Goal: Task Accomplishment & Management: Use online tool/utility

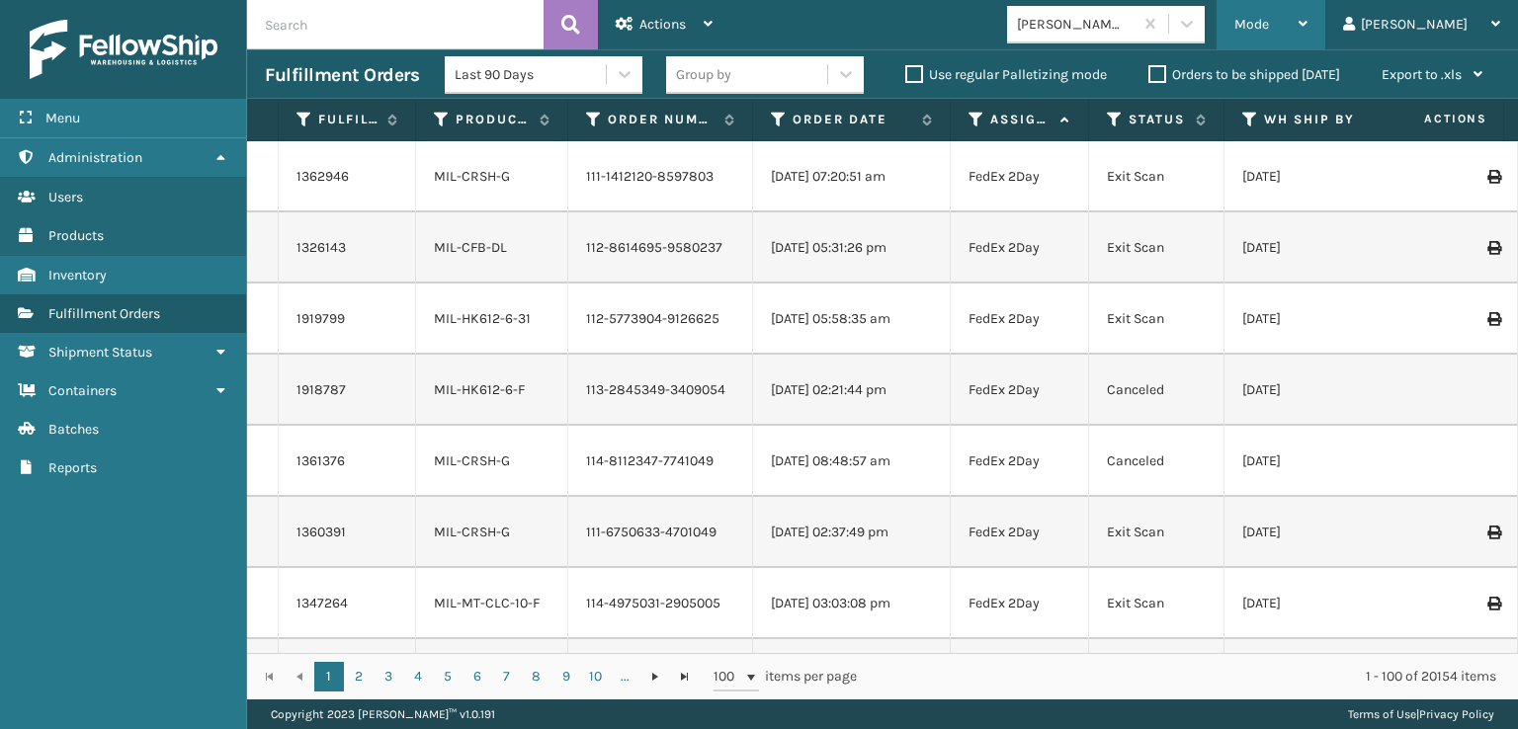
click at [1269, 27] on span "Mode" at bounding box center [1251, 24] width 35 height 17
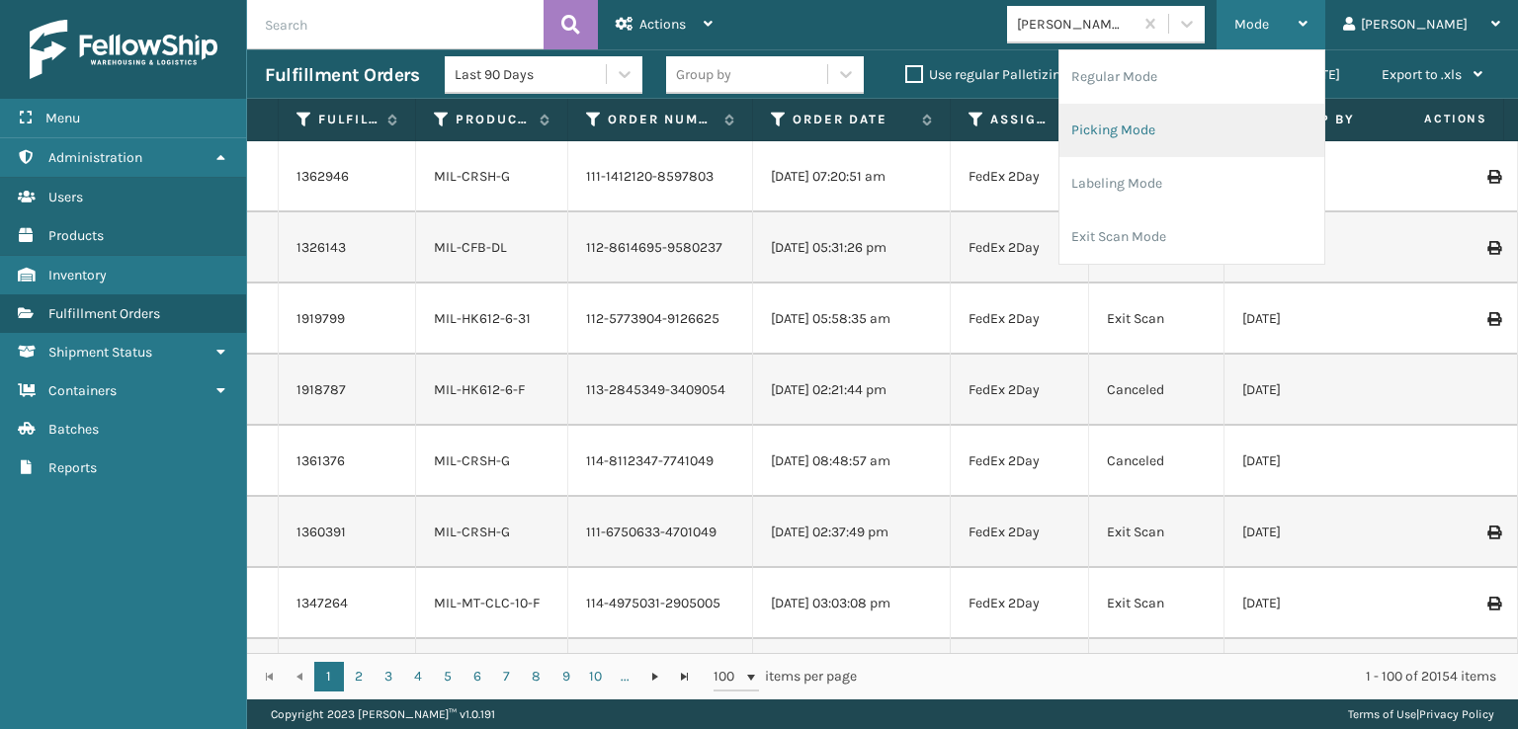
click at [1246, 137] on li "Picking Mode" at bounding box center [1191, 130] width 265 height 53
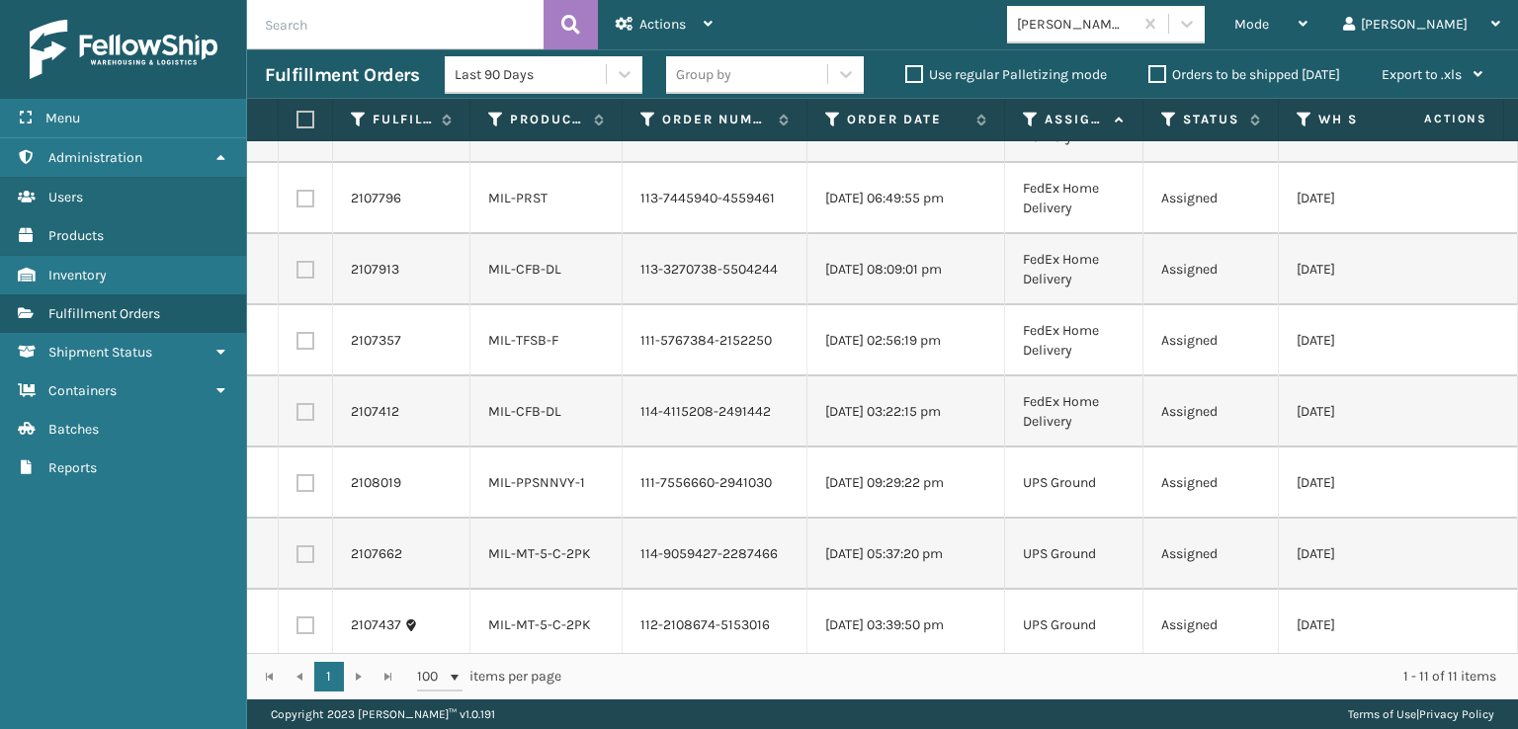
scroll to position [285, 0]
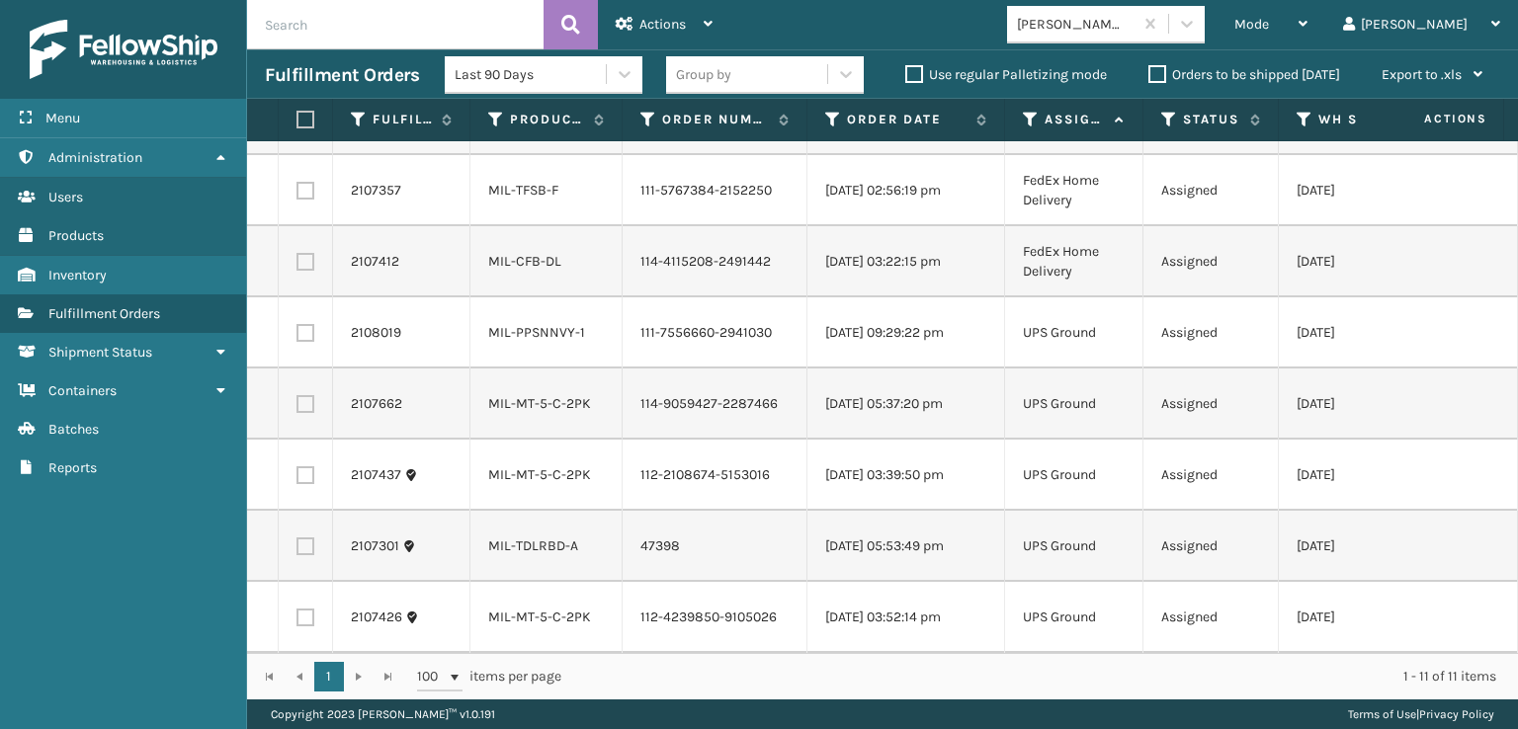
click at [308, 117] on label at bounding box center [302, 120] width 12 height 18
click at [297, 117] on input "checkbox" at bounding box center [296, 120] width 1 height 13
checkbox input "true"
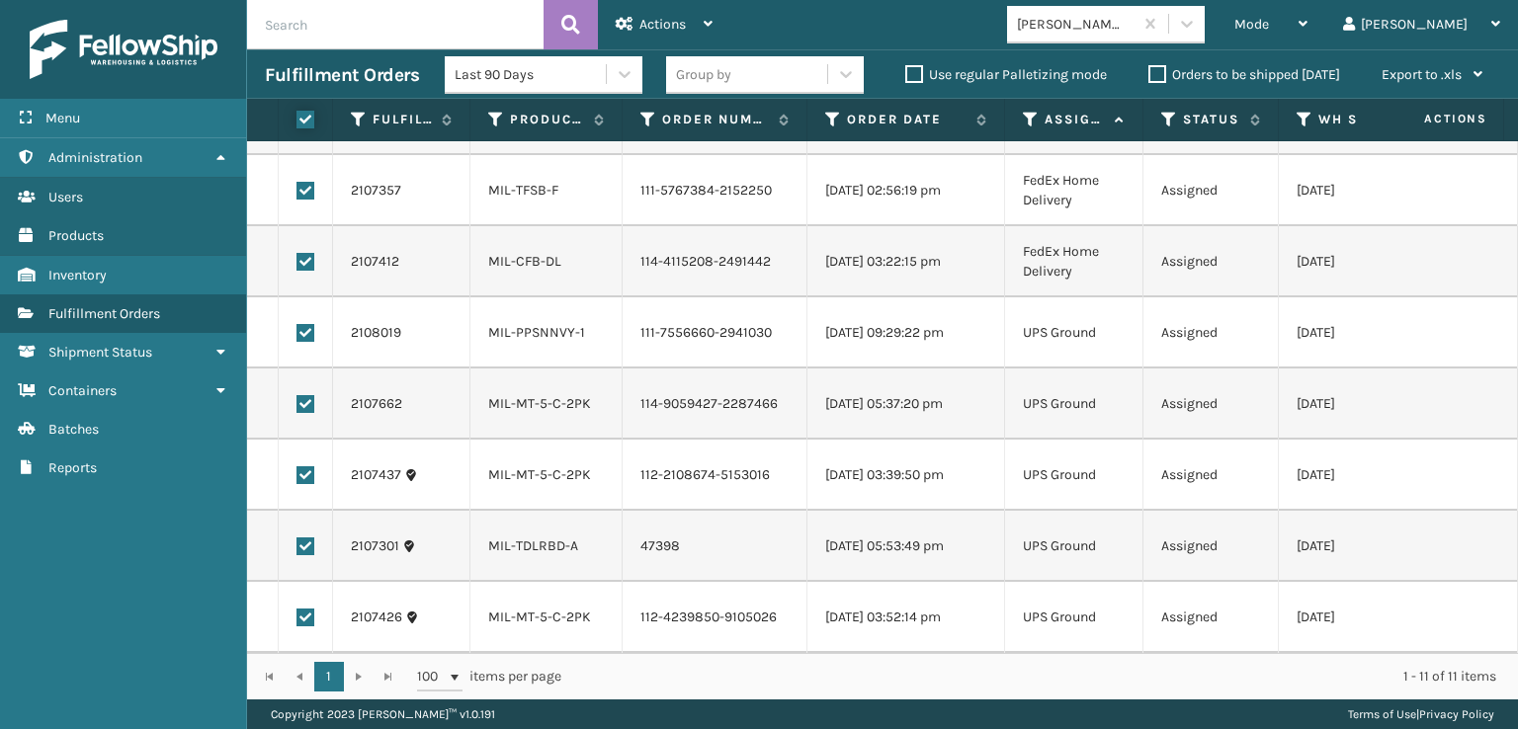
checkbox input "true"
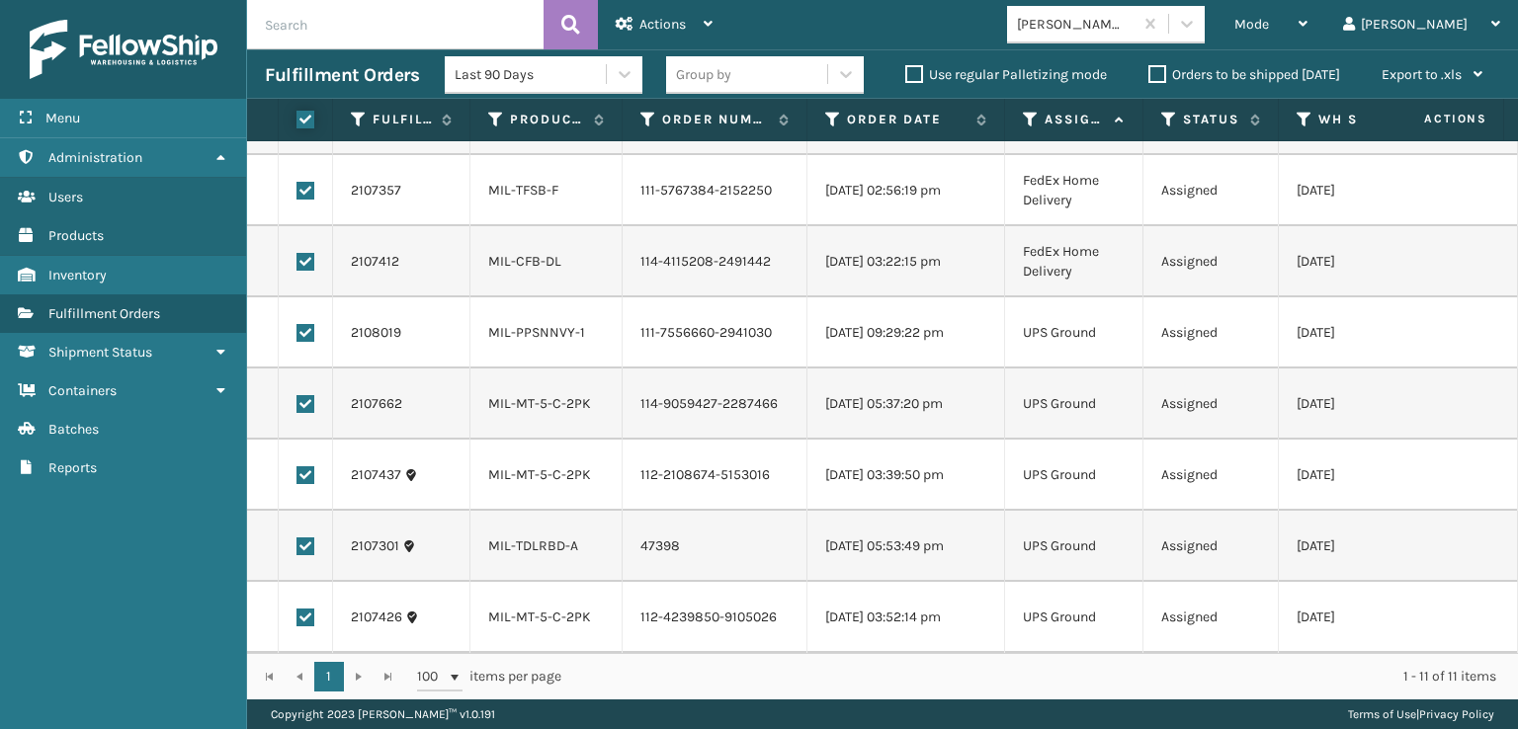
checkbox input "true"
click at [303, 324] on label at bounding box center [305, 333] width 18 height 18
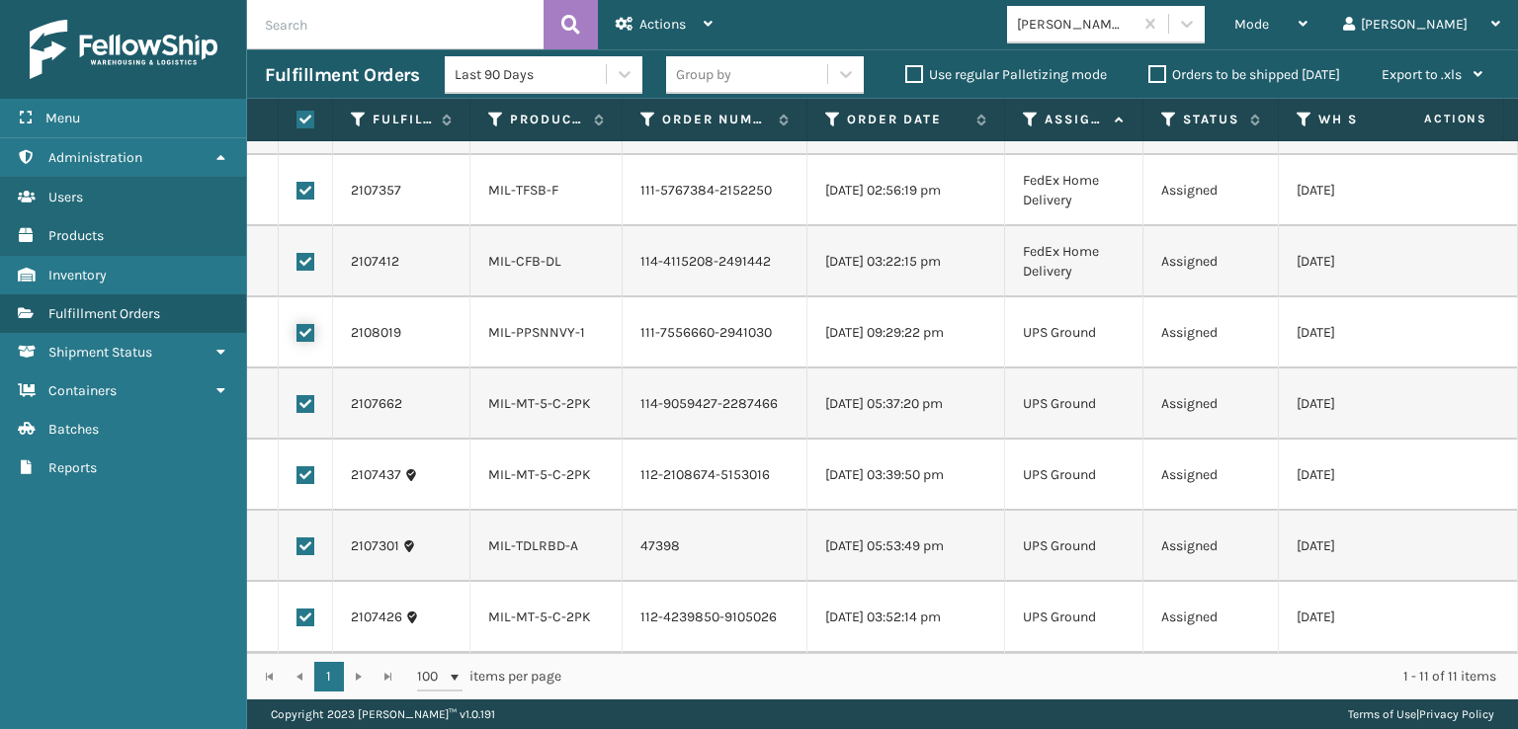
click at [297, 324] on input "checkbox" at bounding box center [296, 330] width 1 height 13
checkbox input "false"
click at [308, 395] on label at bounding box center [305, 404] width 18 height 18
click at [297, 395] on input "checkbox" at bounding box center [296, 401] width 1 height 13
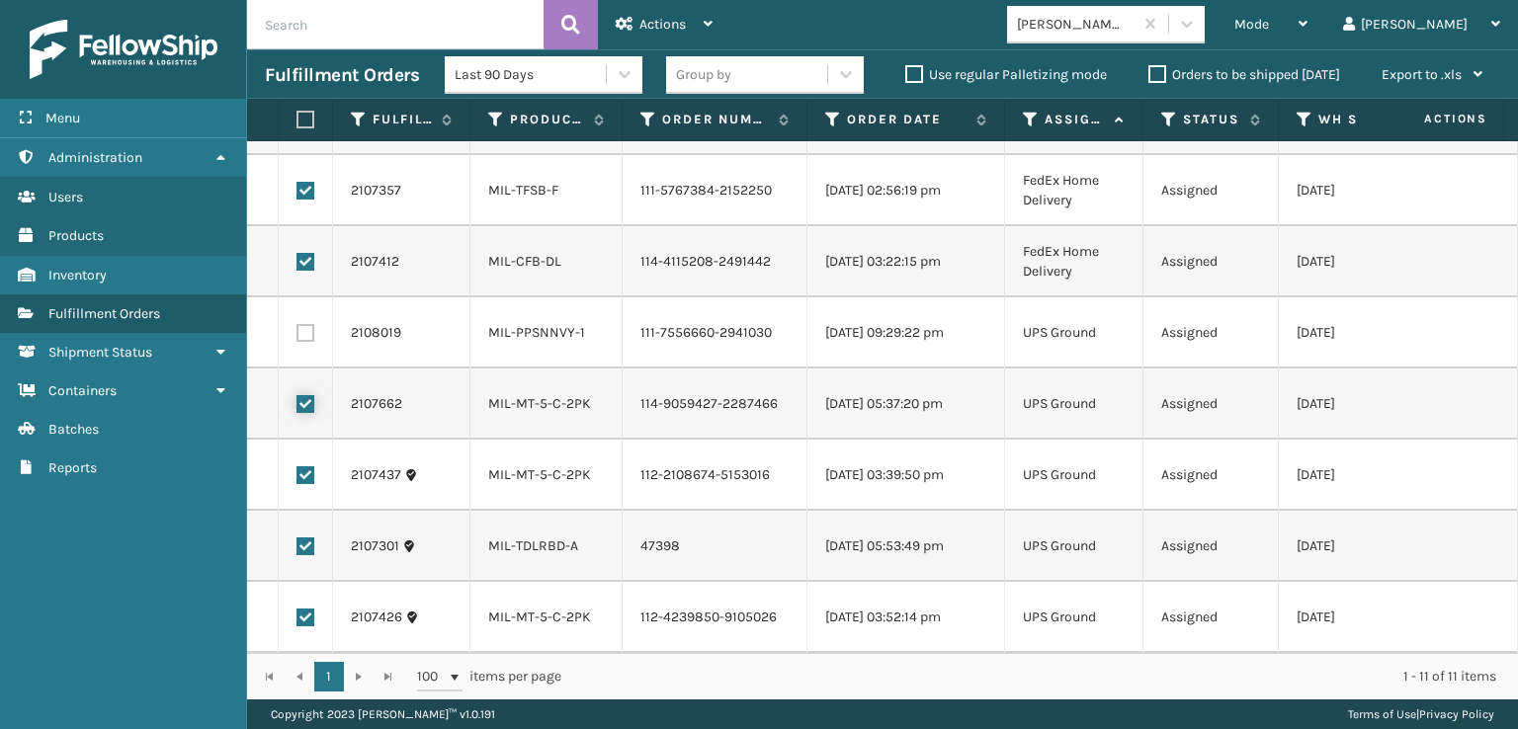
checkbox input "false"
click at [304, 466] on label at bounding box center [305, 475] width 18 height 18
click at [297, 466] on input "checkbox" at bounding box center [296, 472] width 1 height 13
checkbox input "false"
click at [308, 538] on label at bounding box center [305, 547] width 18 height 18
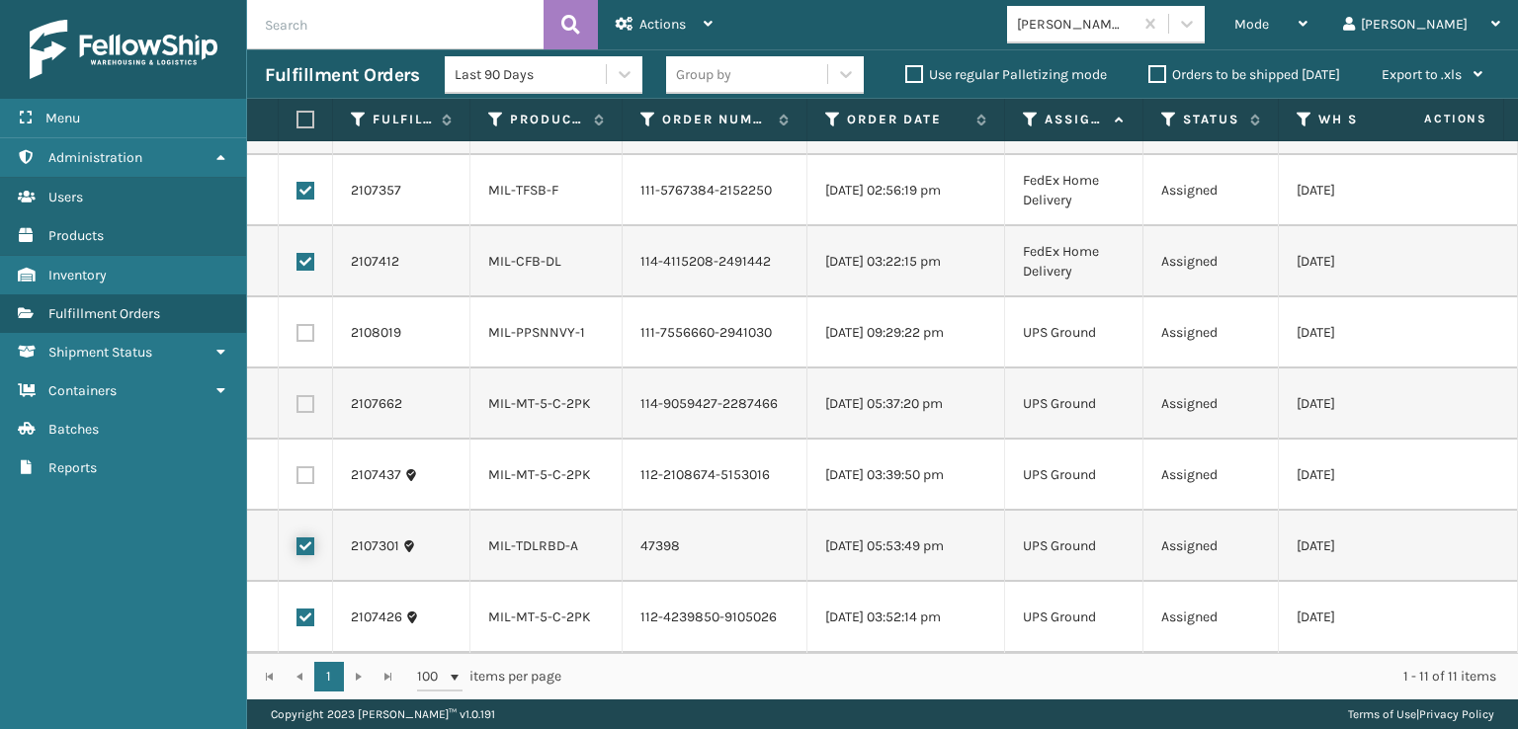
click at [297, 538] on input "checkbox" at bounding box center [296, 544] width 1 height 13
checkbox input "false"
click at [304, 609] on label at bounding box center [305, 618] width 18 height 18
click at [297, 609] on input "checkbox" at bounding box center [296, 615] width 1 height 13
checkbox input "false"
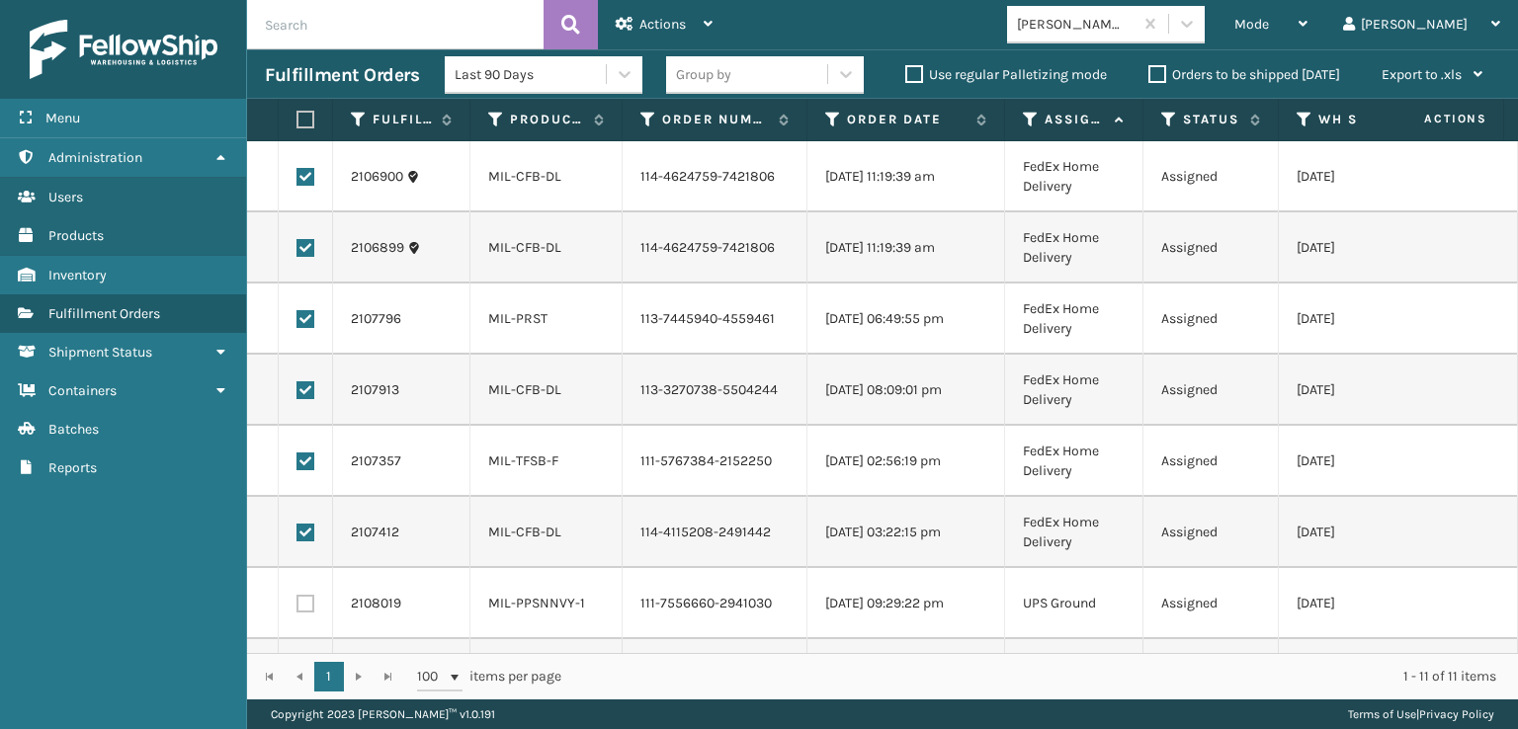
scroll to position [0, 0]
click at [653, 35] on div "Actions" at bounding box center [664, 24] width 97 height 49
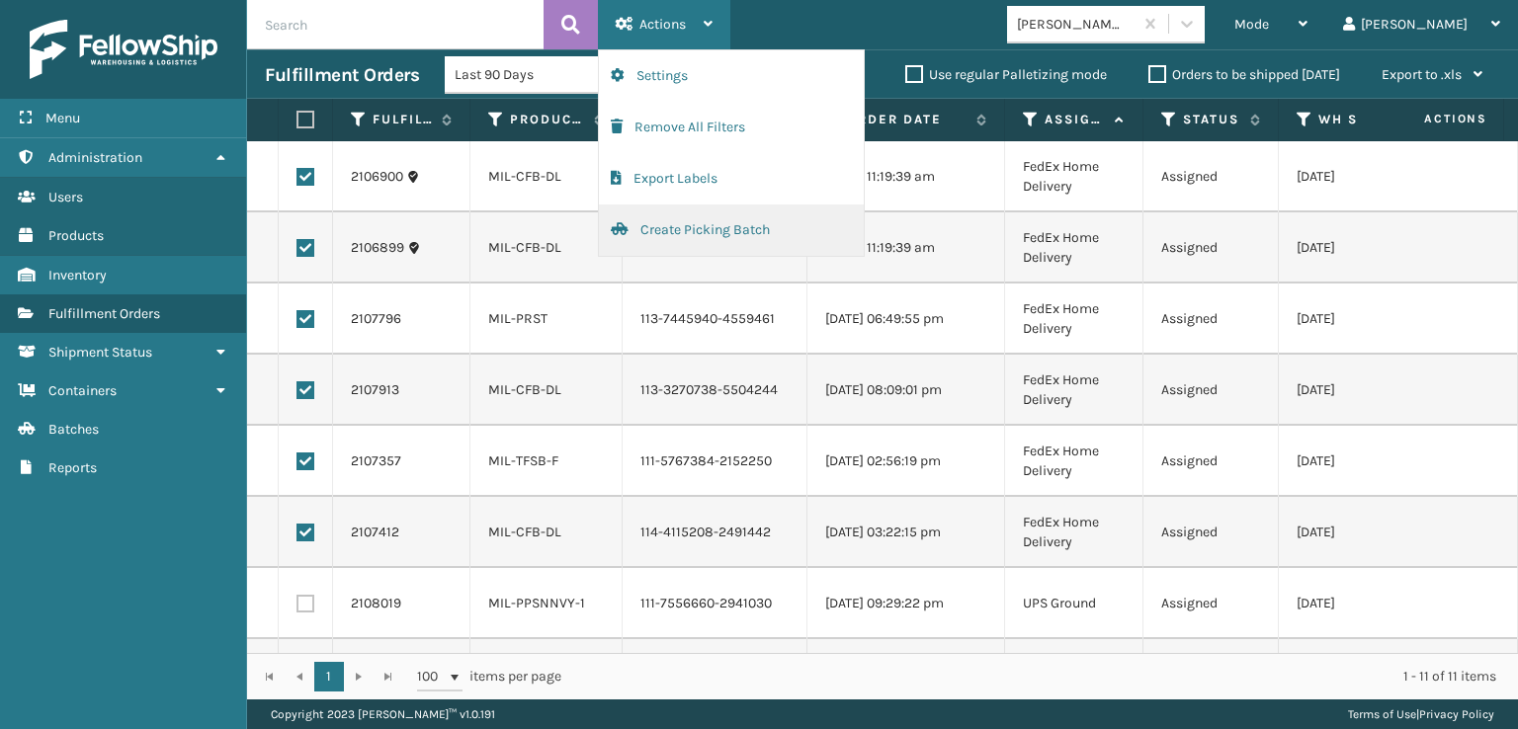
click at [669, 225] on button "Create Picking Batch" at bounding box center [731, 230] width 265 height 51
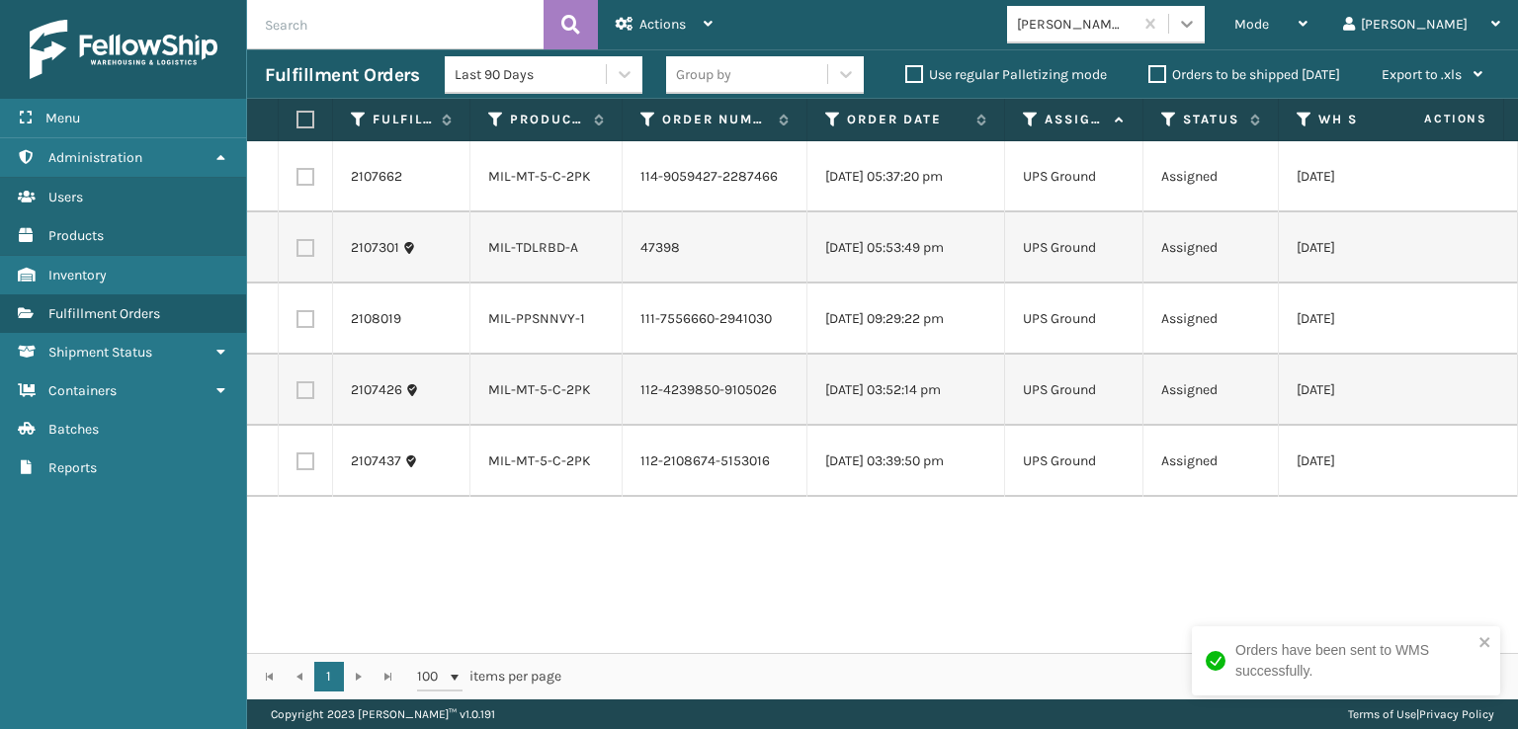
click at [1197, 17] on icon at bounding box center [1187, 24] width 20 height 20
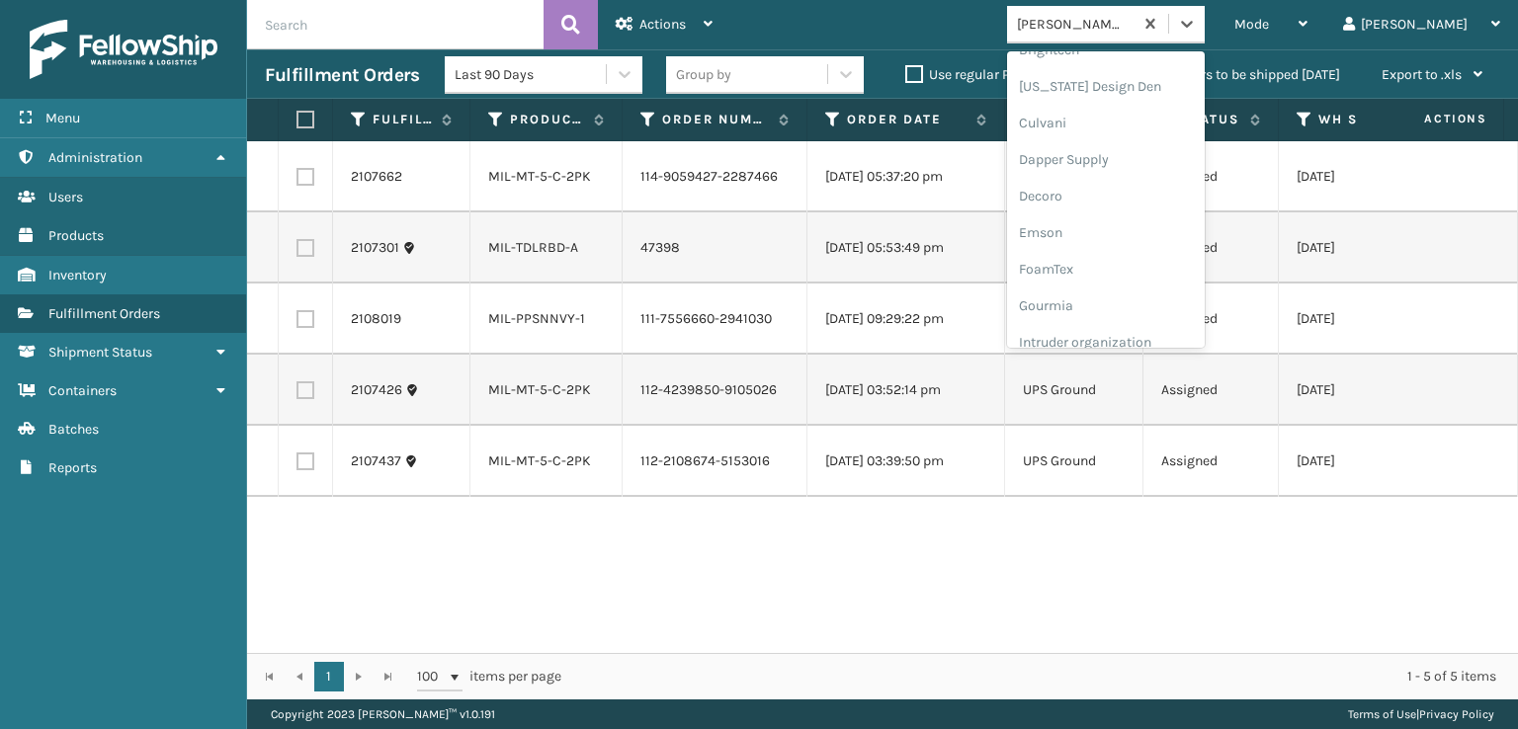
scroll to position [296, 0]
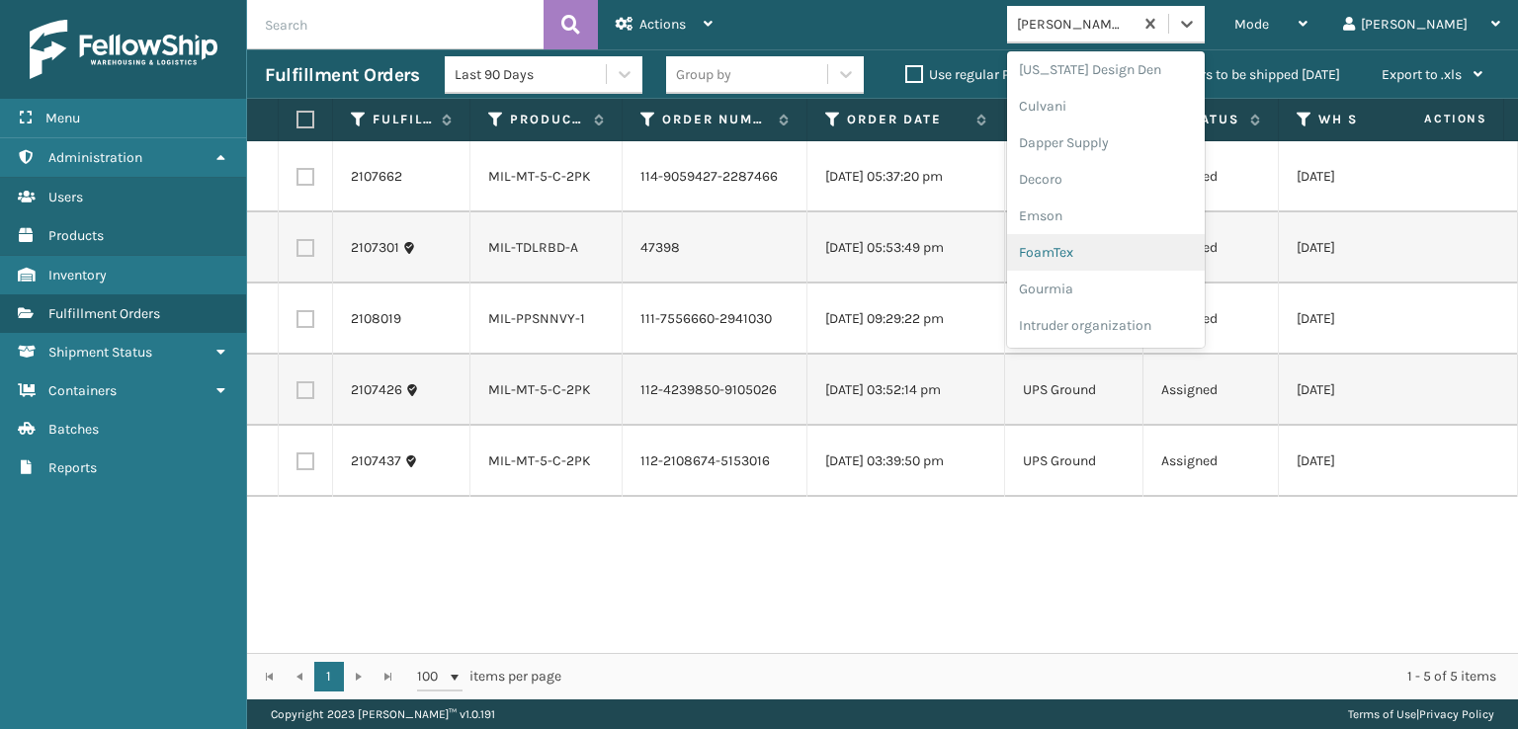
click at [1130, 250] on div "FoamTex" at bounding box center [1106, 252] width 198 height 37
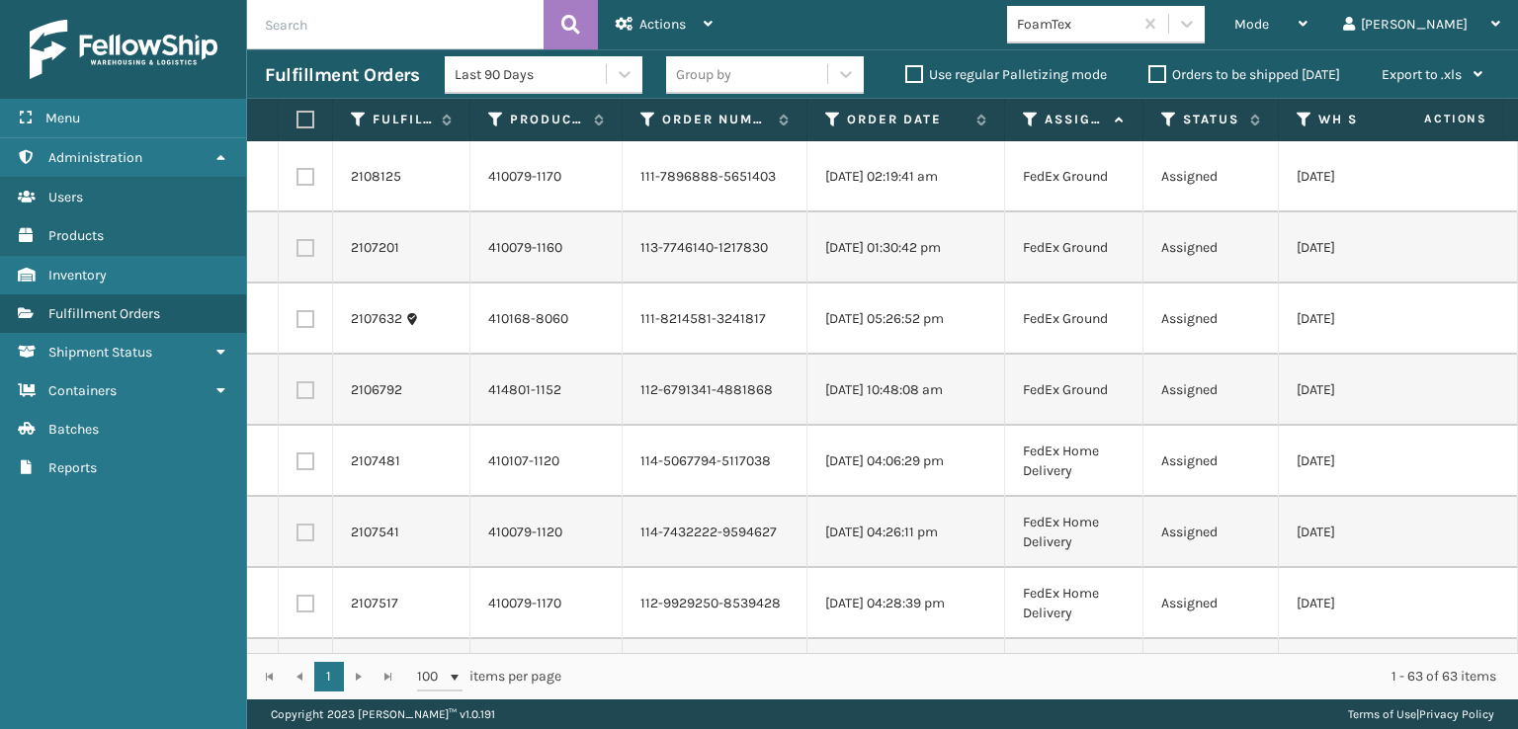
click at [308, 118] on label at bounding box center [302, 120] width 12 height 18
click at [297, 118] on input "checkbox" at bounding box center [296, 120] width 1 height 13
checkbox input "true"
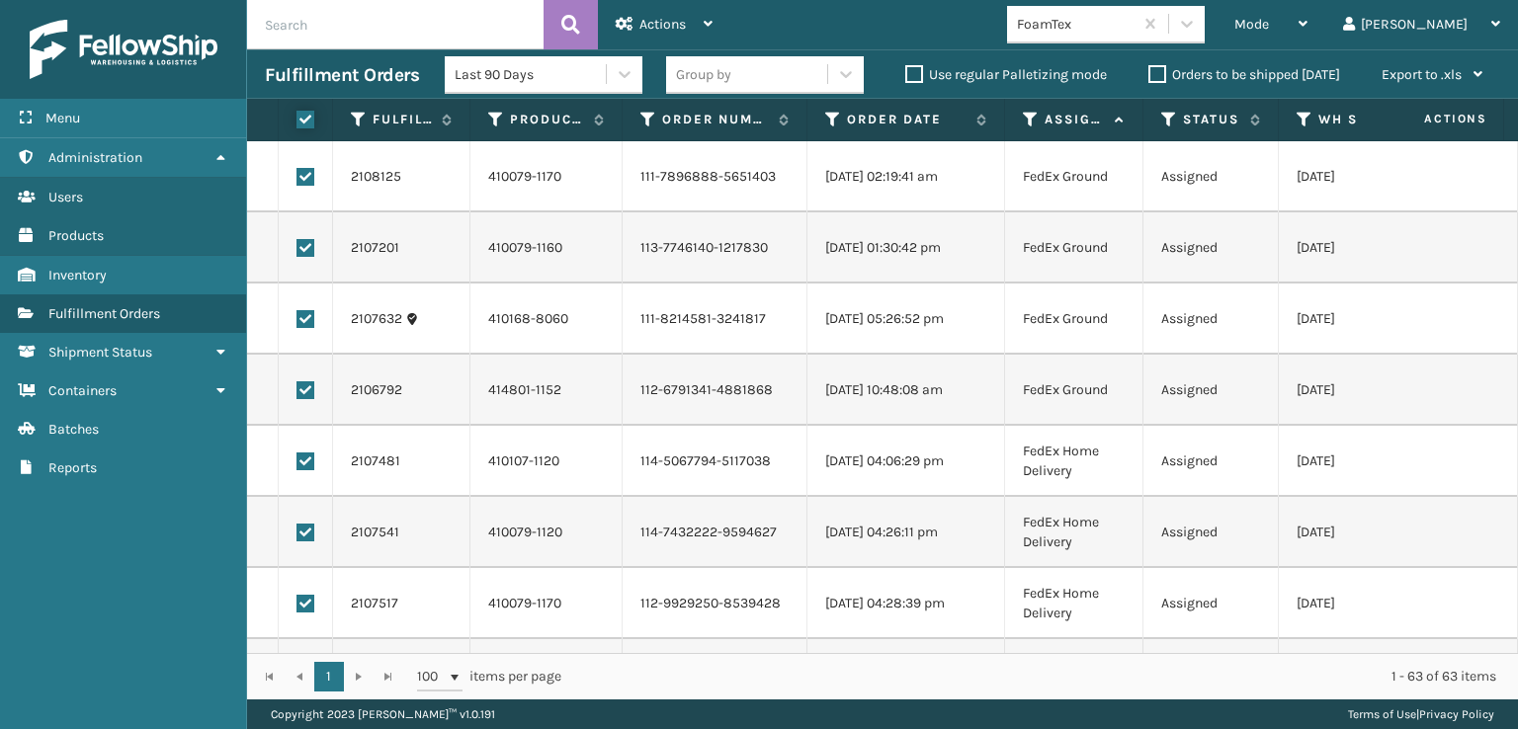
checkbox input "true"
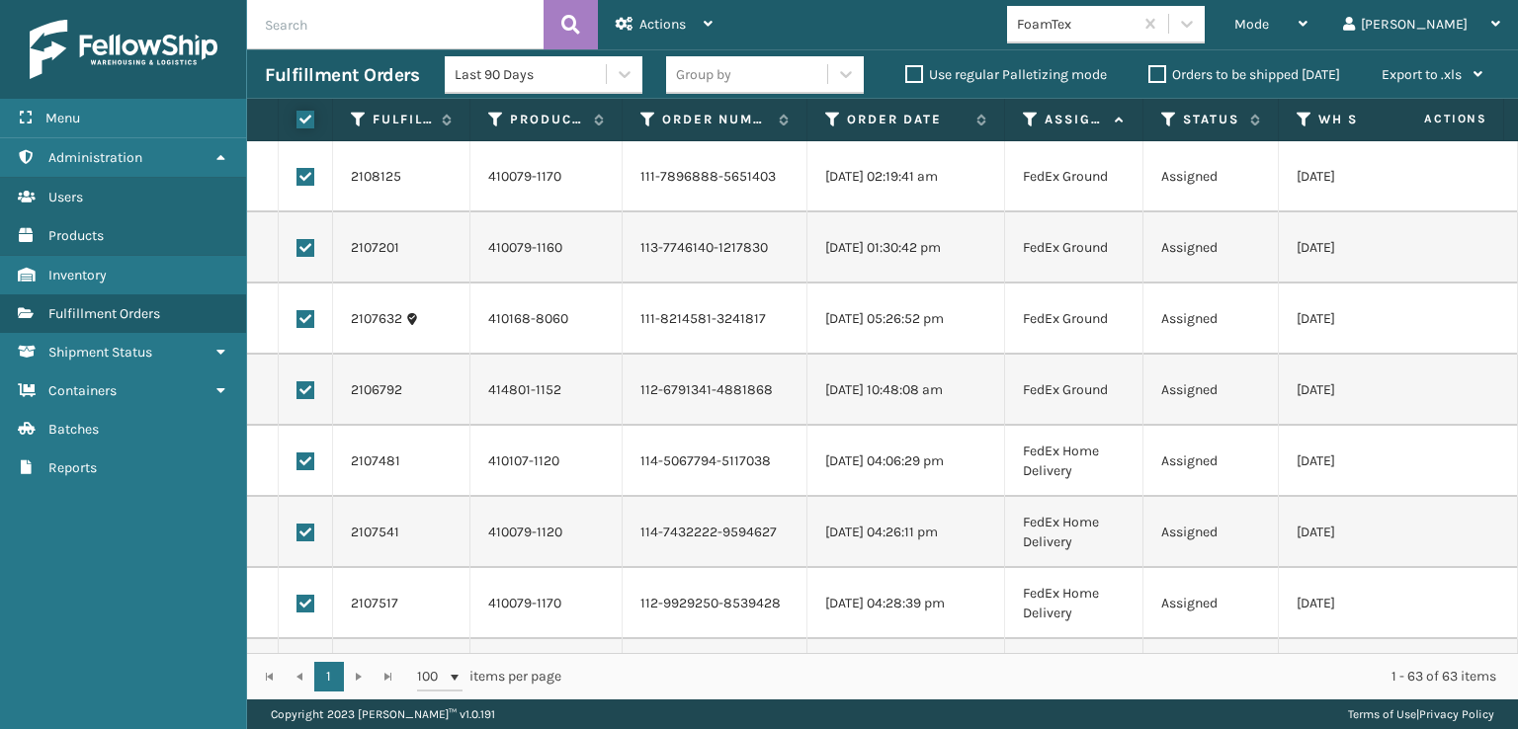
checkbox input "true"
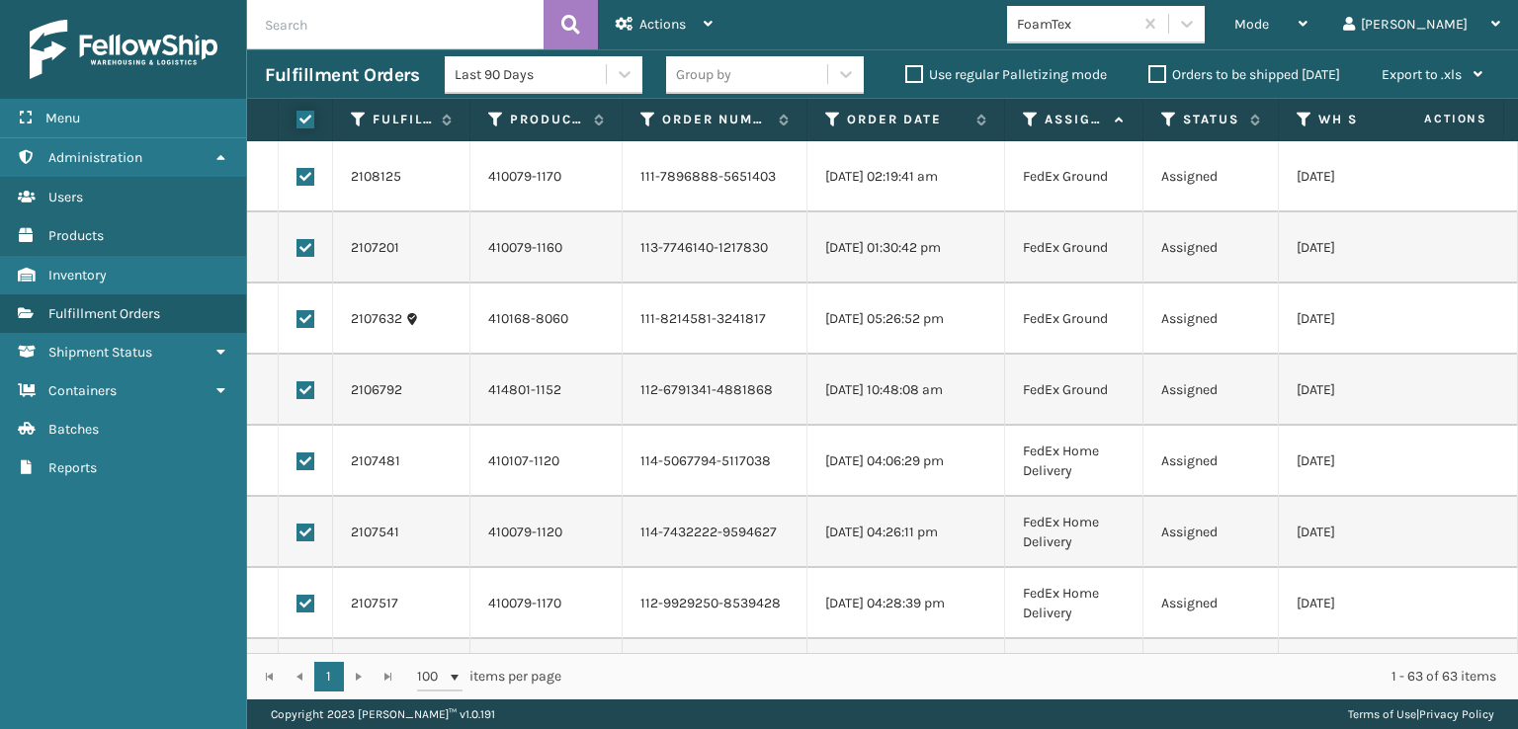
checkbox input "true"
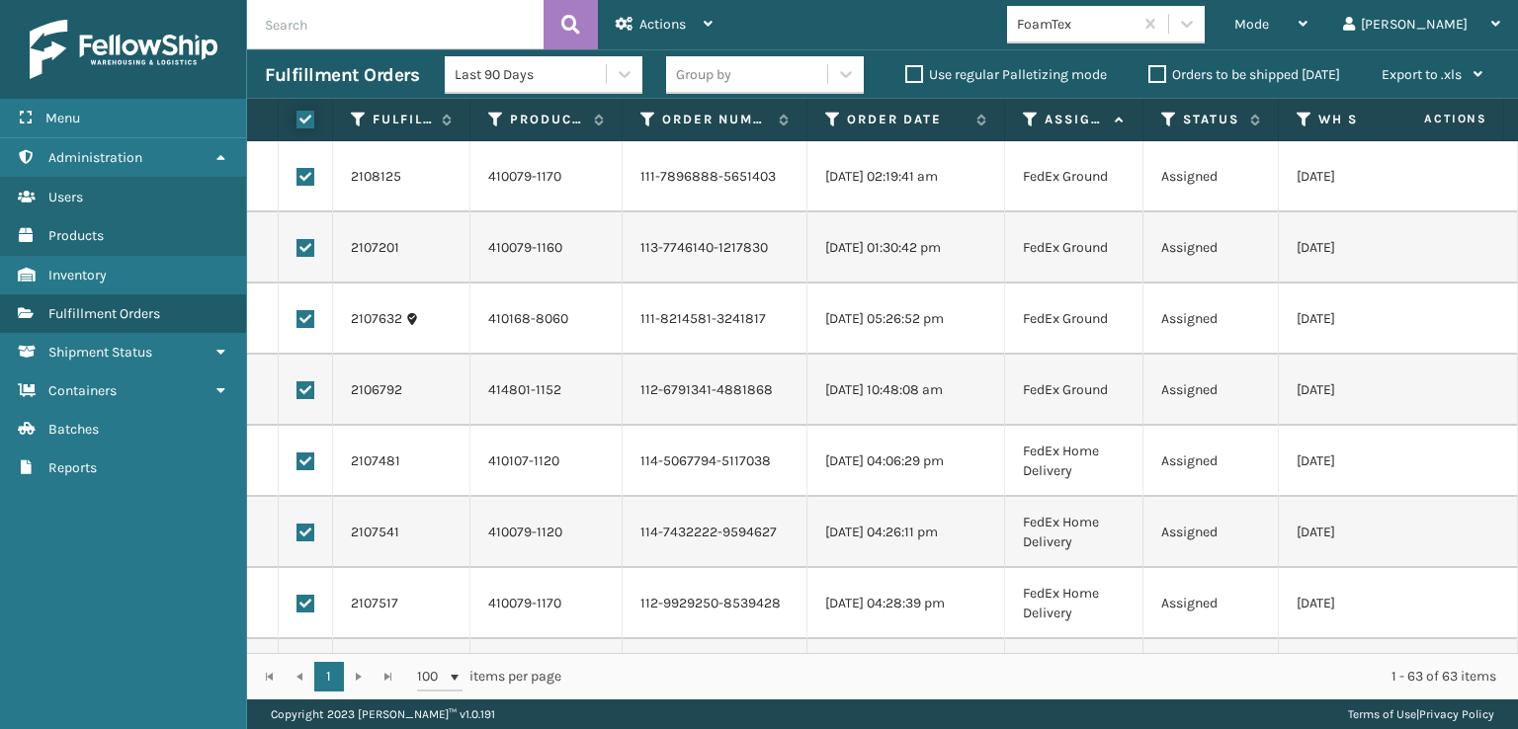
checkbox input "true"
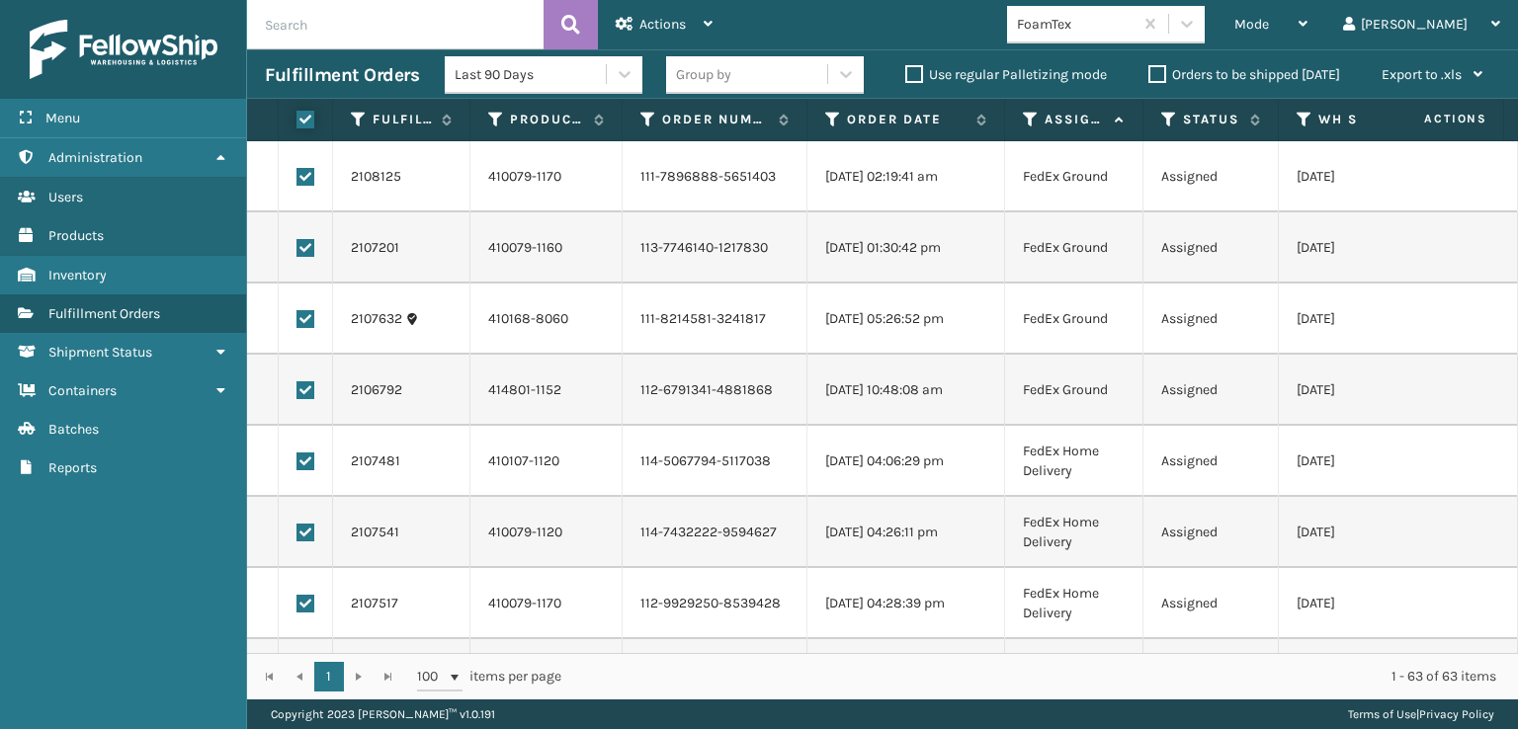
checkbox input "true"
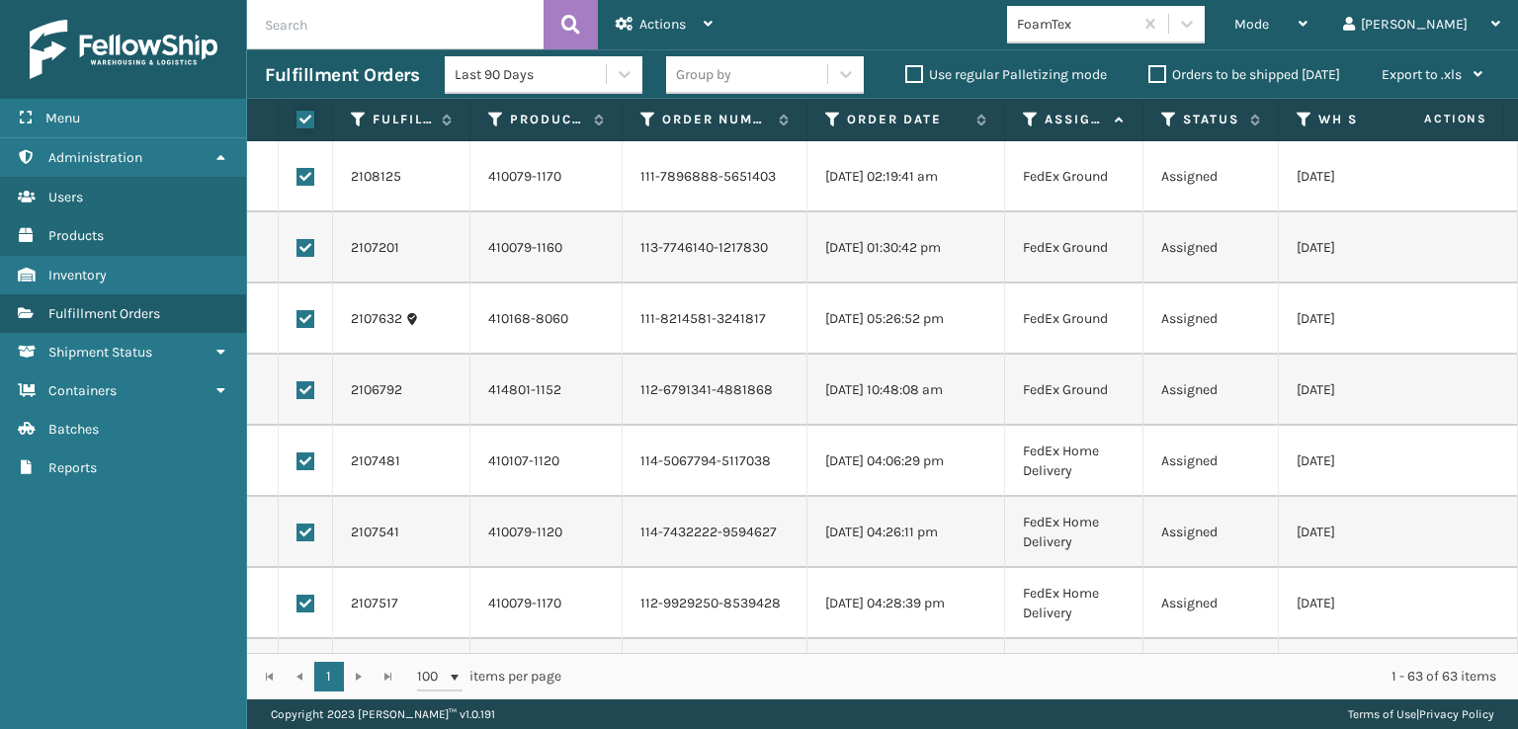
checkbox input "true"
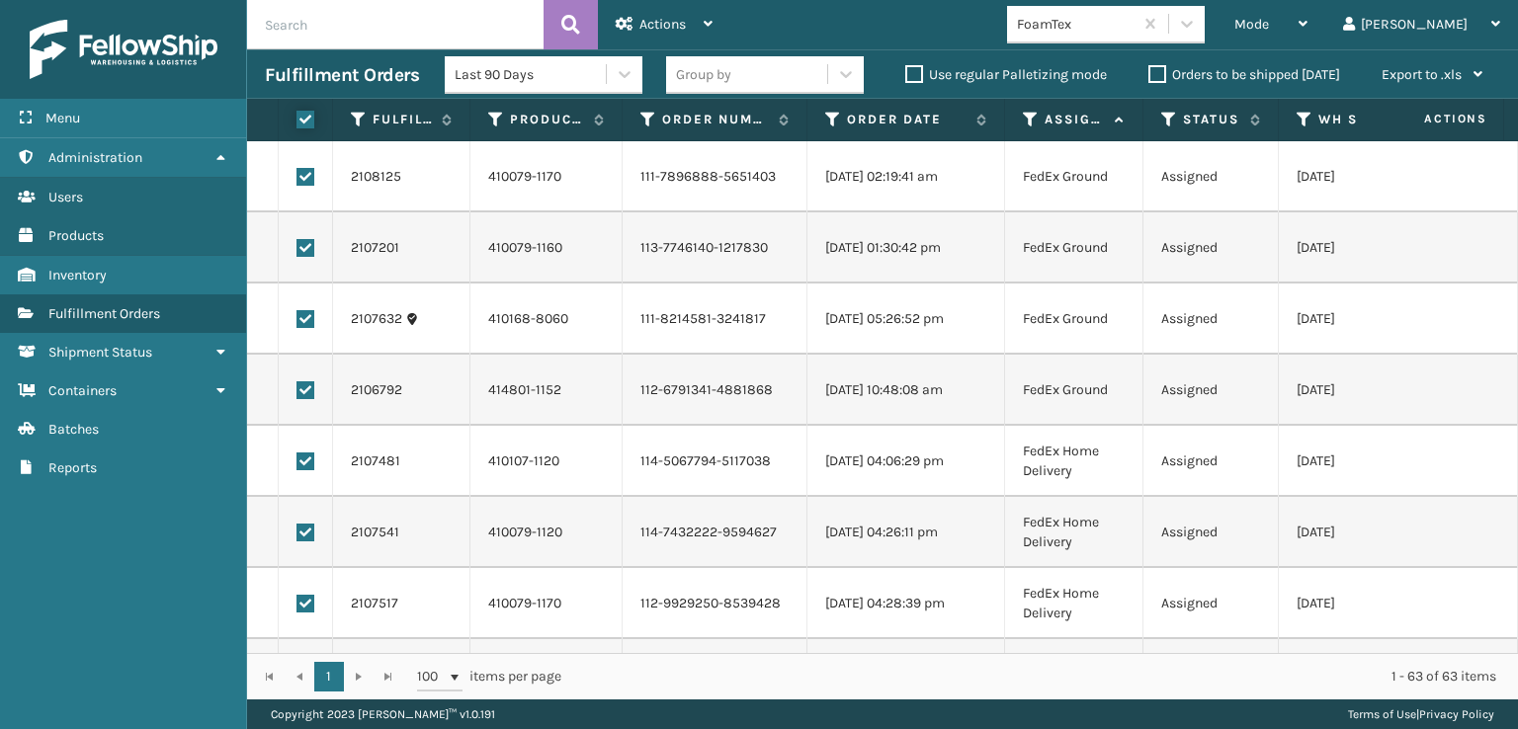
checkbox input "true"
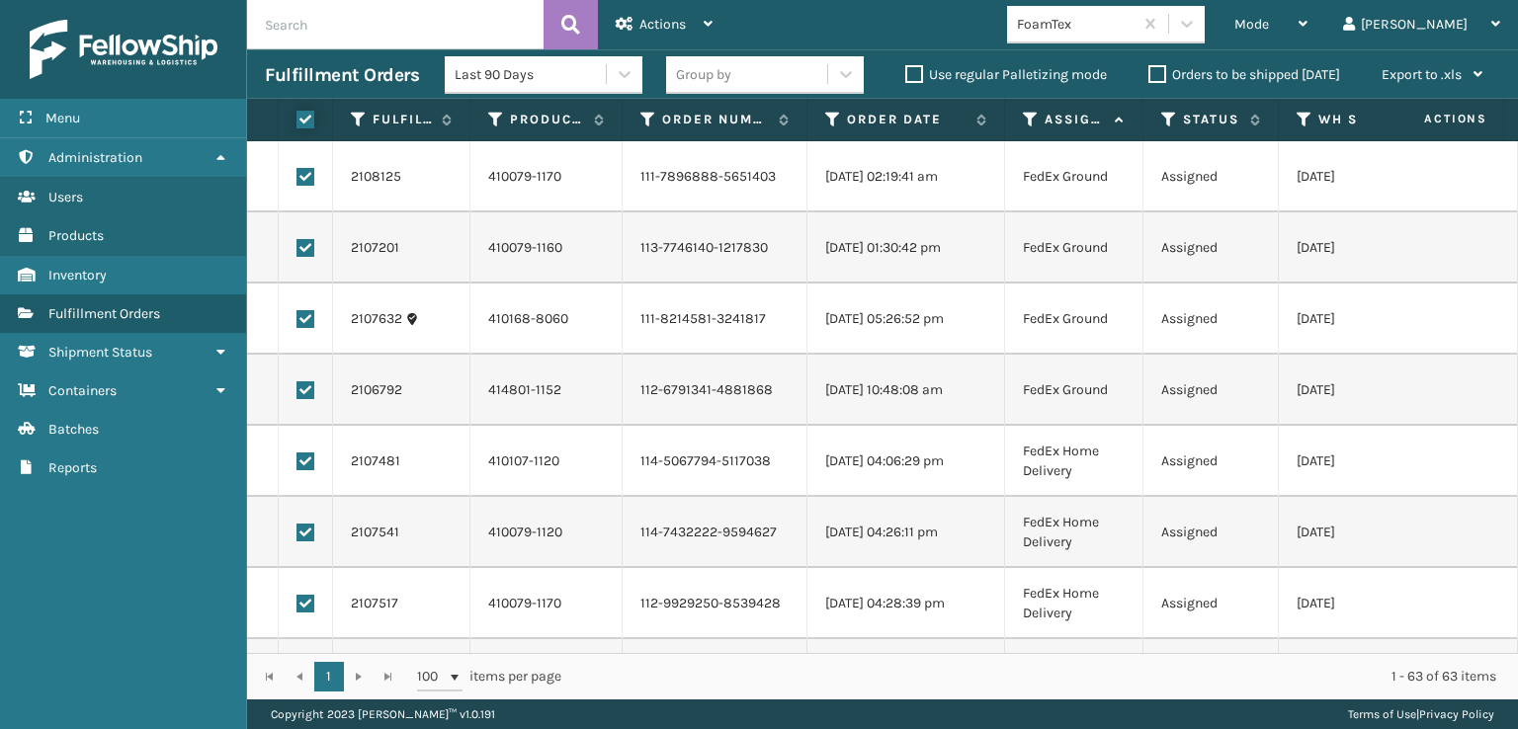
checkbox input "true"
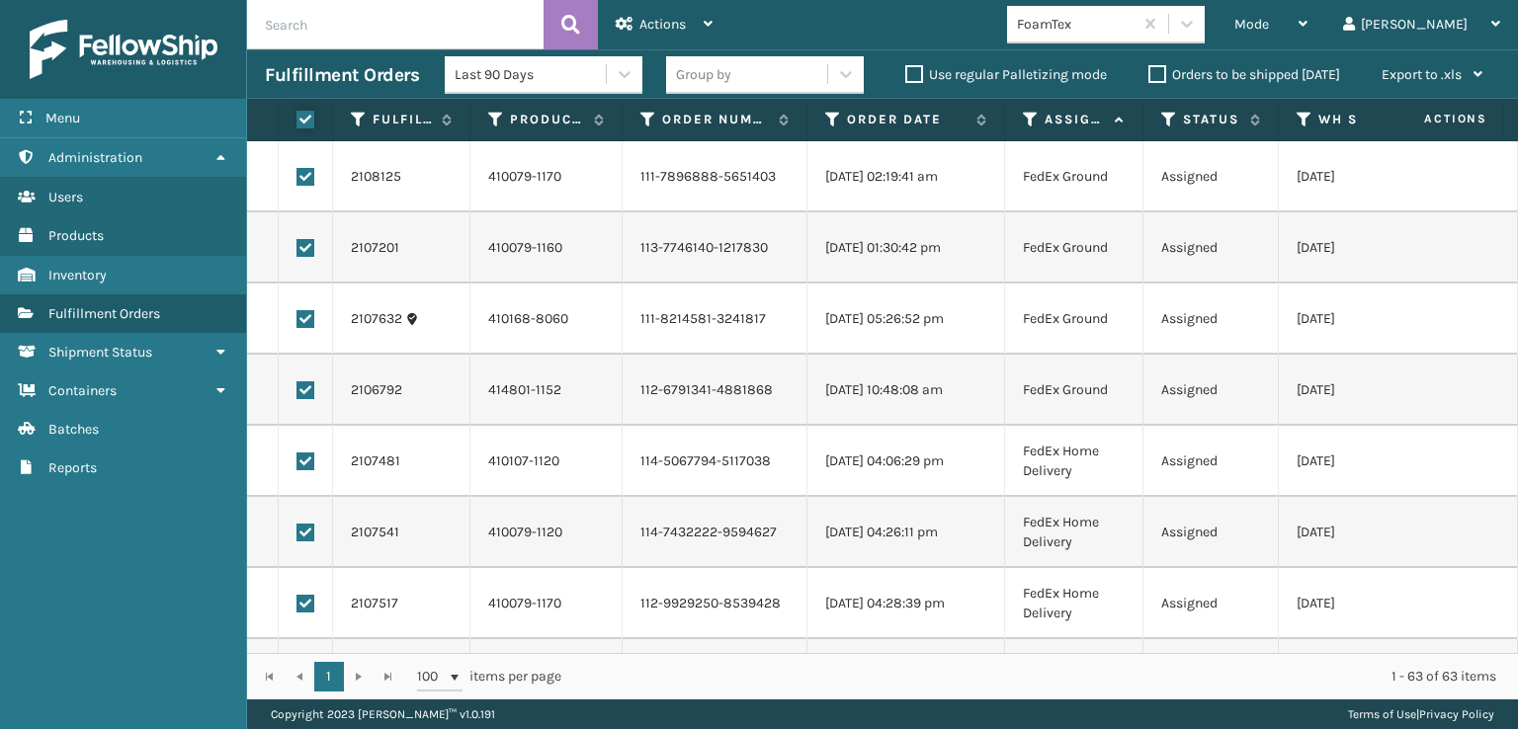
checkbox input "true"
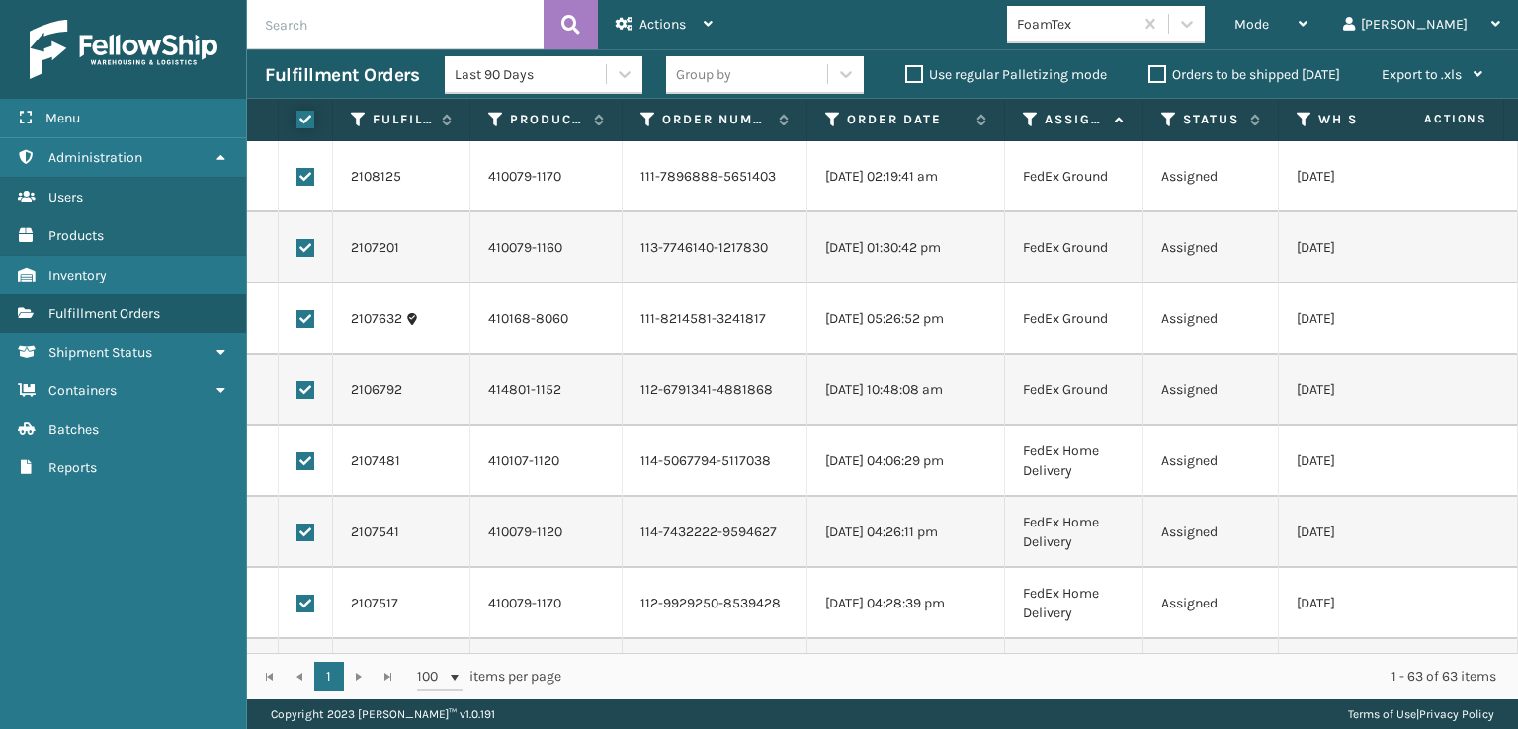
checkbox input "true"
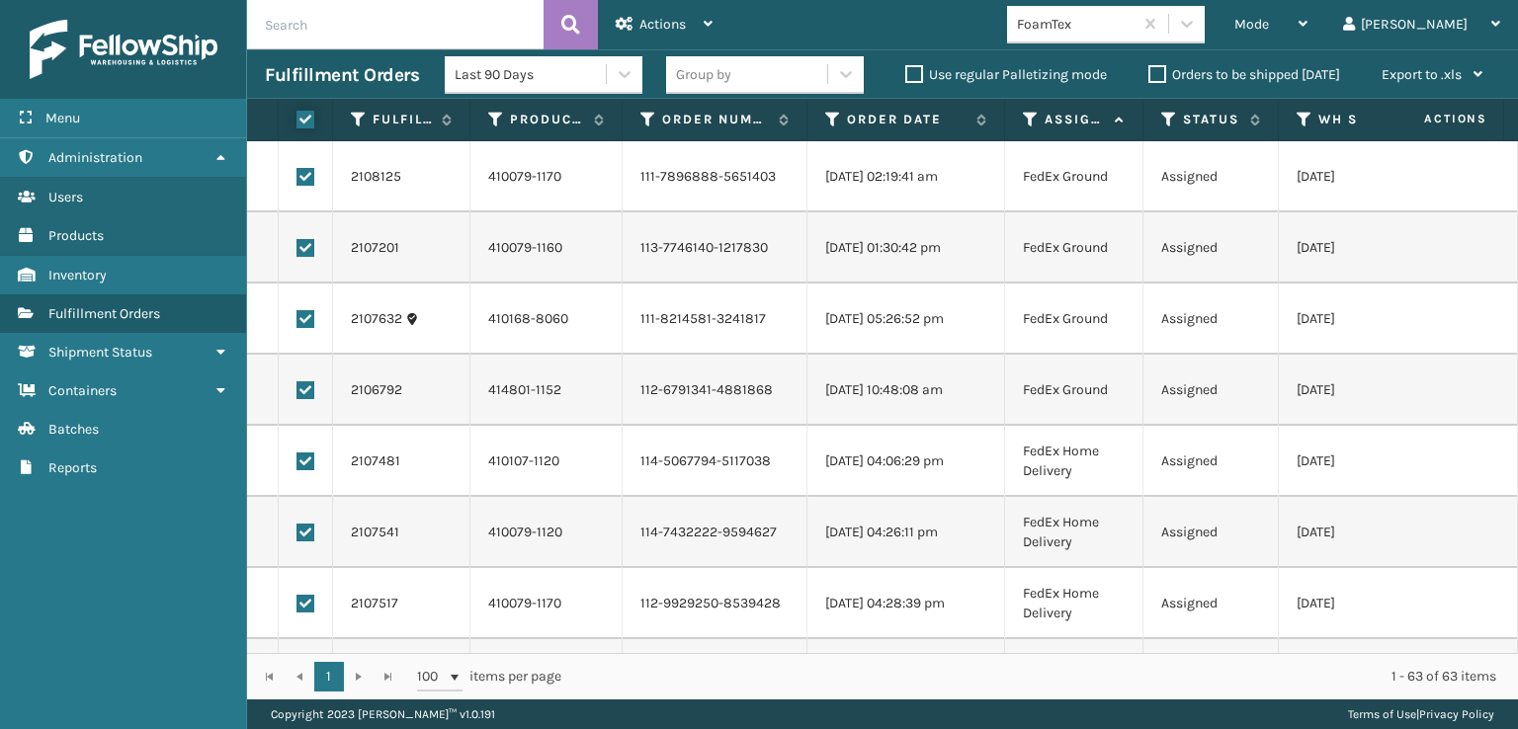
checkbox input "true"
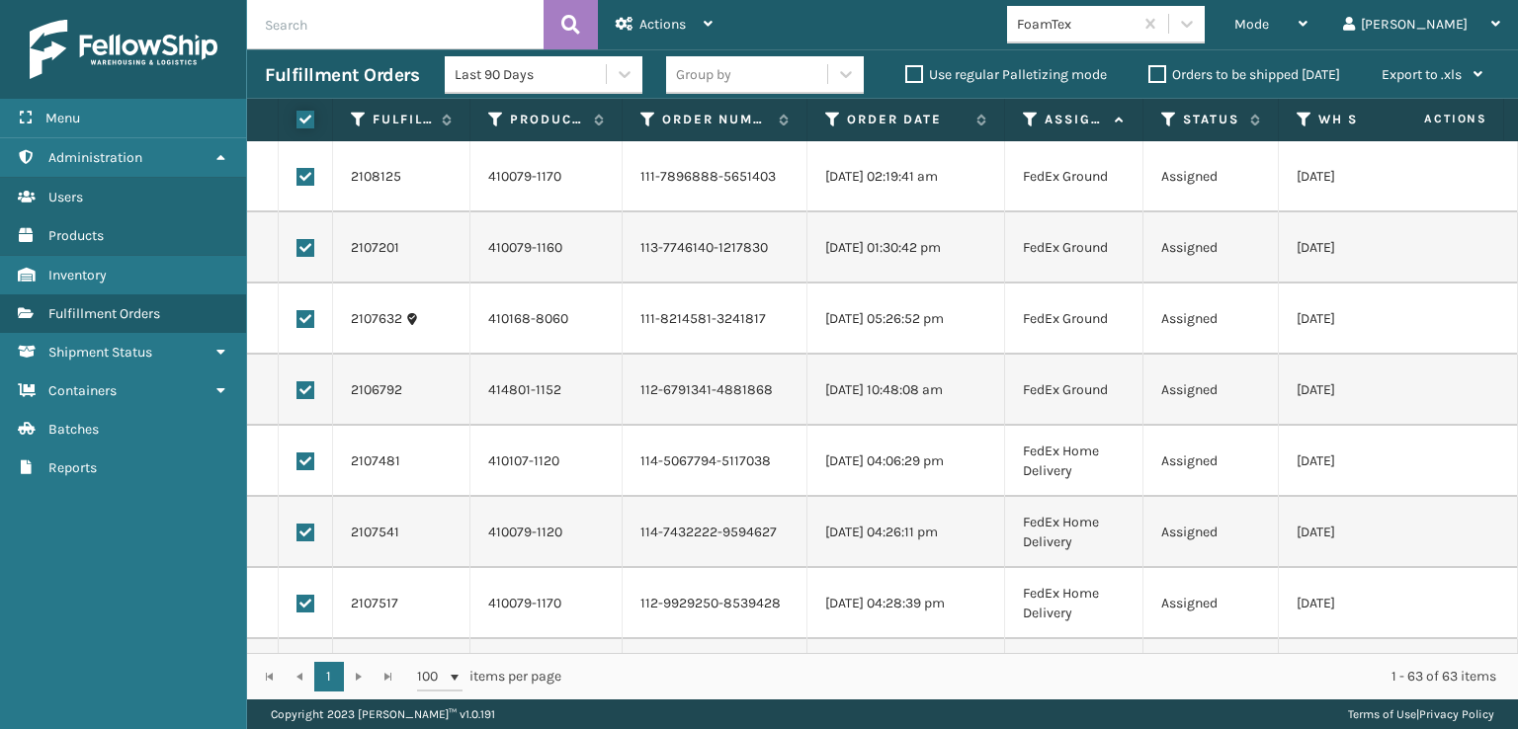
checkbox input "true"
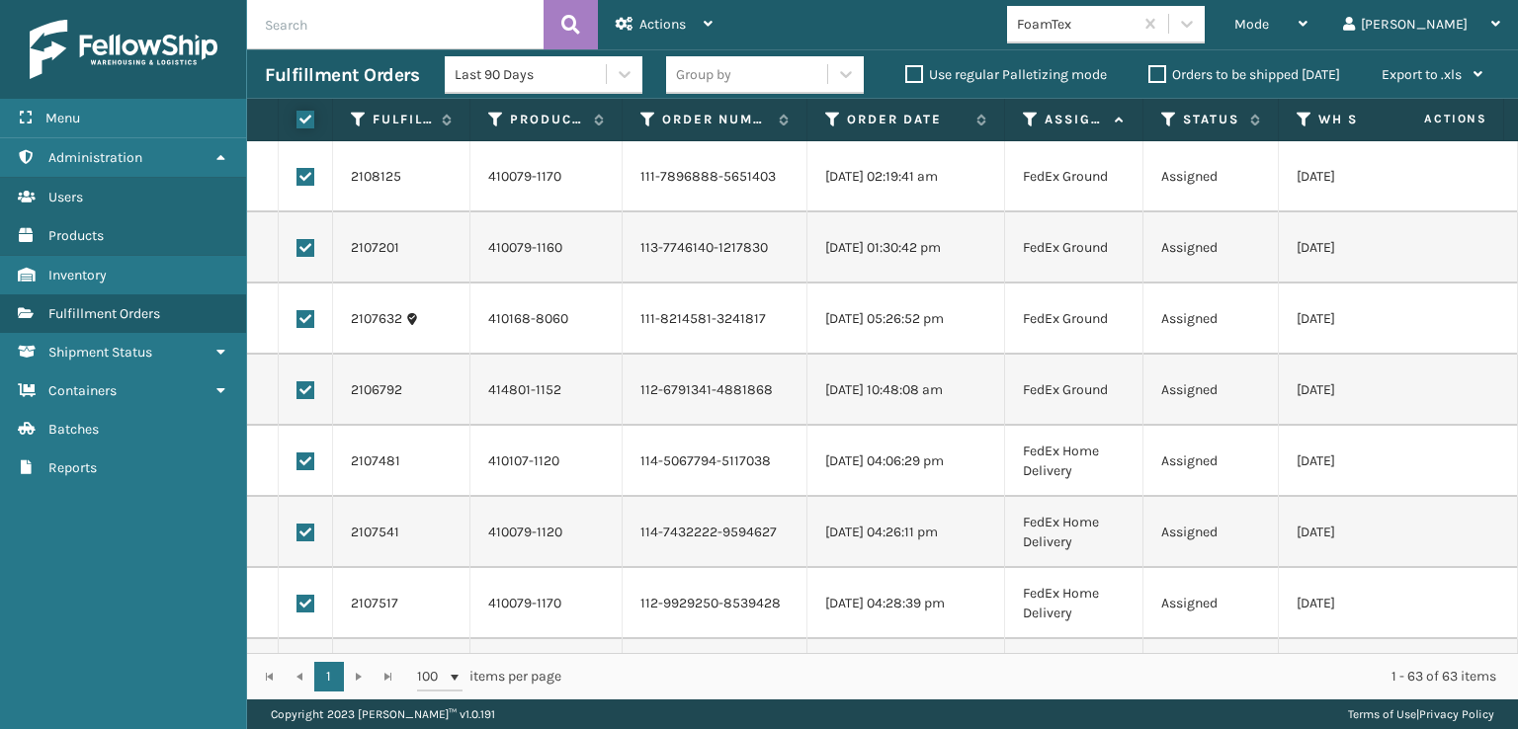
checkbox input "true"
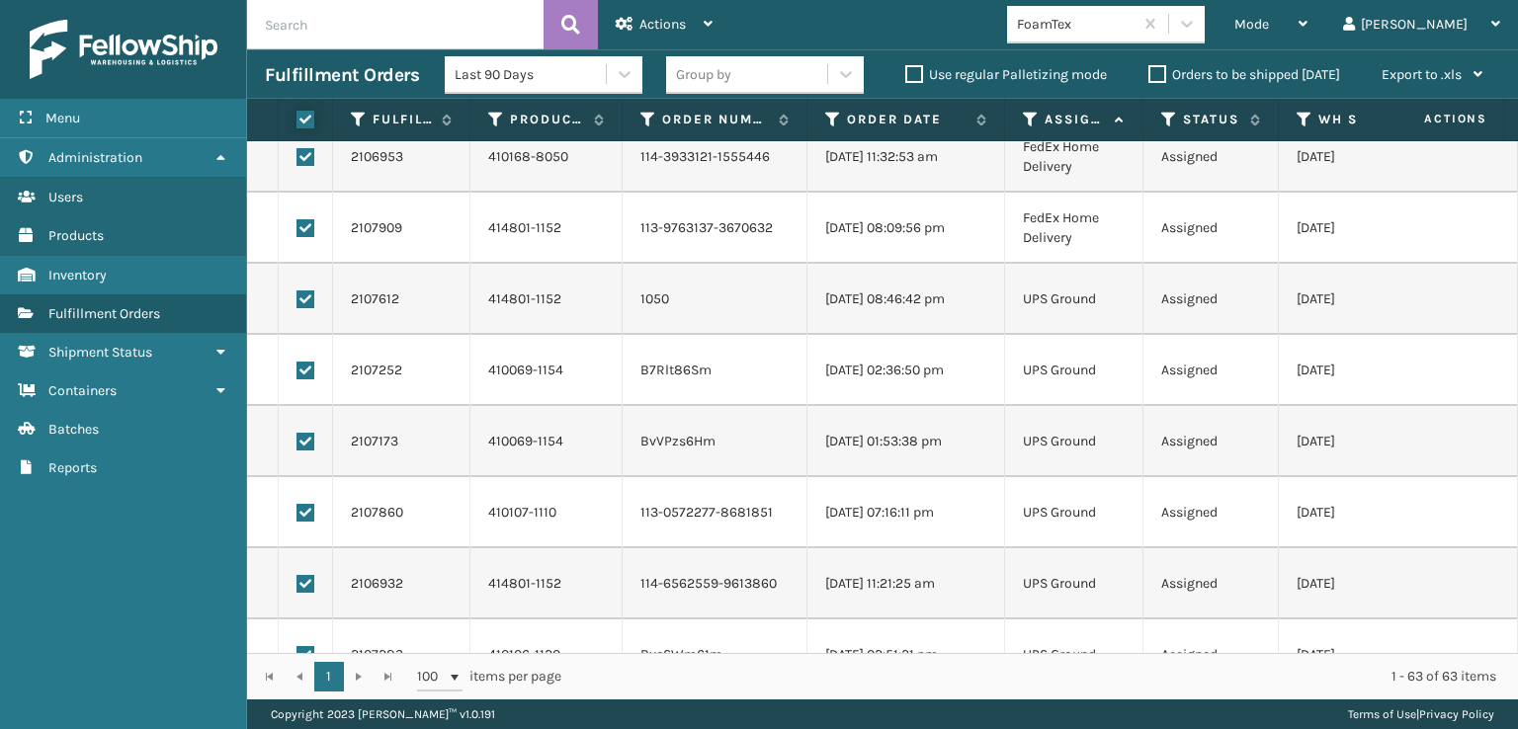
scroll to position [3360, 0]
click at [304, 301] on label at bounding box center [305, 303] width 18 height 18
click at [297, 301] on input "checkbox" at bounding box center [296, 300] width 1 height 13
checkbox input "false"
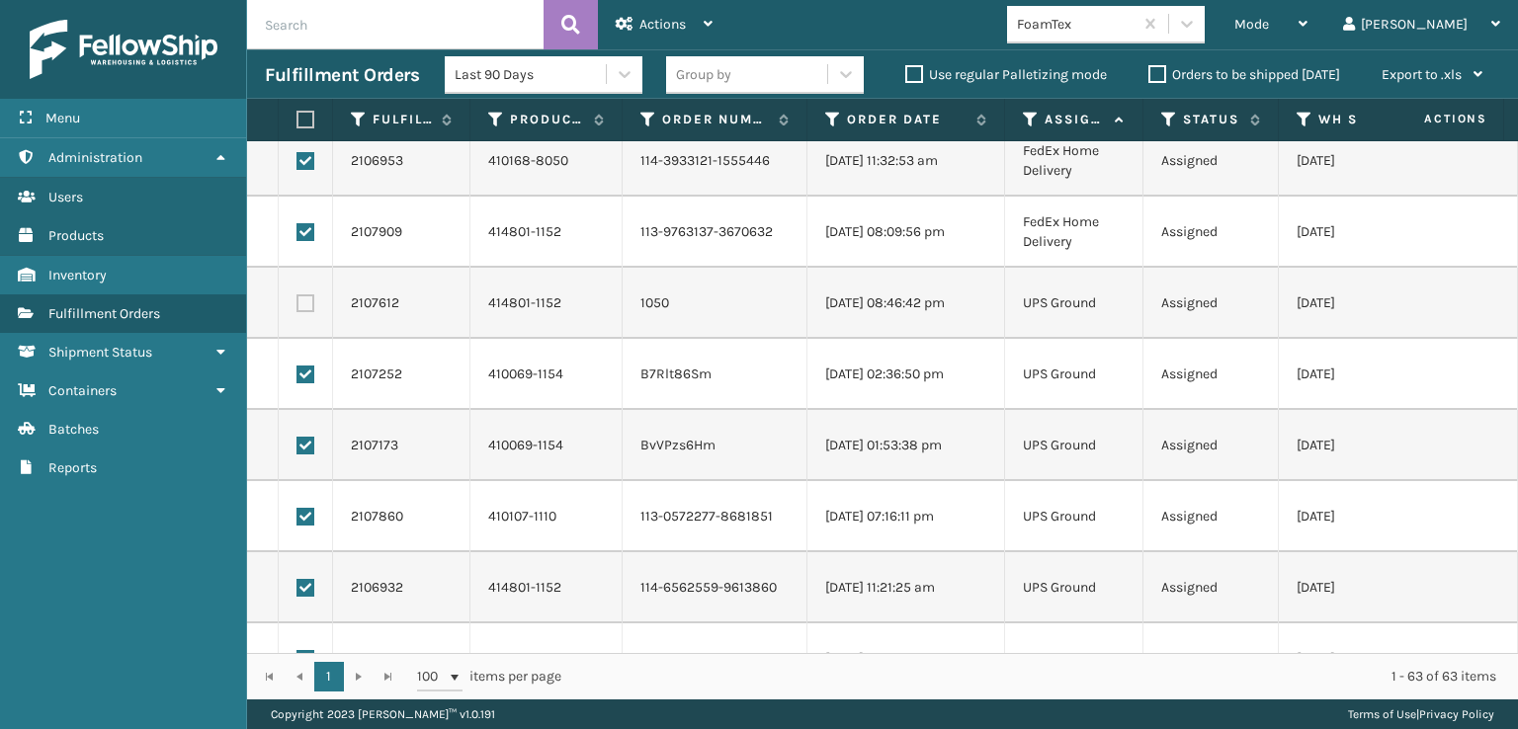
click at [304, 372] on label at bounding box center [305, 375] width 18 height 18
click at [297, 372] on input "checkbox" at bounding box center [296, 372] width 1 height 13
checkbox input "false"
click at [298, 447] on label at bounding box center [305, 446] width 18 height 18
click at [297, 447] on input "checkbox" at bounding box center [296, 443] width 1 height 13
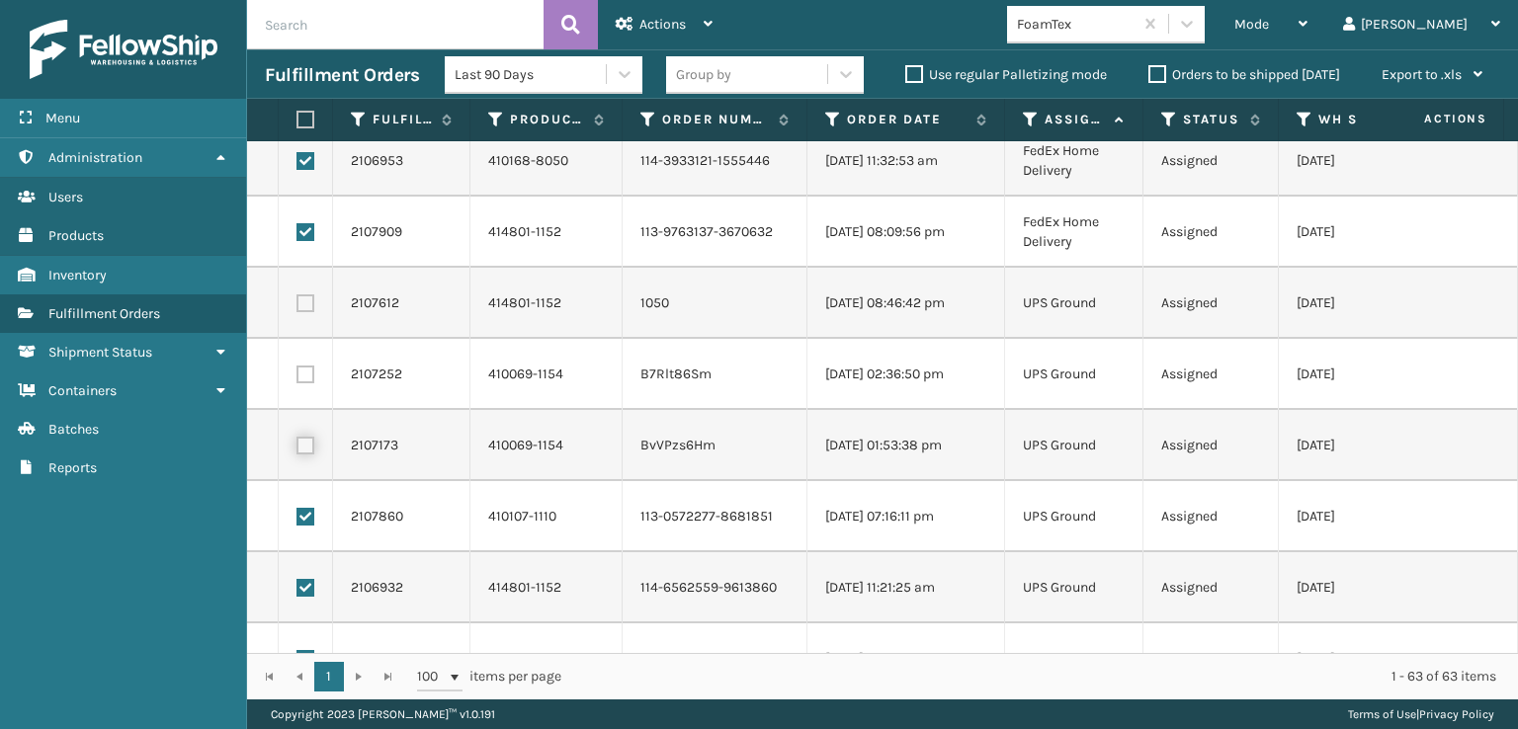
checkbox input "false"
click at [308, 522] on label at bounding box center [305, 517] width 18 height 18
click at [297, 521] on input "checkbox" at bounding box center [296, 514] width 1 height 13
checkbox input "false"
click at [303, 579] on label at bounding box center [305, 588] width 18 height 18
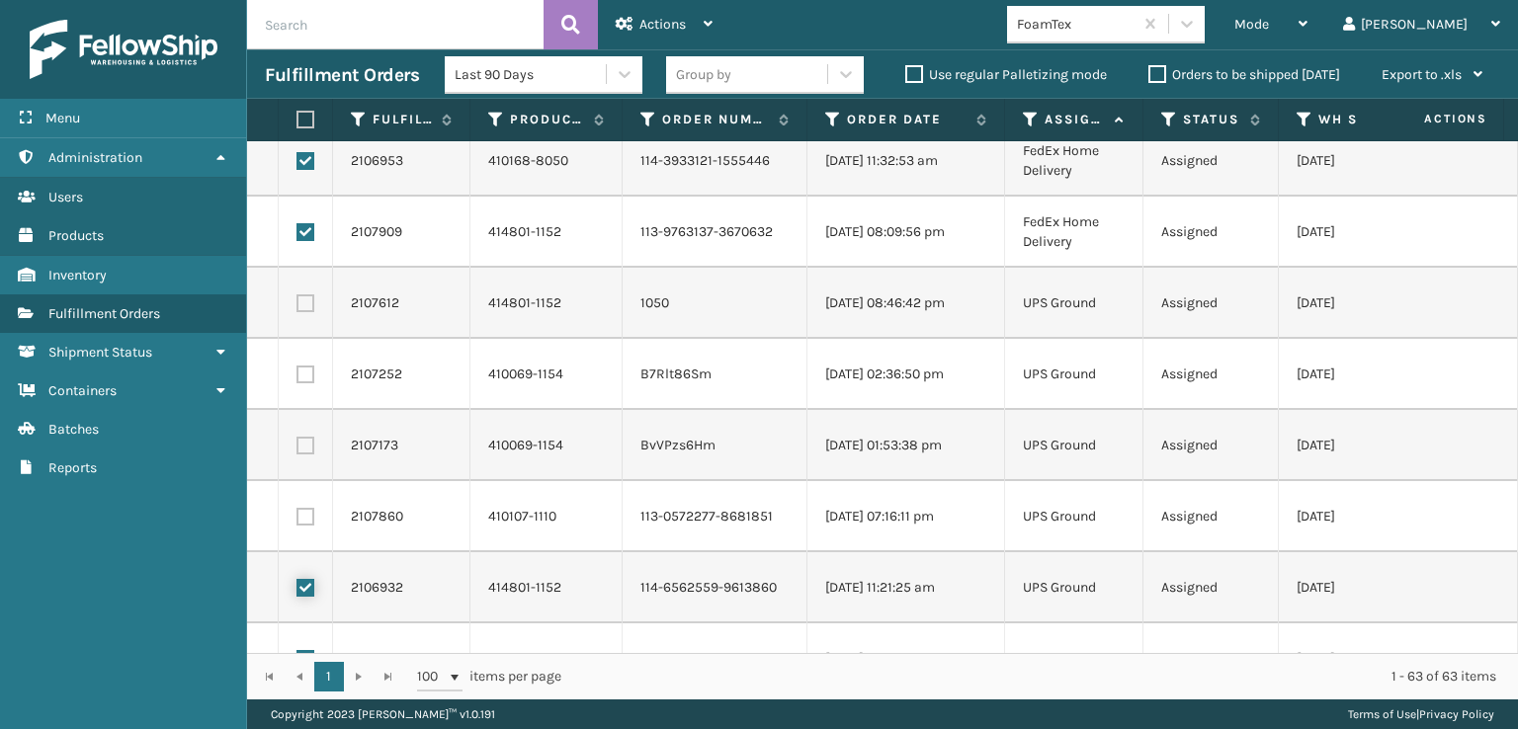
click at [297, 579] on input "checkbox" at bounding box center [296, 585] width 1 height 13
checkbox input "false"
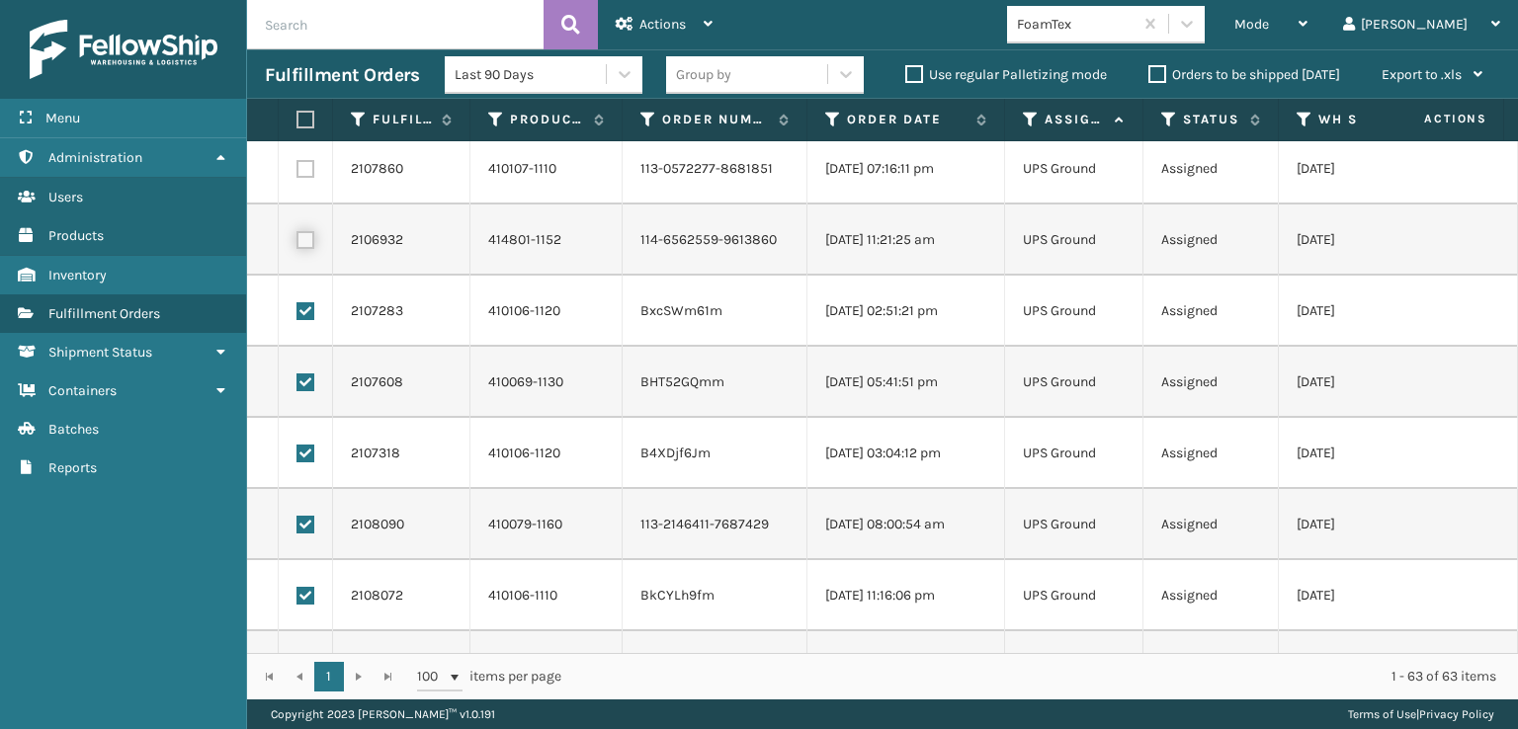
scroll to position [3755, 0]
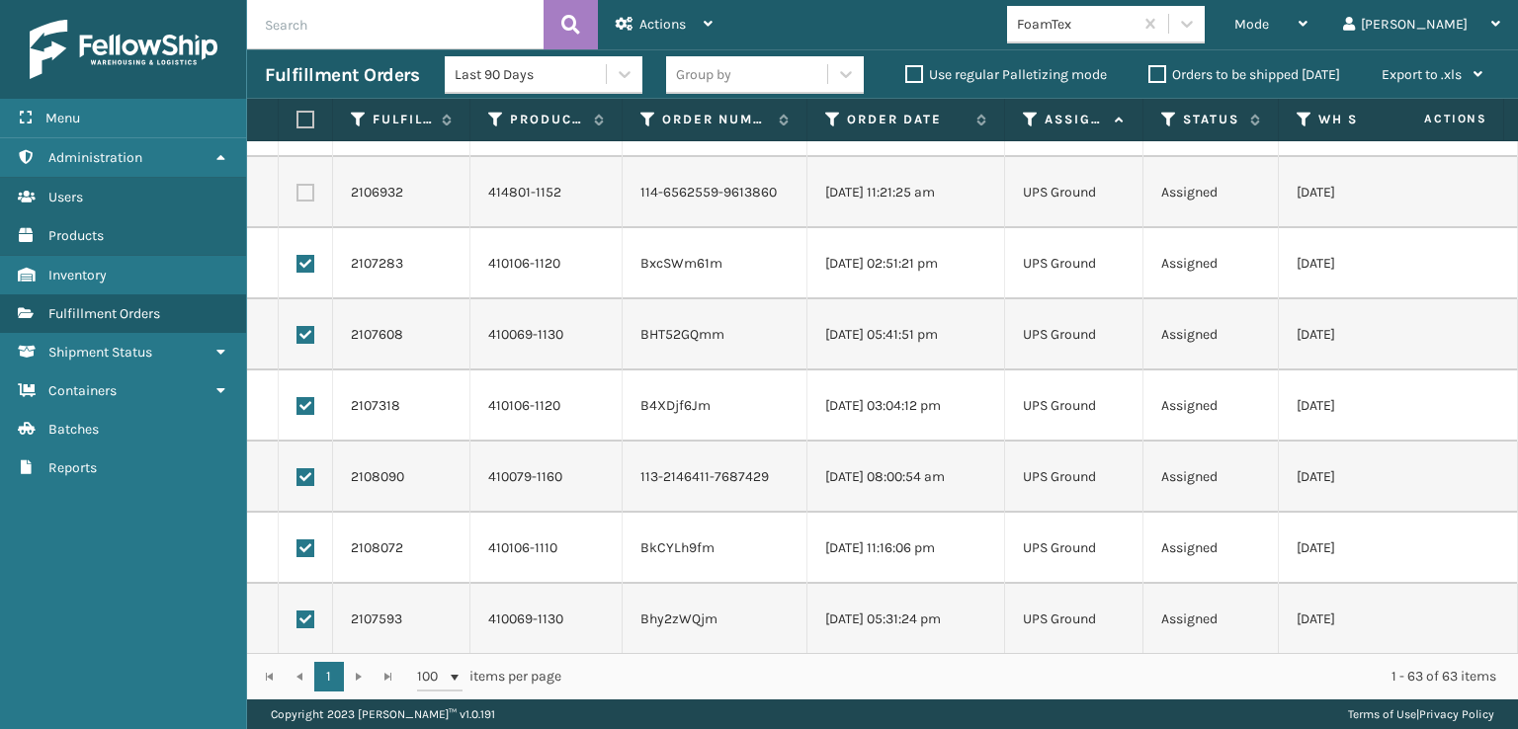
click at [300, 264] on label at bounding box center [305, 264] width 18 height 18
click at [297, 264] on input "checkbox" at bounding box center [296, 261] width 1 height 13
checkbox input "false"
click at [309, 333] on label at bounding box center [305, 335] width 18 height 18
click at [297, 333] on input "checkbox" at bounding box center [296, 332] width 1 height 13
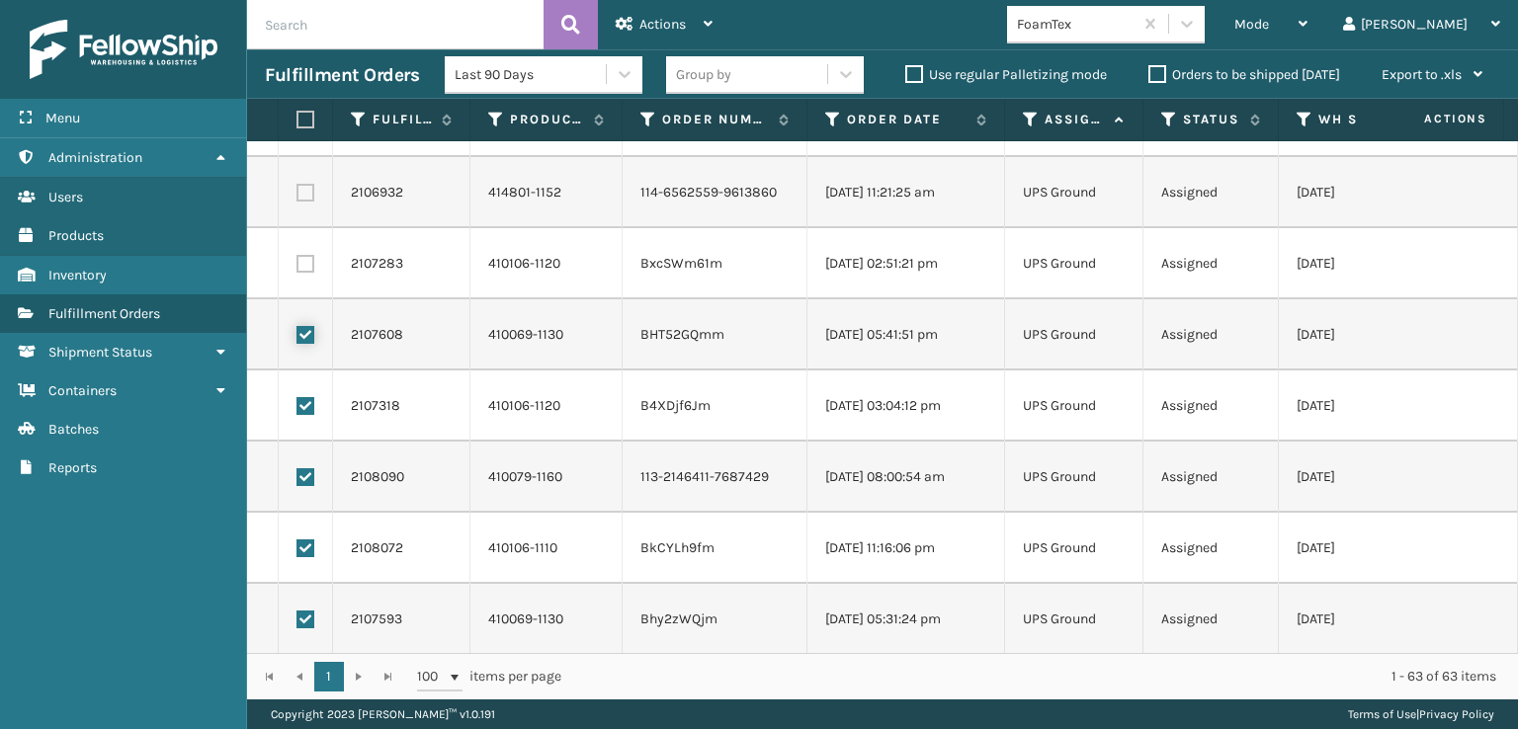
checkbox input "false"
click at [305, 401] on label at bounding box center [305, 406] width 18 height 18
click at [297, 401] on input "checkbox" at bounding box center [296, 403] width 1 height 13
checkbox input "false"
click at [305, 472] on label at bounding box center [305, 477] width 18 height 18
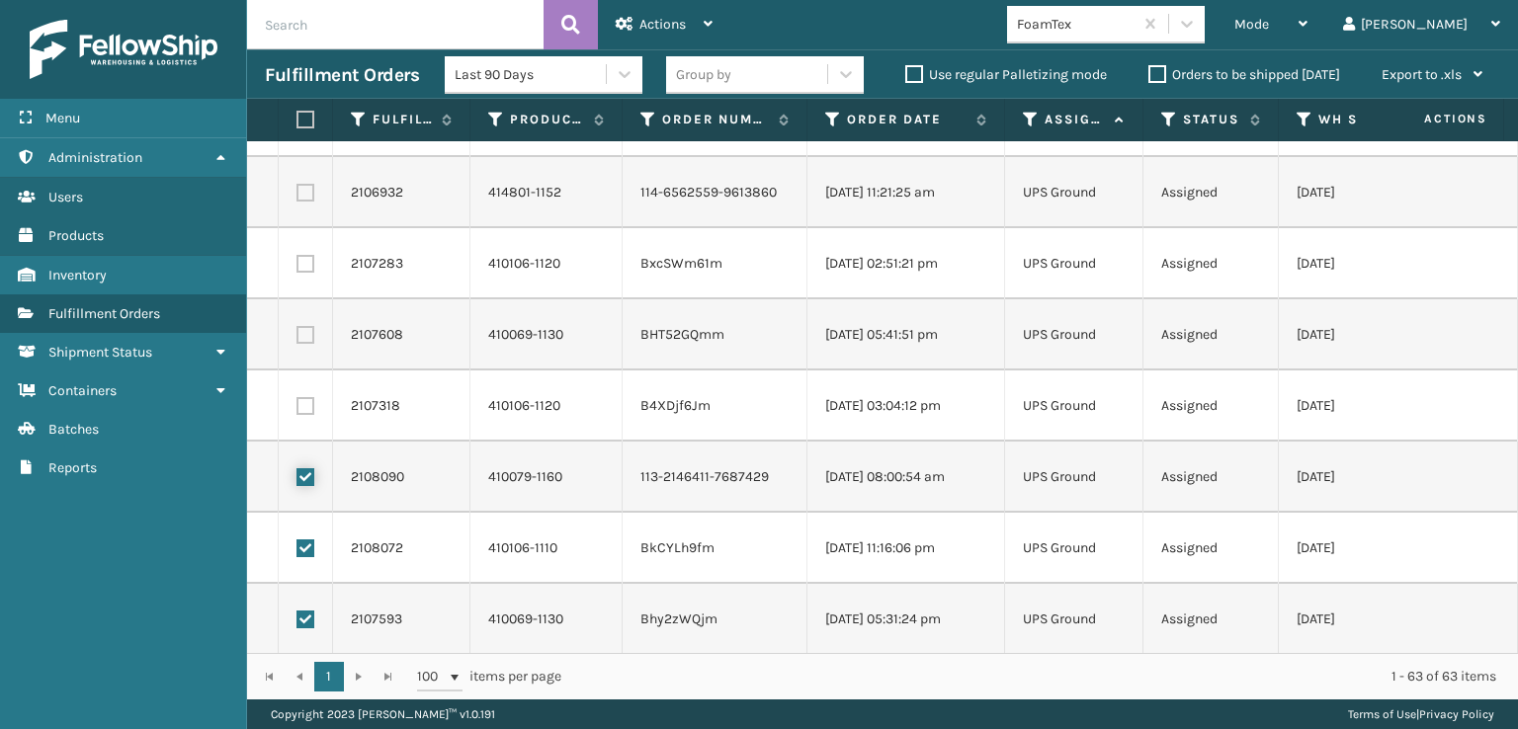
click at [297, 472] on input "checkbox" at bounding box center [296, 474] width 1 height 13
checkbox input "false"
click at [303, 546] on label at bounding box center [305, 549] width 18 height 18
click at [297, 546] on input "checkbox" at bounding box center [296, 546] width 1 height 13
checkbox input "false"
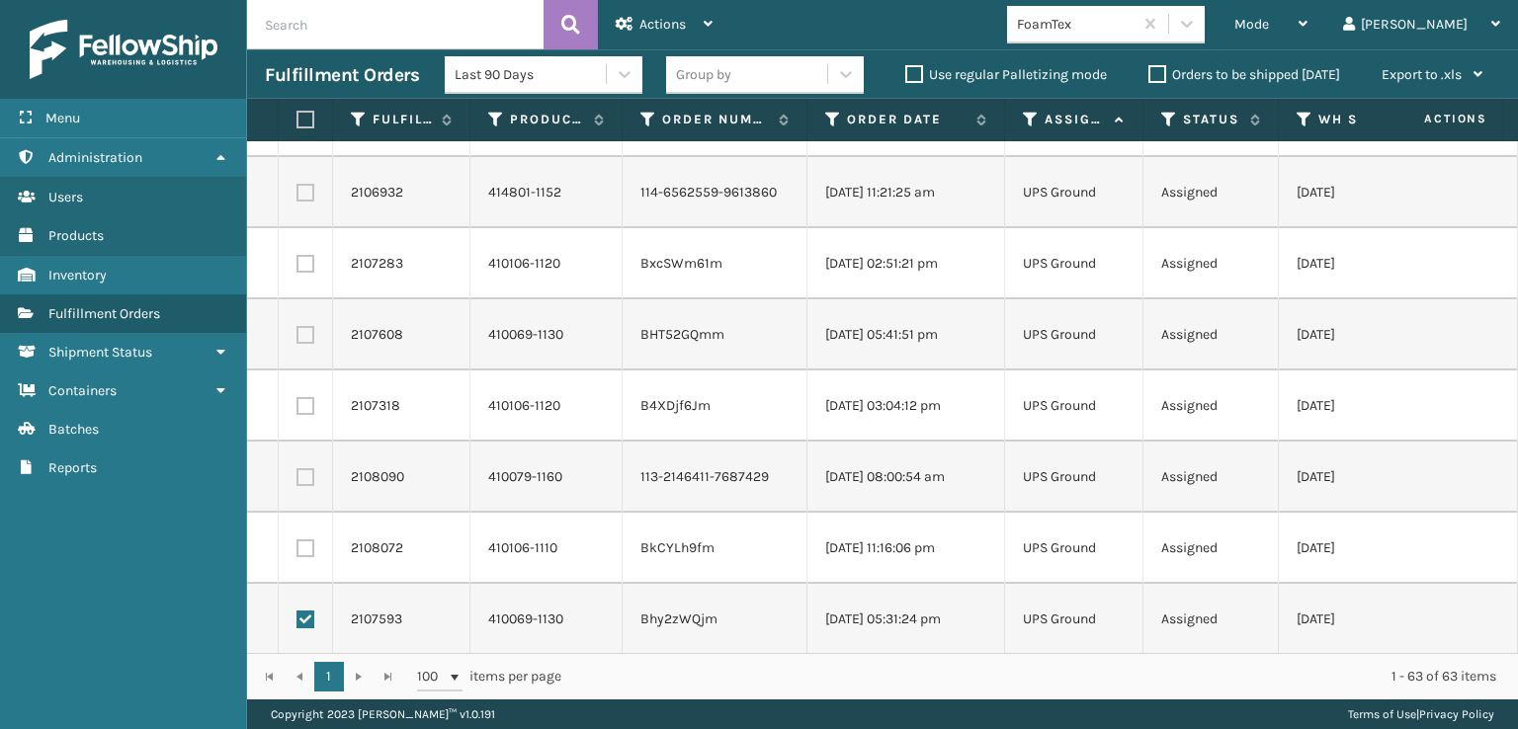
click at [308, 620] on label at bounding box center [305, 620] width 18 height 18
click at [297, 620] on input "checkbox" at bounding box center [296, 617] width 1 height 13
checkbox input "false"
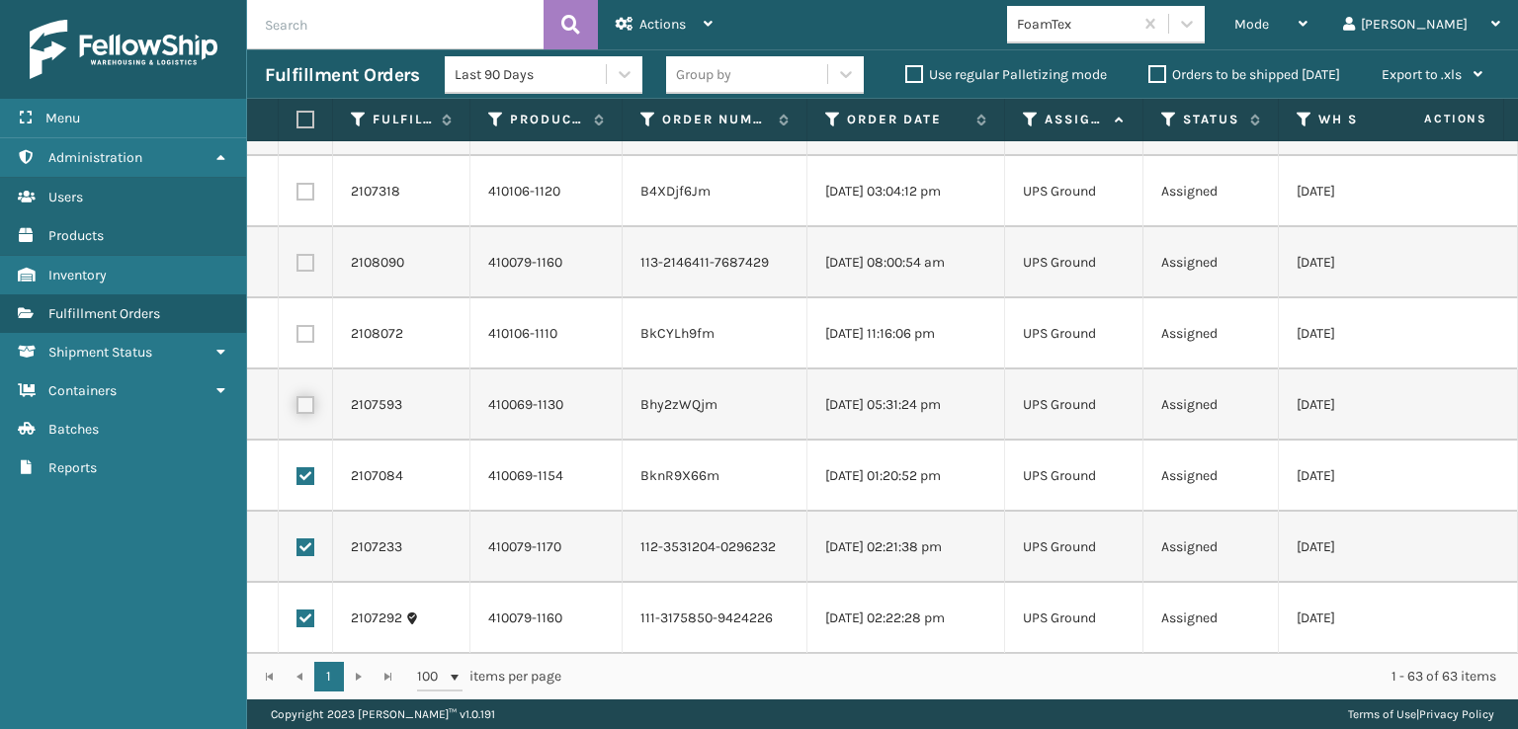
scroll to position [3984, 0]
click at [312, 466] on label at bounding box center [305, 475] width 18 height 18
click at [297, 466] on input "checkbox" at bounding box center [296, 472] width 1 height 13
checkbox input "false"
click at [304, 538] on label at bounding box center [305, 547] width 18 height 18
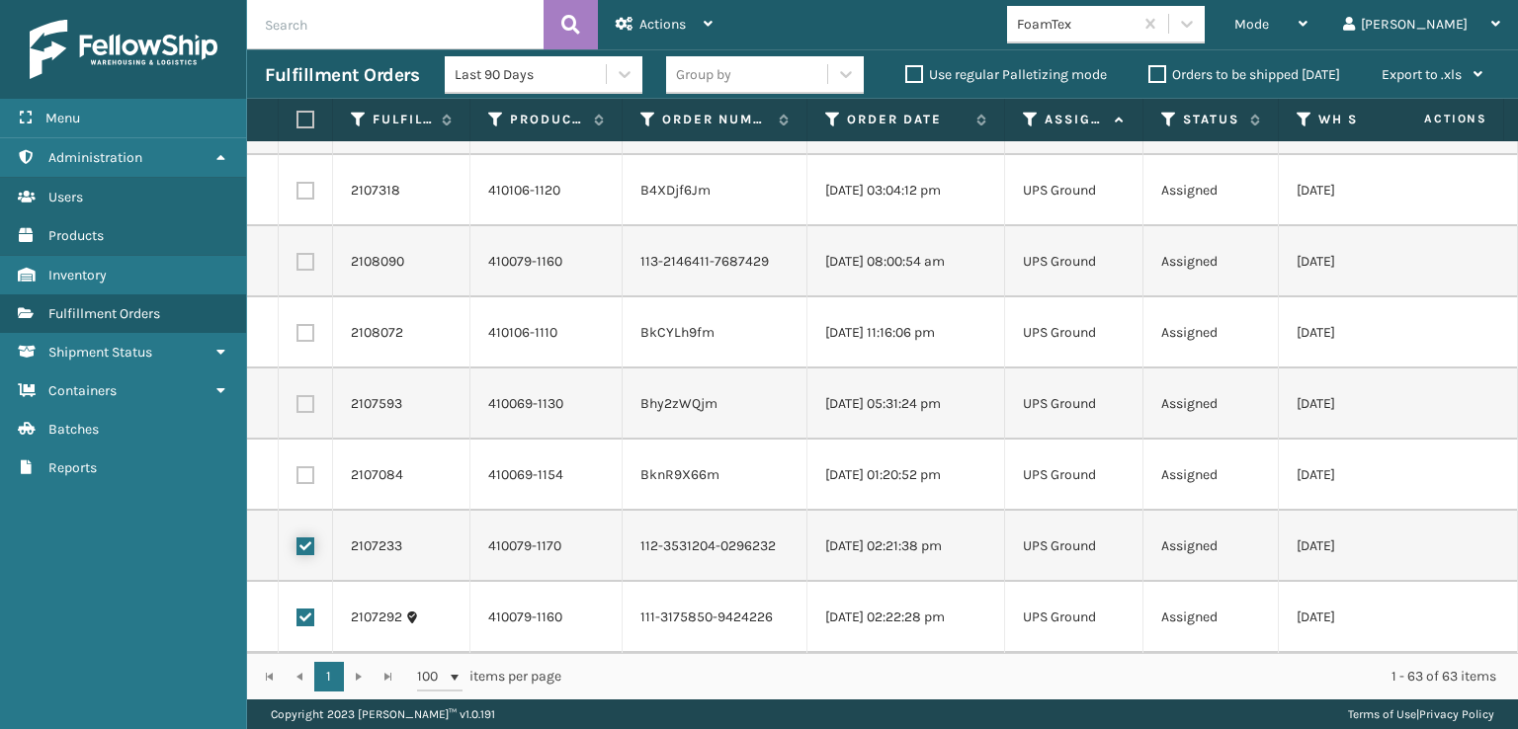
click at [297, 538] on input "checkbox" at bounding box center [296, 544] width 1 height 13
checkbox input "false"
click at [309, 609] on label at bounding box center [305, 618] width 18 height 18
click at [297, 609] on input "checkbox" at bounding box center [296, 615] width 1 height 13
checkbox input "false"
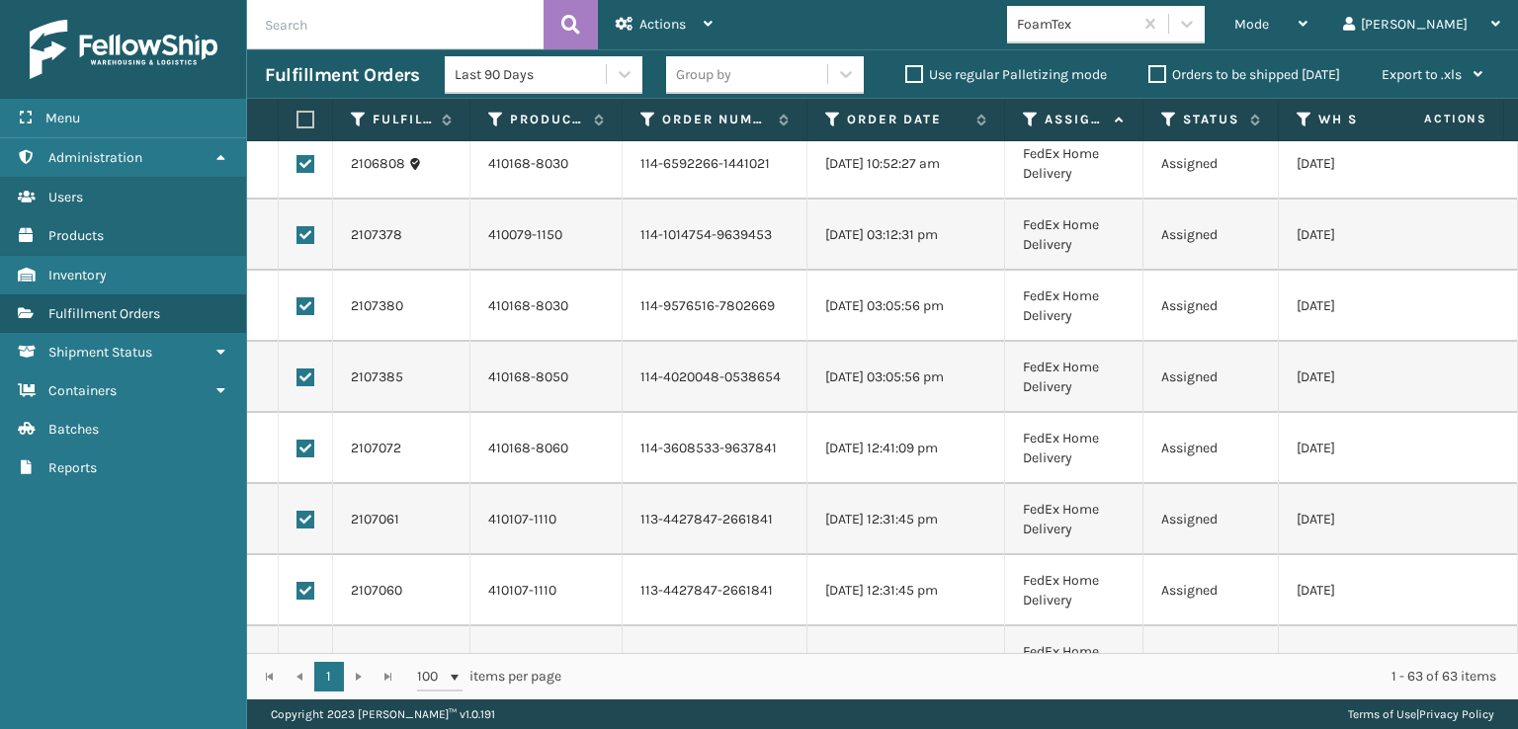
scroll to position [1711, 0]
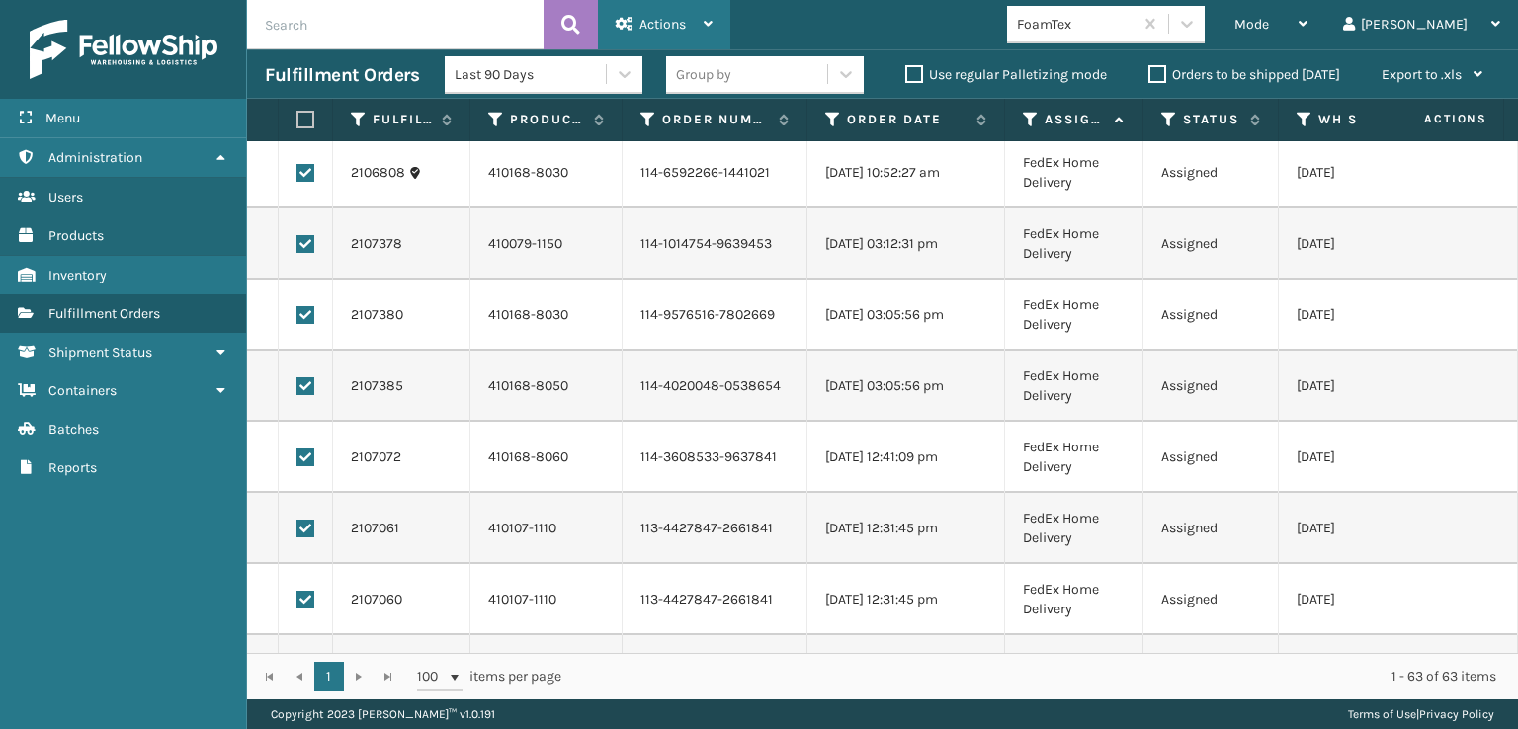
click at [643, 33] on div "Actions" at bounding box center [664, 24] width 97 height 49
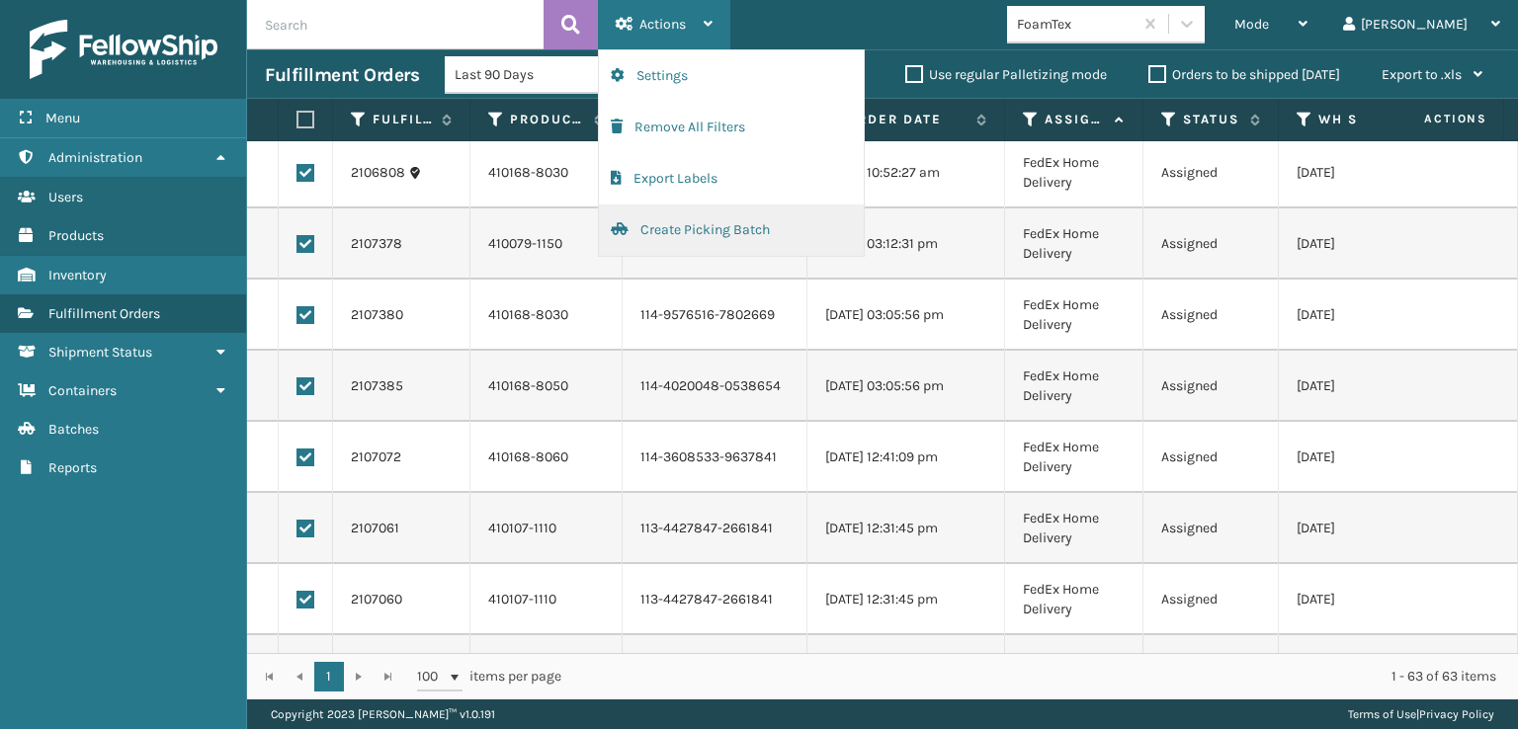
click at [668, 230] on button "Create Picking Batch" at bounding box center [731, 230] width 265 height 51
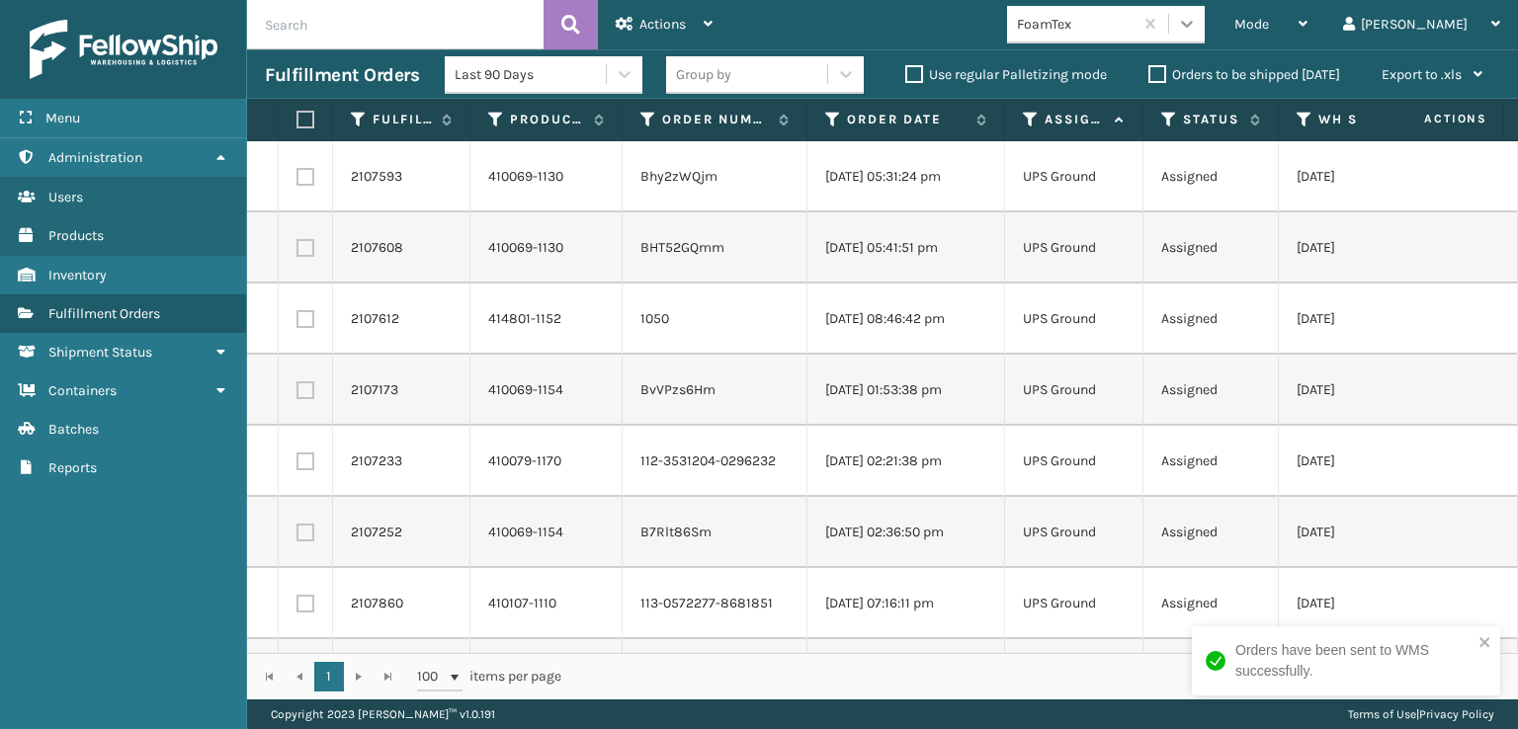
click at [1197, 31] on icon at bounding box center [1187, 24] width 20 height 20
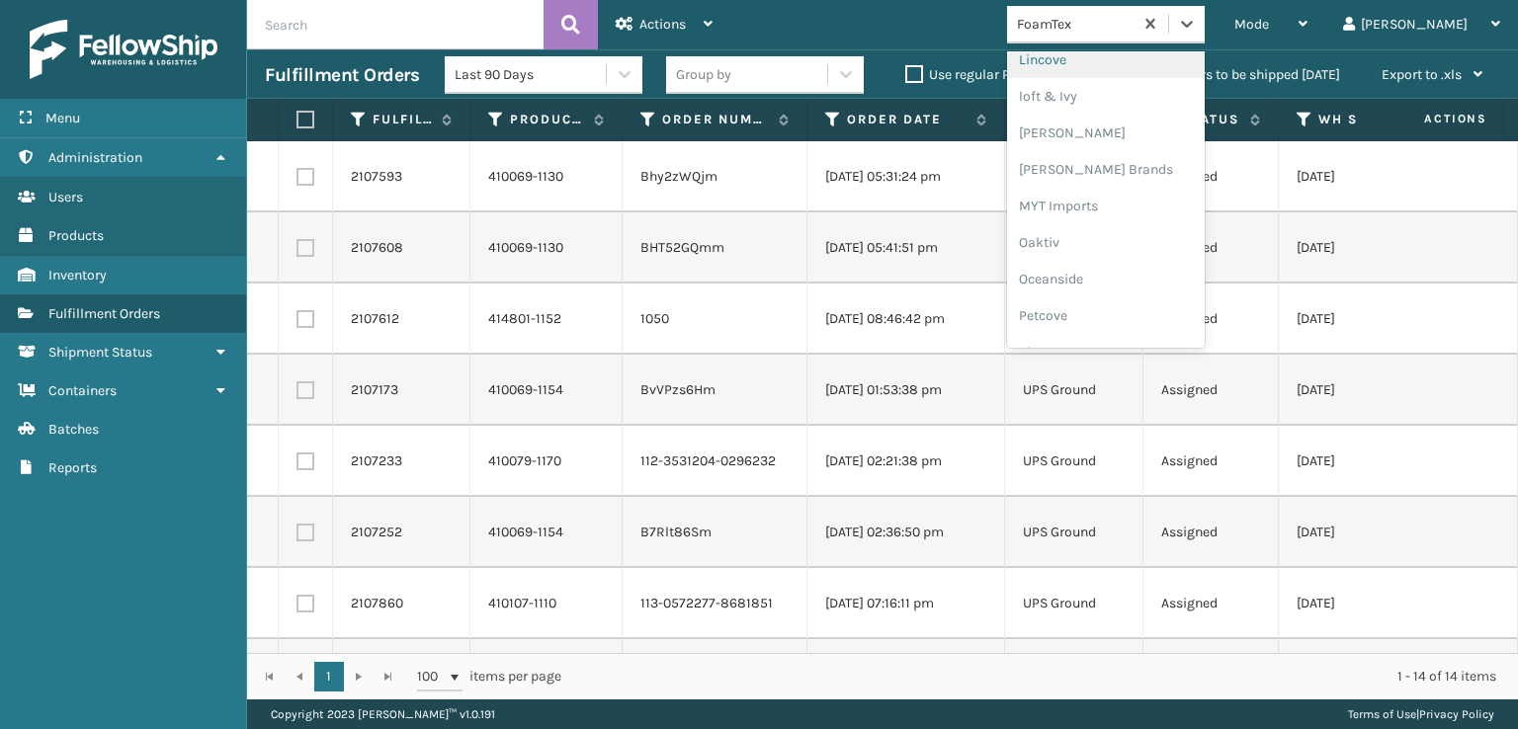
scroll to position [918, 0]
click at [1138, 288] on div "SBYL [GEOGRAPHIC_DATA]" at bounding box center [1106, 289] width 198 height 37
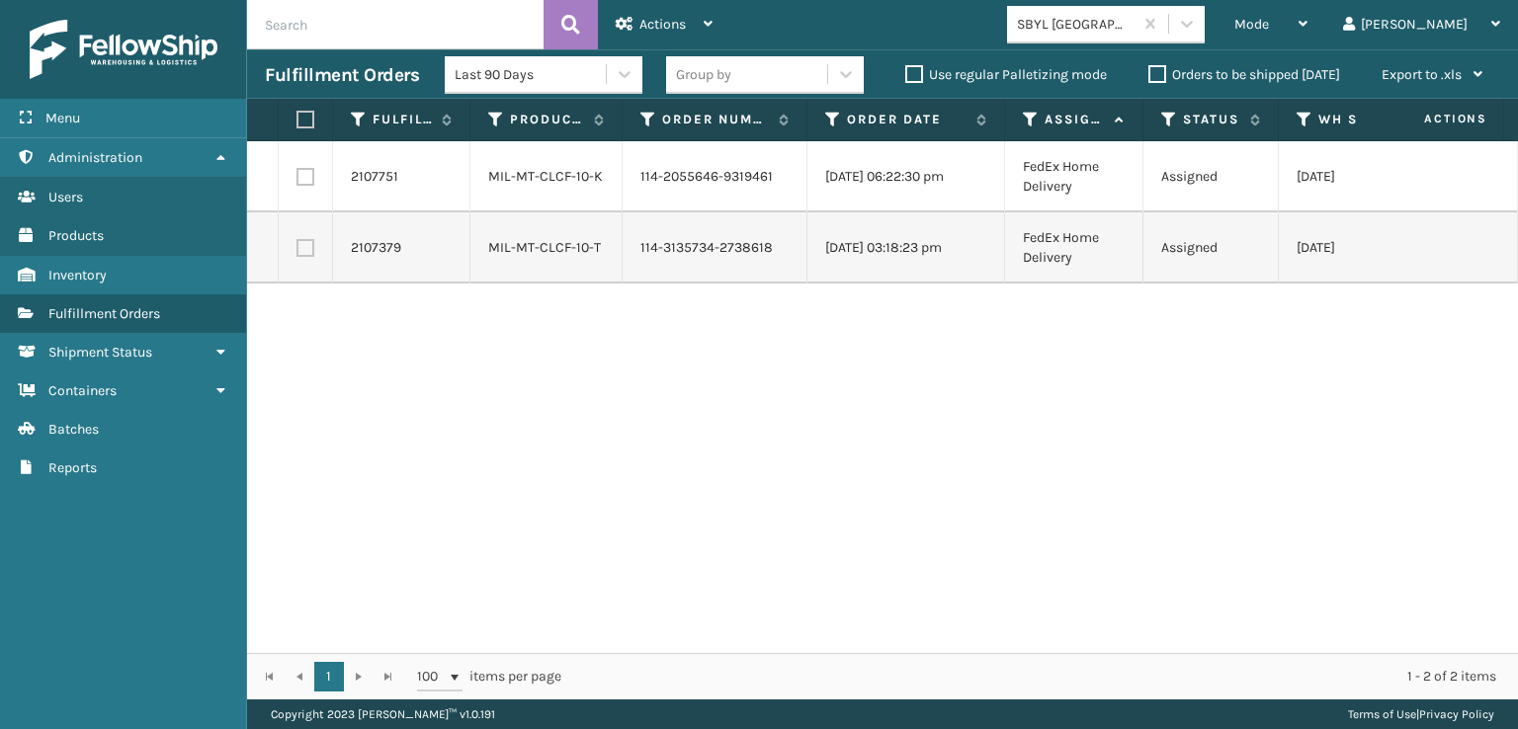
click at [301, 176] on label at bounding box center [305, 177] width 18 height 18
click at [297, 176] on input "checkbox" at bounding box center [296, 174] width 1 height 13
checkbox input "true"
click at [307, 249] on label at bounding box center [305, 248] width 18 height 18
click at [297, 249] on input "checkbox" at bounding box center [296, 245] width 1 height 13
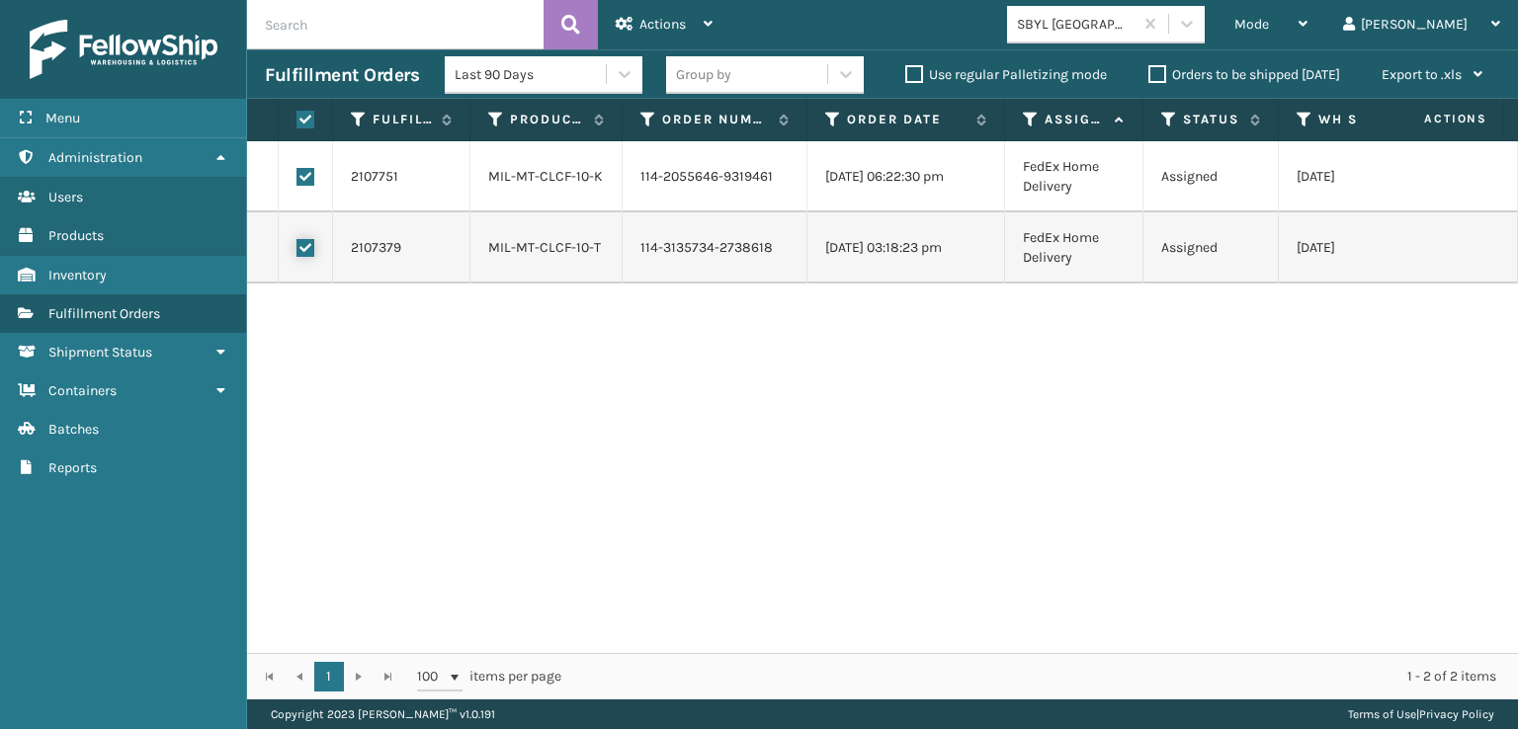
checkbox input "true"
click at [659, 34] on div "Actions" at bounding box center [664, 24] width 97 height 49
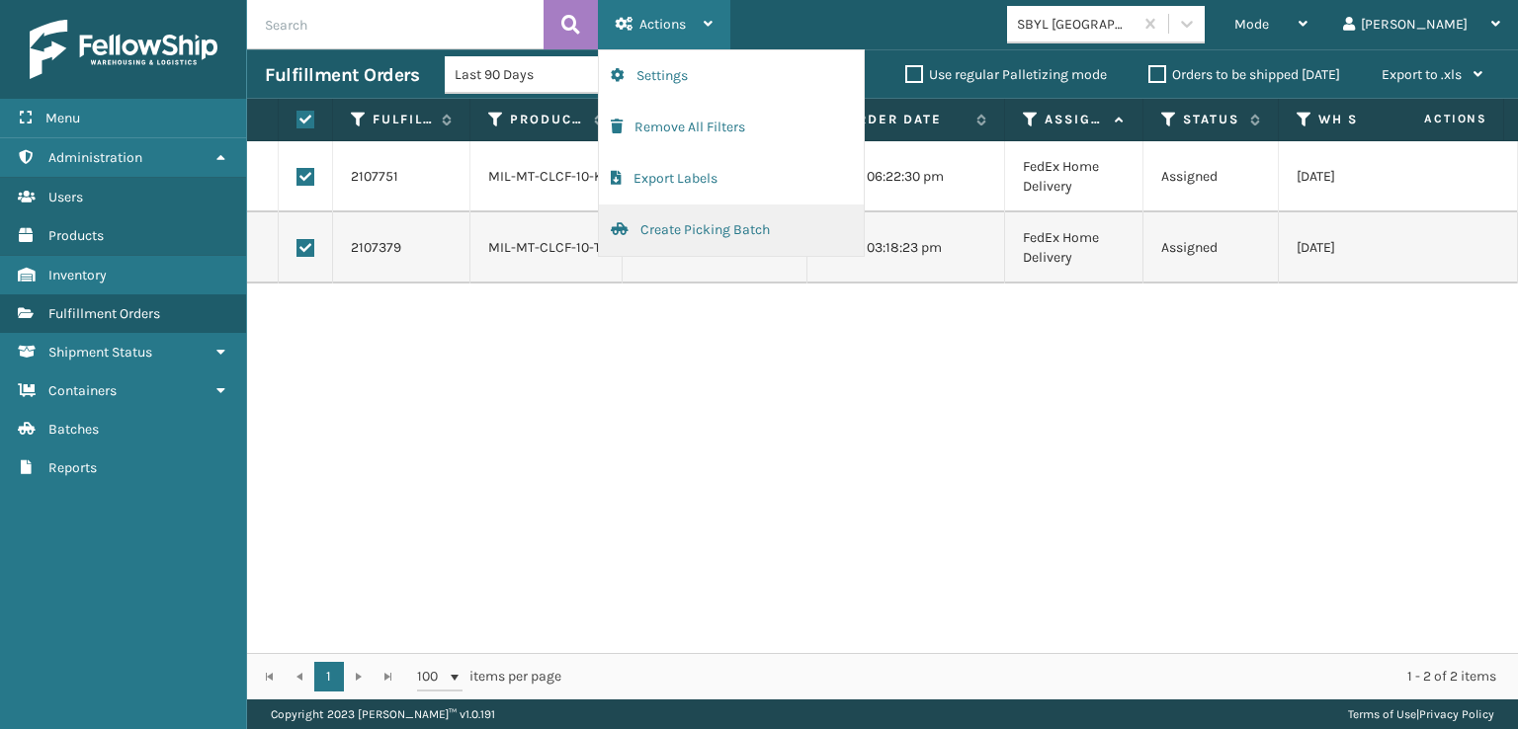
click at [670, 230] on button "Create Picking Batch" at bounding box center [731, 230] width 265 height 51
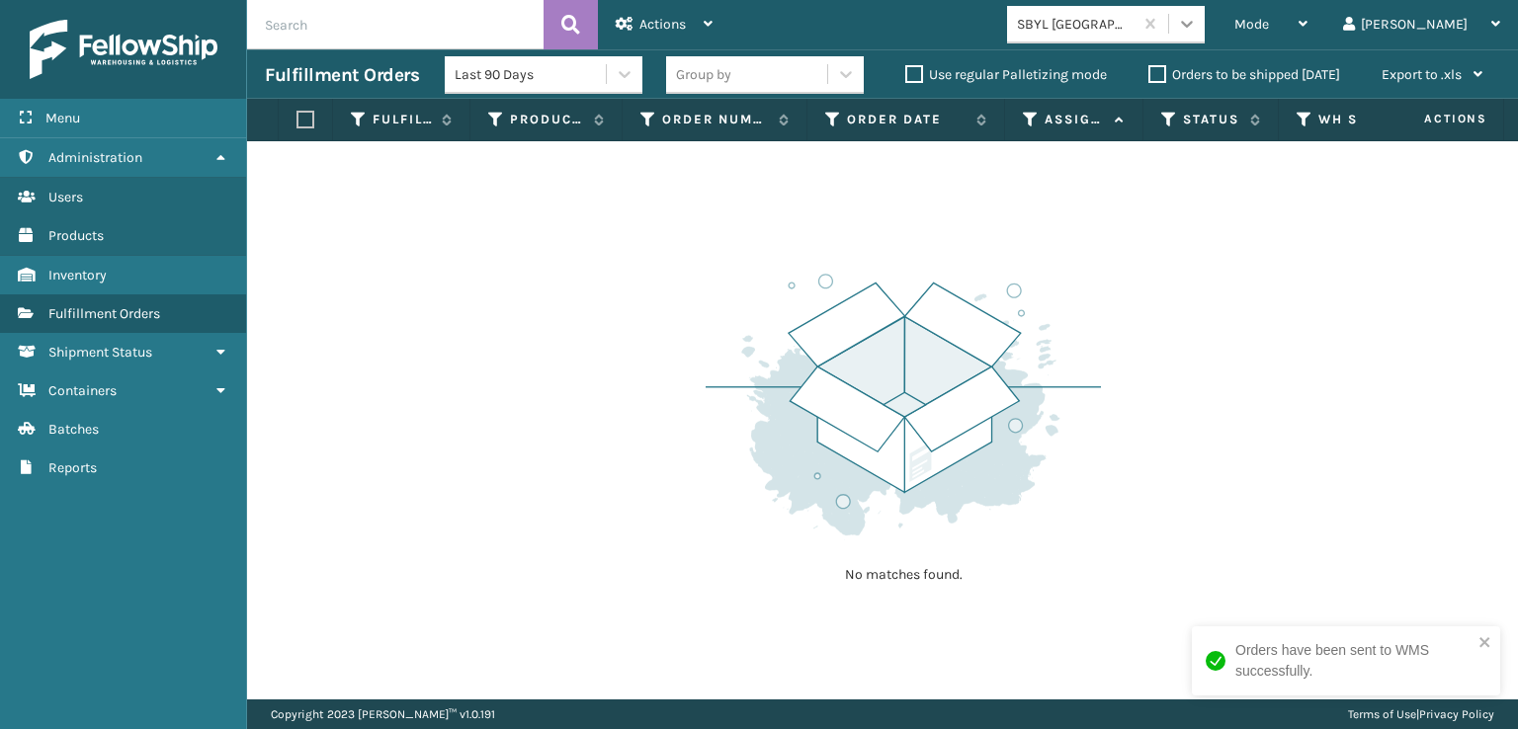
click at [1197, 20] on icon at bounding box center [1187, 24] width 20 height 20
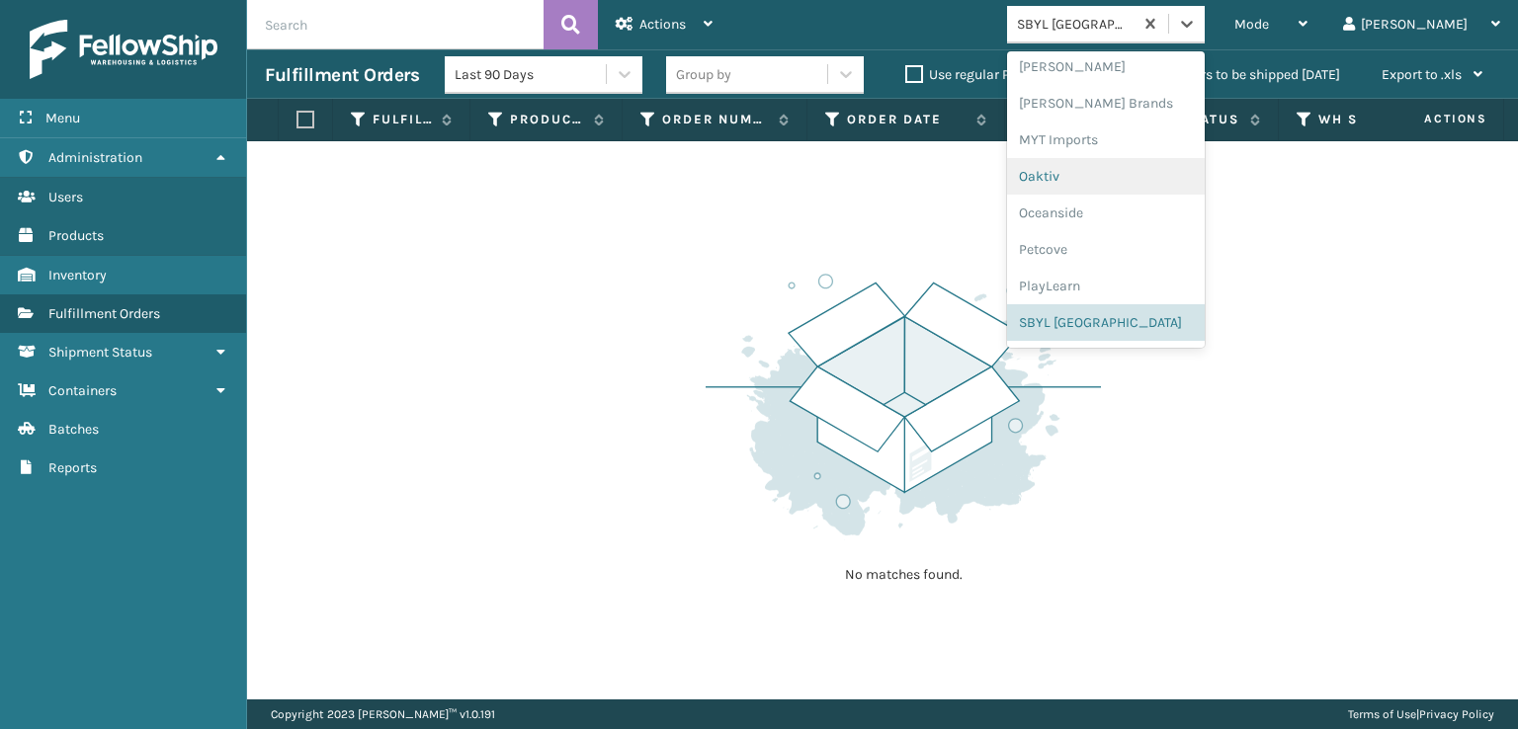
scroll to position [983, 0]
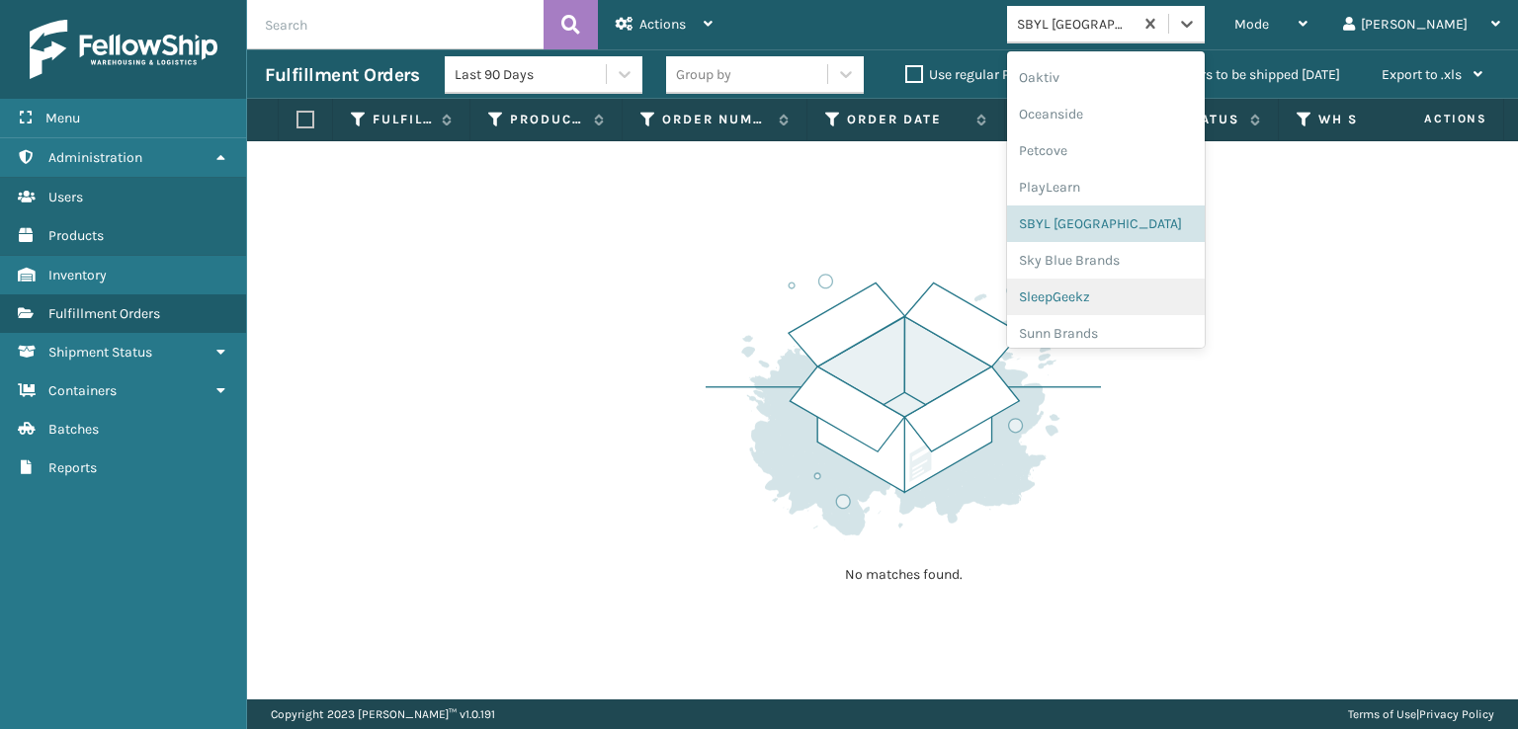
click at [1124, 295] on div "SleepGeekz" at bounding box center [1106, 297] width 198 height 37
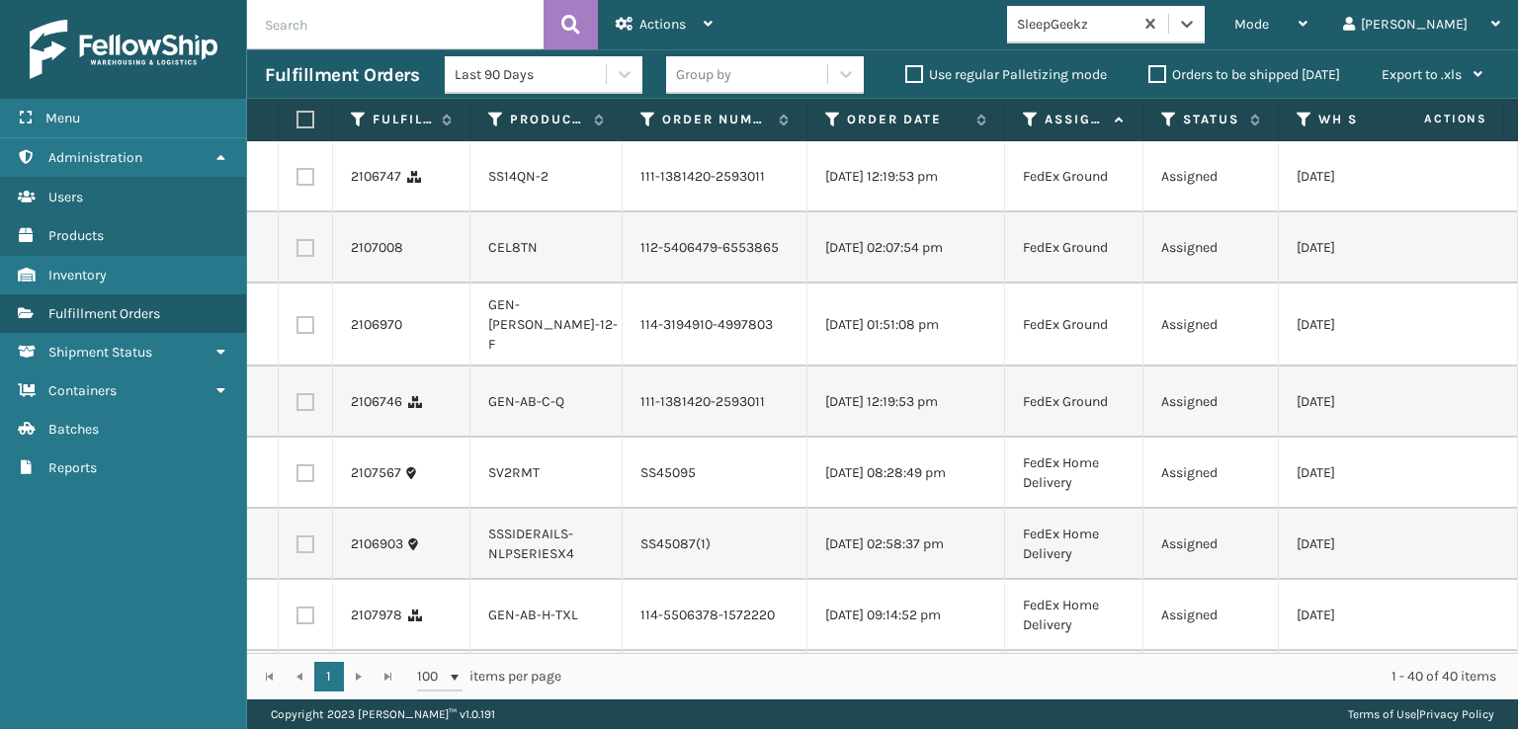
click at [311, 185] on label at bounding box center [305, 177] width 18 height 18
click at [297, 181] on input "checkbox" at bounding box center [296, 174] width 1 height 13
checkbox input "true"
click at [307, 257] on label at bounding box center [305, 248] width 18 height 18
click at [297, 252] on input "checkbox" at bounding box center [296, 245] width 1 height 13
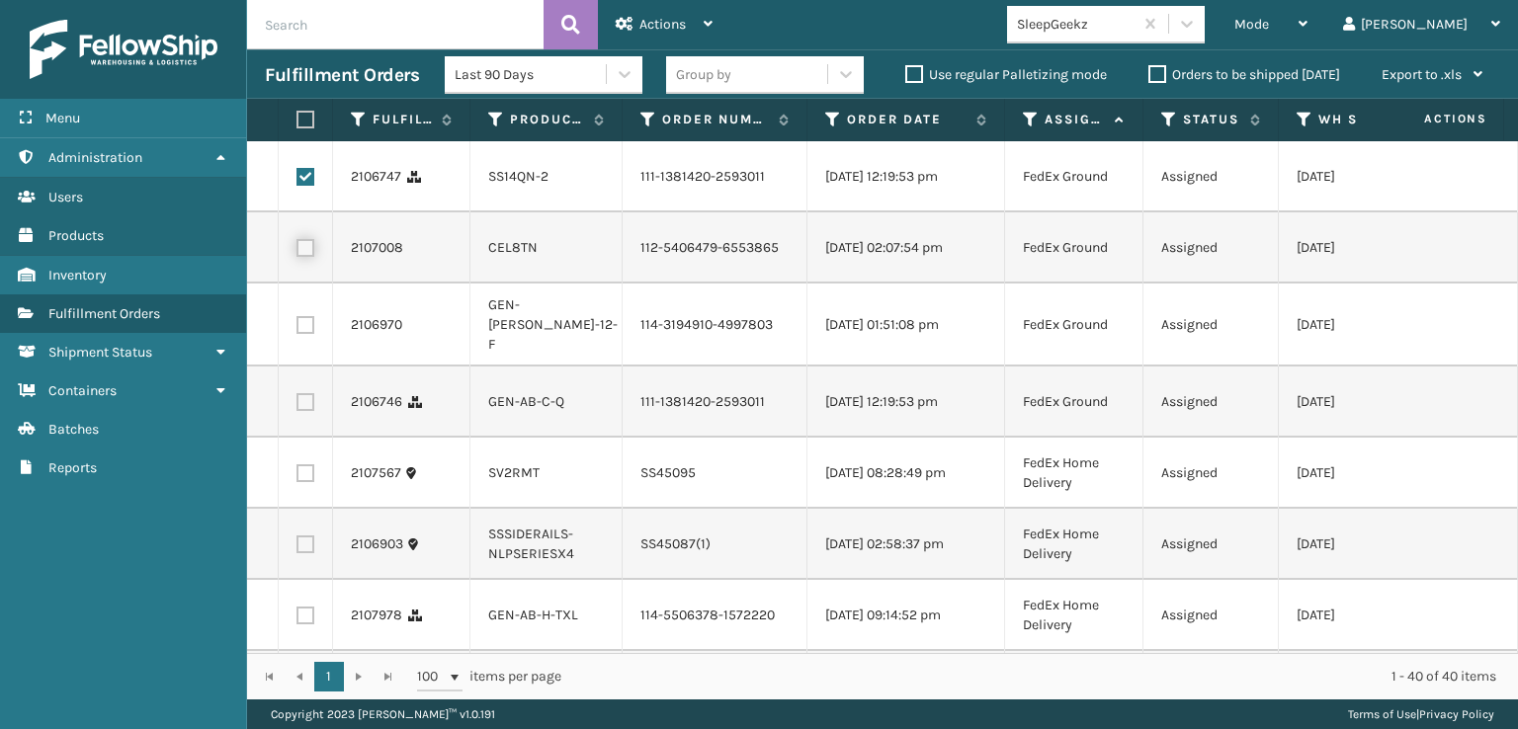
checkbox input "true"
click at [305, 411] on label at bounding box center [305, 402] width 18 height 18
click at [297, 406] on input "checkbox" at bounding box center [296, 399] width 1 height 13
checkbox input "true"
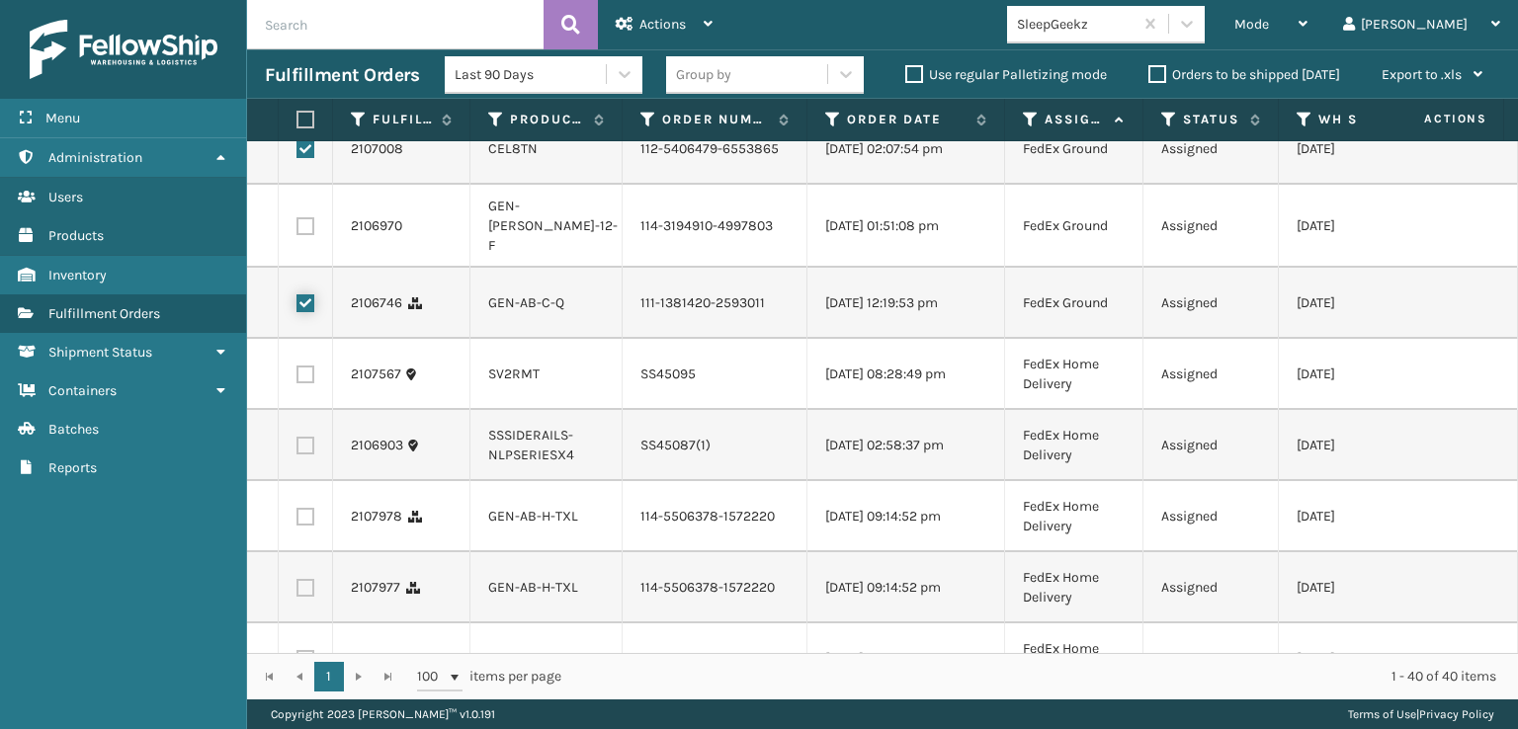
scroll to position [198, 0]
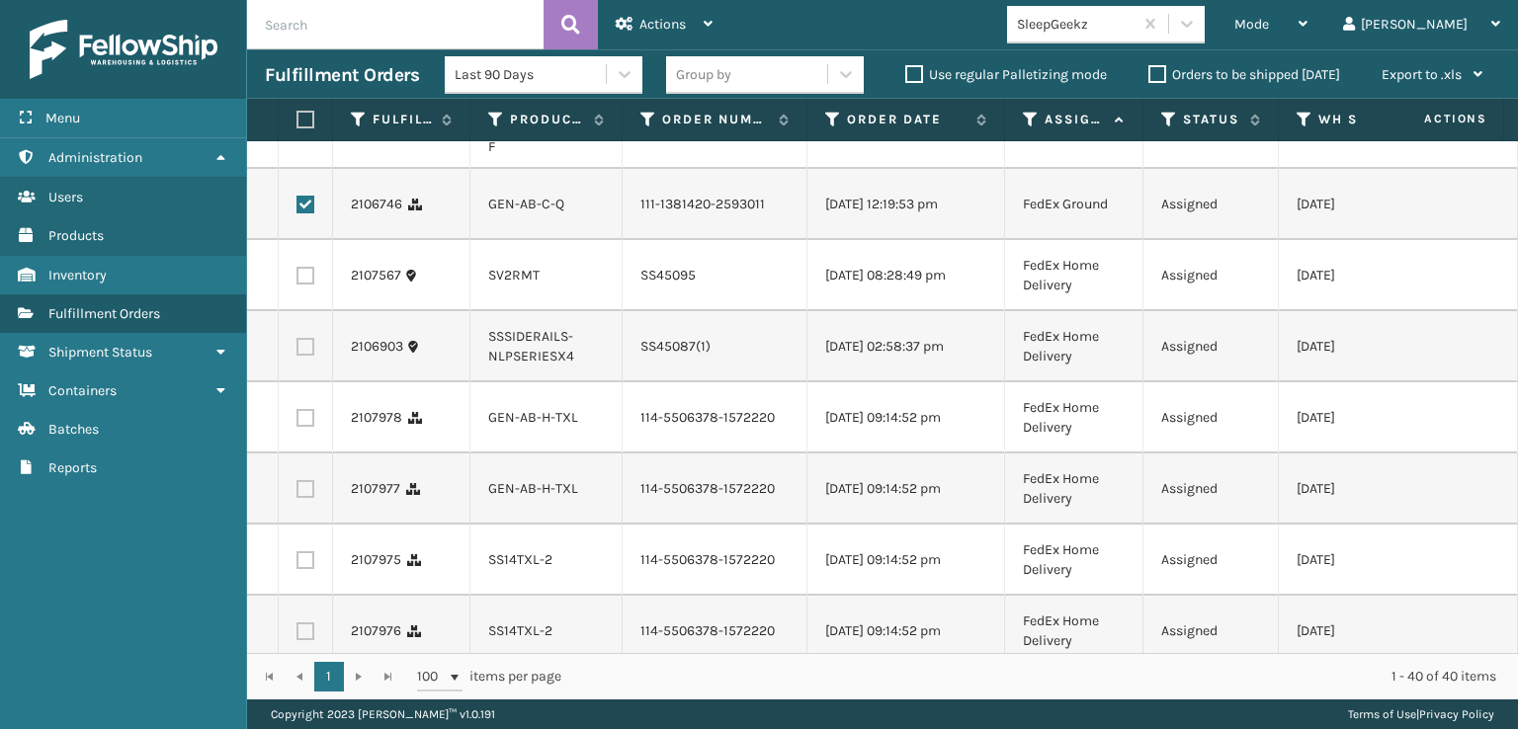
click at [303, 427] on label at bounding box center [305, 418] width 18 height 18
click at [297, 422] on input "checkbox" at bounding box center [296, 415] width 1 height 13
checkbox input "true"
click at [303, 498] on label at bounding box center [305, 489] width 18 height 18
click at [297, 493] on input "checkbox" at bounding box center [296, 486] width 1 height 13
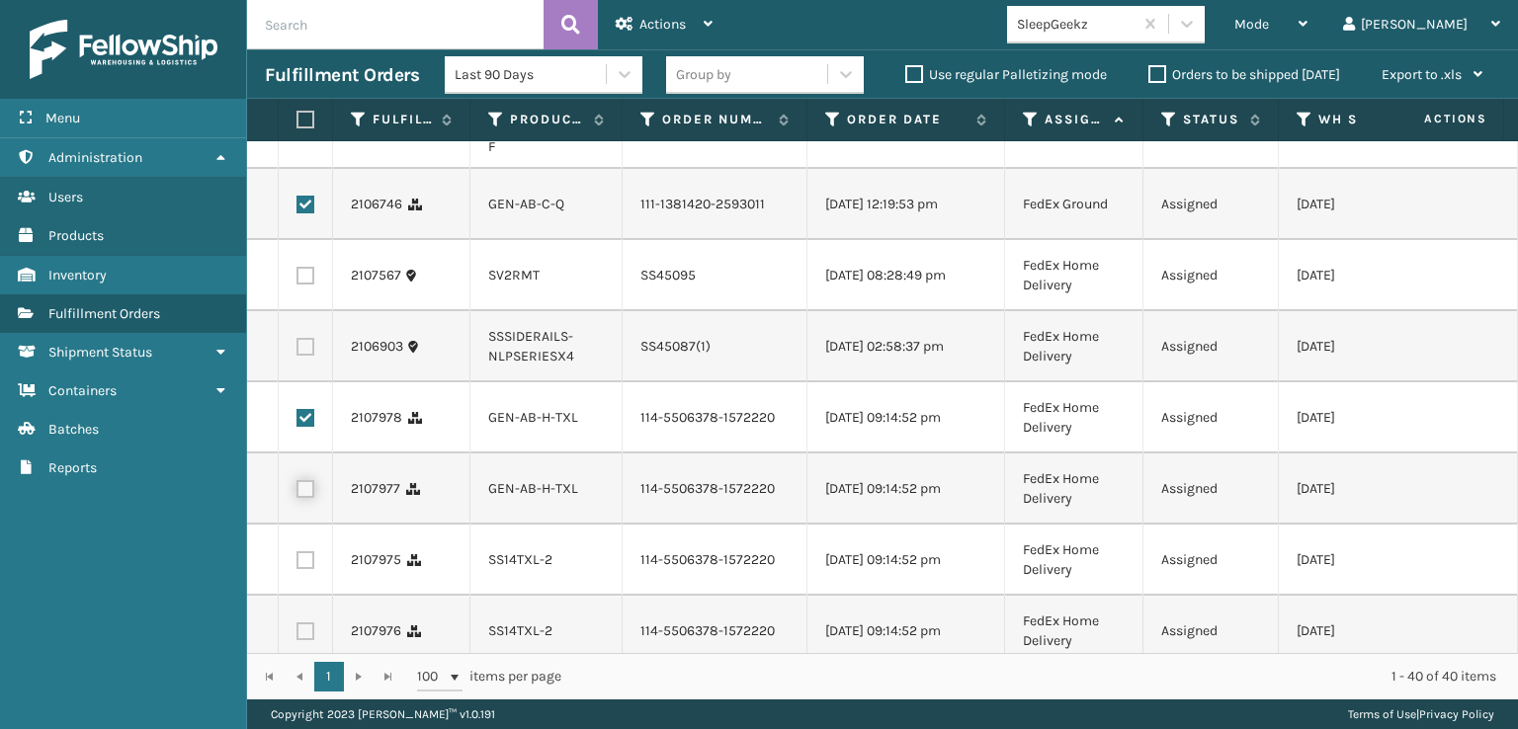
checkbox input "true"
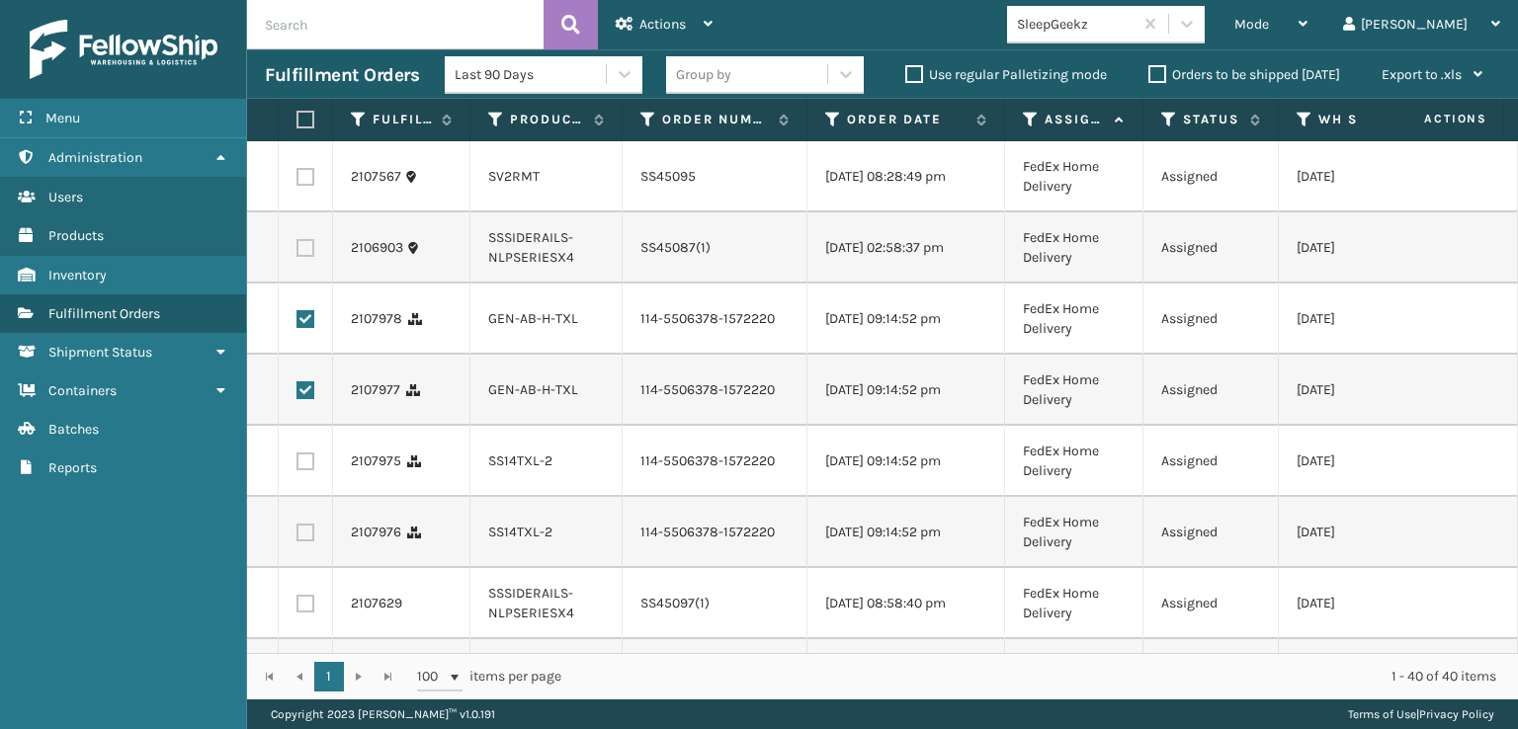
click at [303, 470] on label at bounding box center [305, 462] width 18 height 18
click at [297, 465] on input "checkbox" at bounding box center [296, 459] width 1 height 13
checkbox input "true"
click at [300, 542] on label at bounding box center [305, 533] width 18 height 18
click at [297, 537] on input "checkbox" at bounding box center [296, 530] width 1 height 13
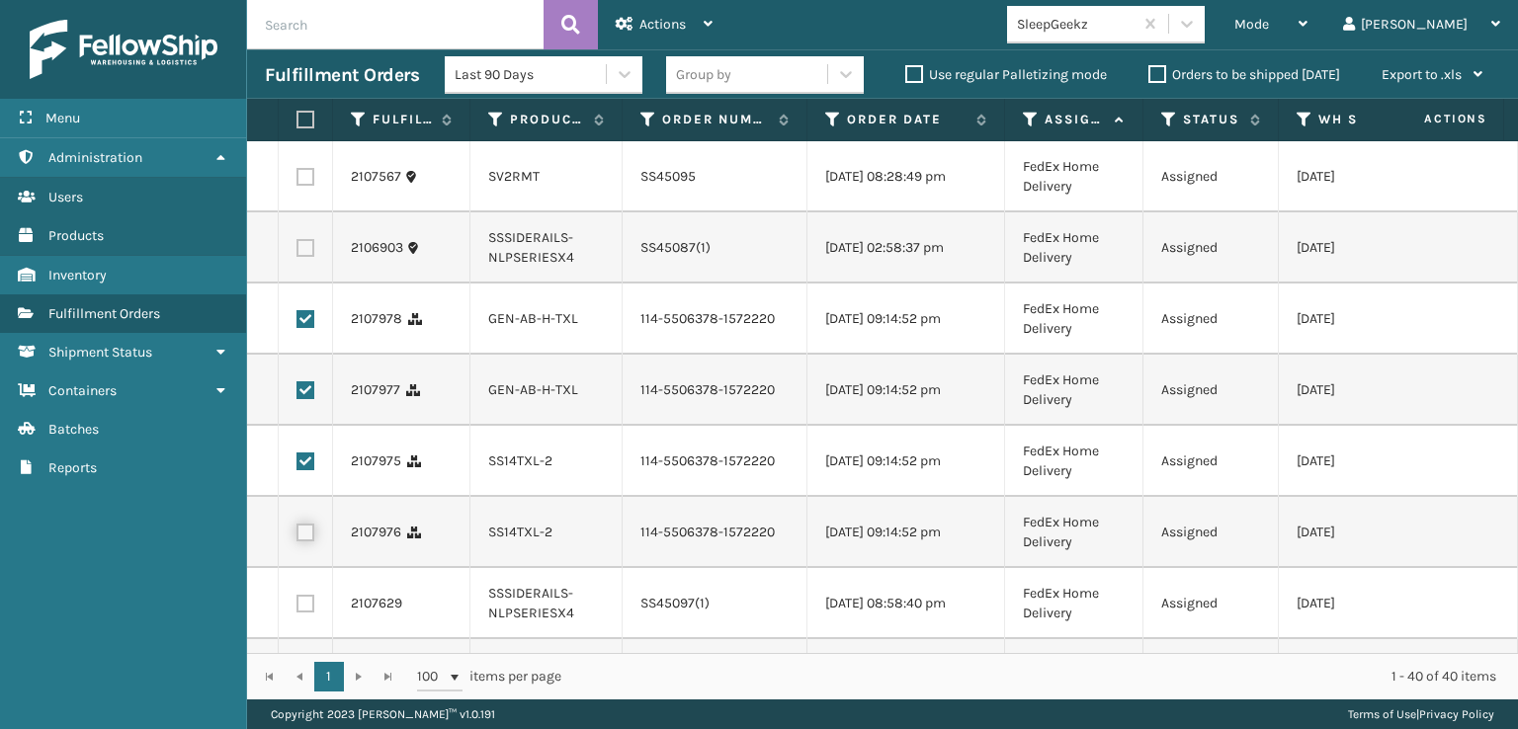
checkbox input "true"
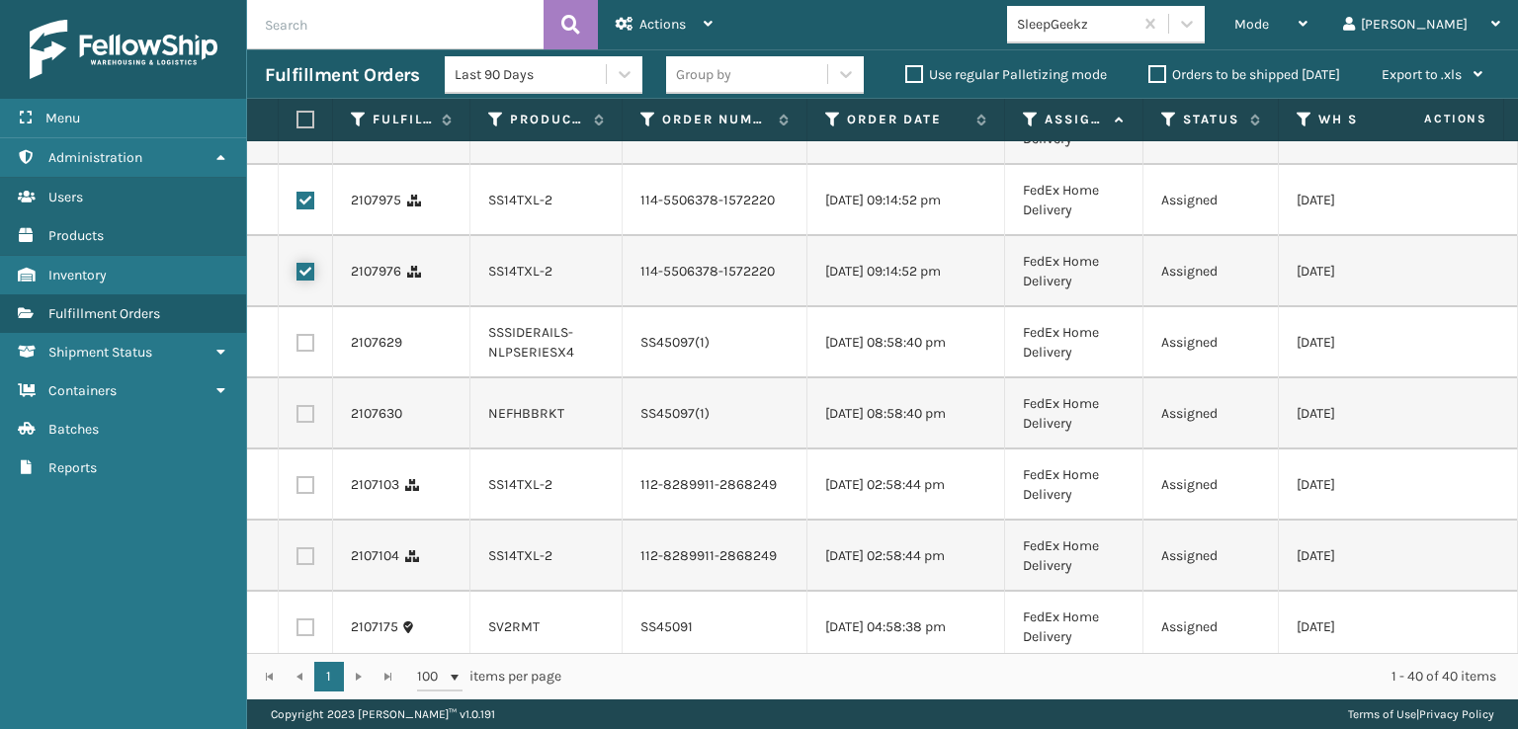
scroll to position [593, 0]
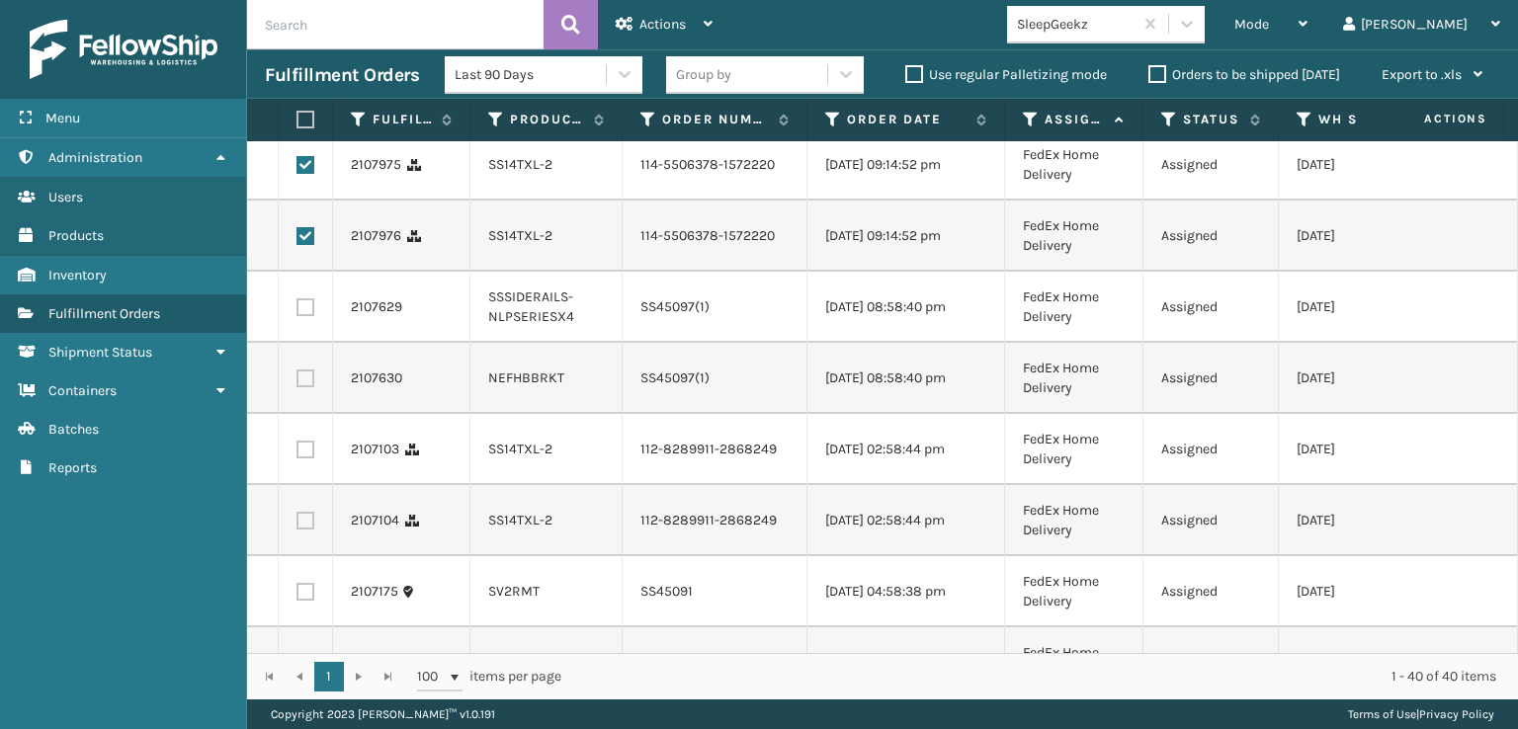
click at [306, 459] on label at bounding box center [305, 450] width 18 height 18
click at [297, 454] on input "checkbox" at bounding box center [296, 447] width 1 height 13
checkbox input "true"
click at [306, 530] on label at bounding box center [305, 521] width 18 height 18
click at [297, 525] on input "checkbox" at bounding box center [296, 518] width 1 height 13
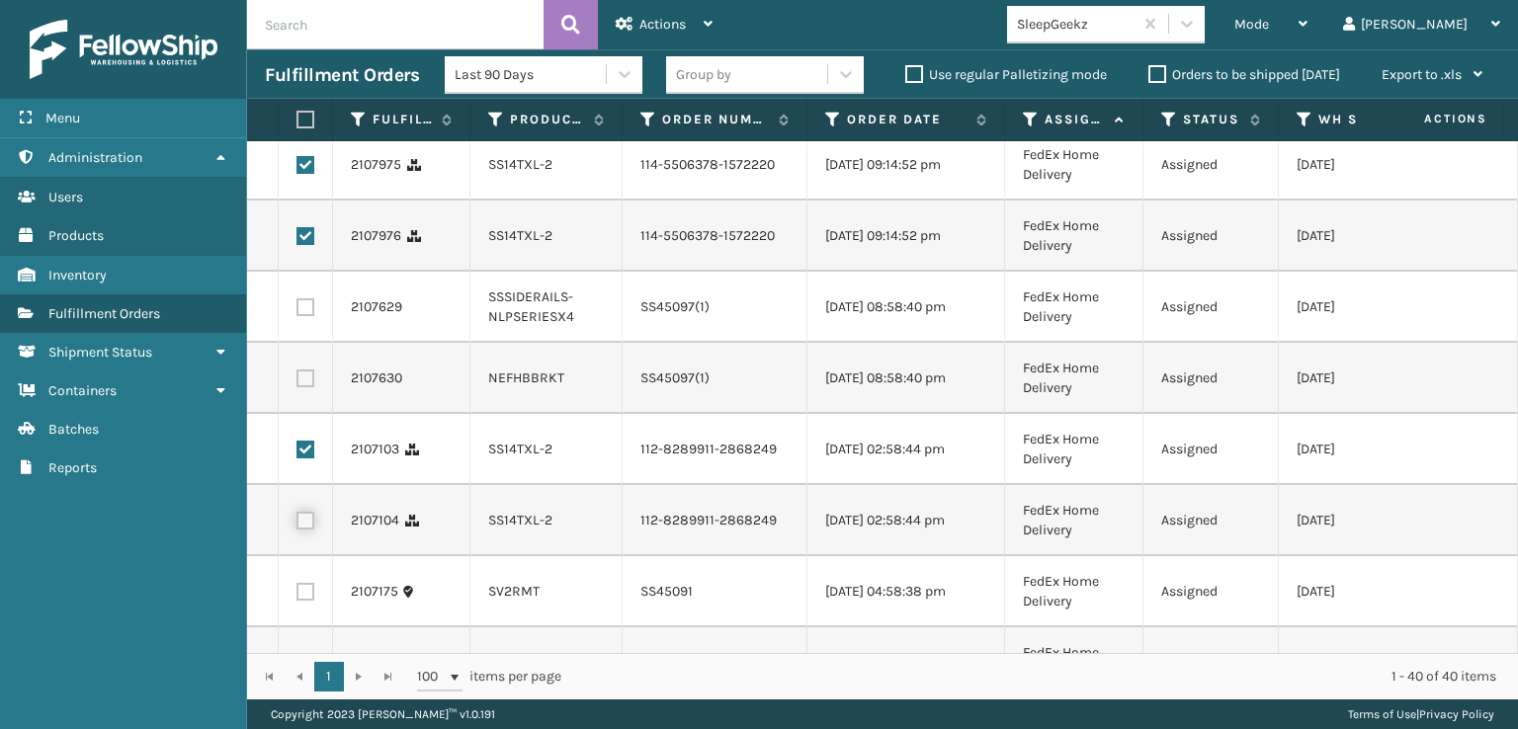
checkbox input "true"
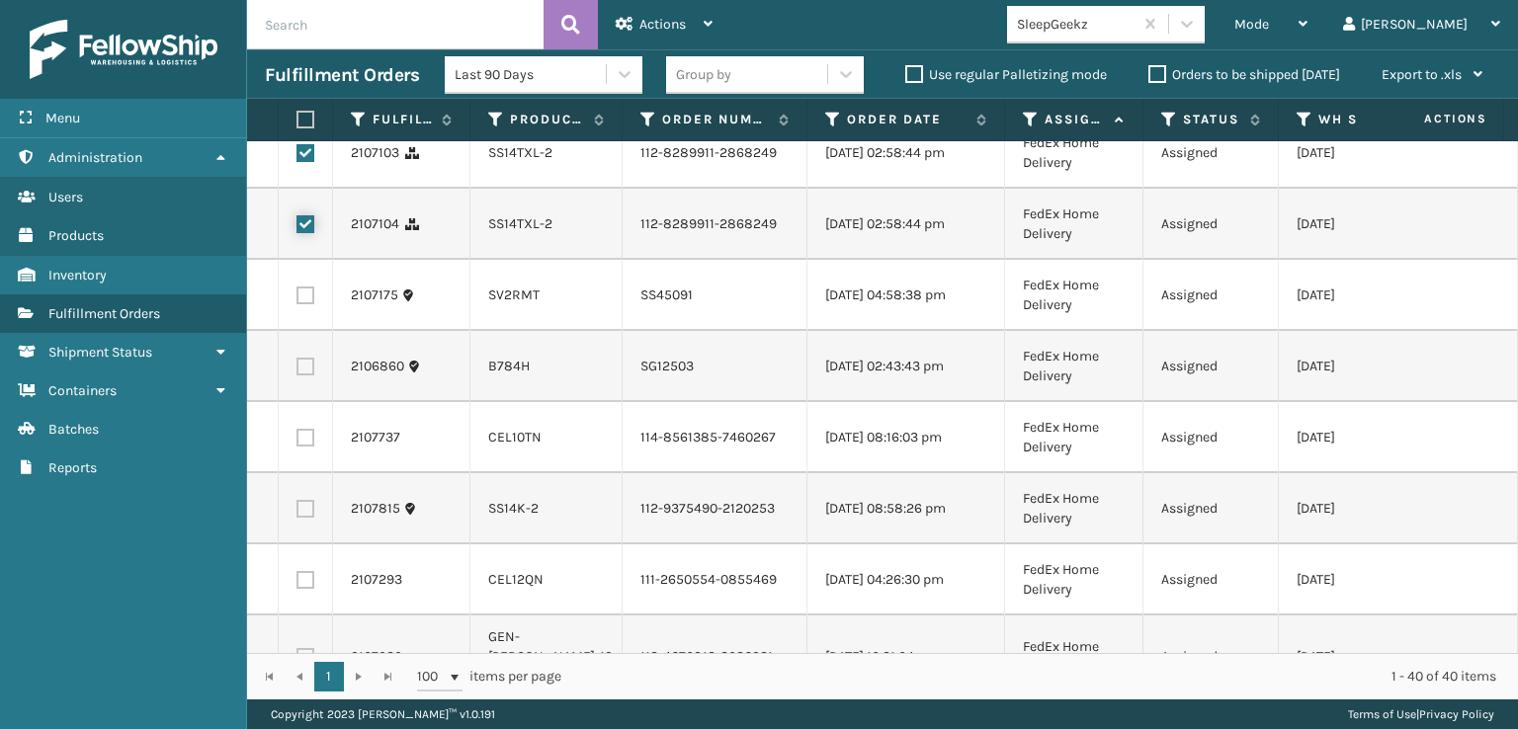
scroll to position [988, 0]
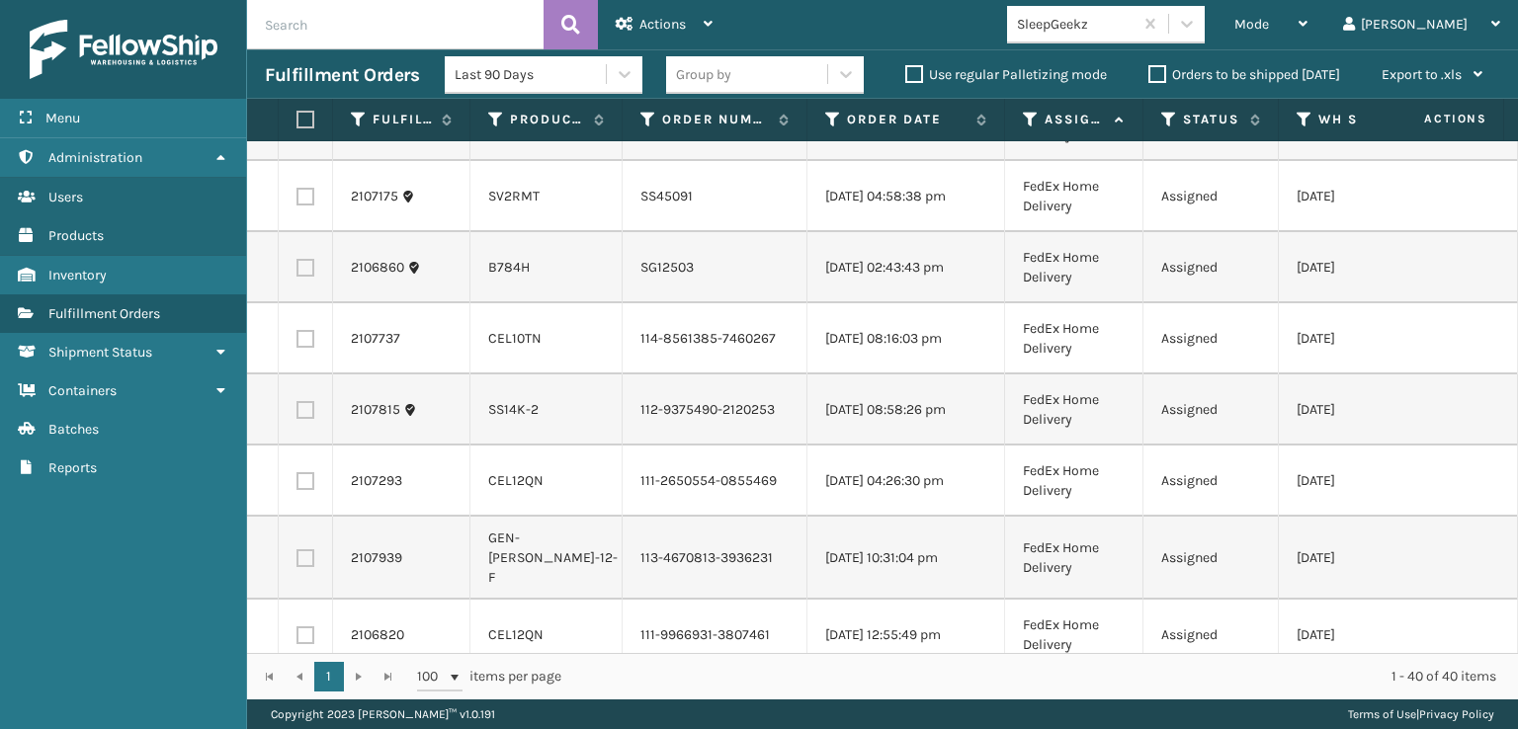
click at [308, 348] on label at bounding box center [305, 339] width 18 height 18
click at [297, 343] on input "checkbox" at bounding box center [296, 336] width 1 height 13
checkbox input "true"
click at [310, 419] on label at bounding box center [305, 410] width 18 height 18
click at [297, 414] on input "checkbox" at bounding box center [296, 407] width 1 height 13
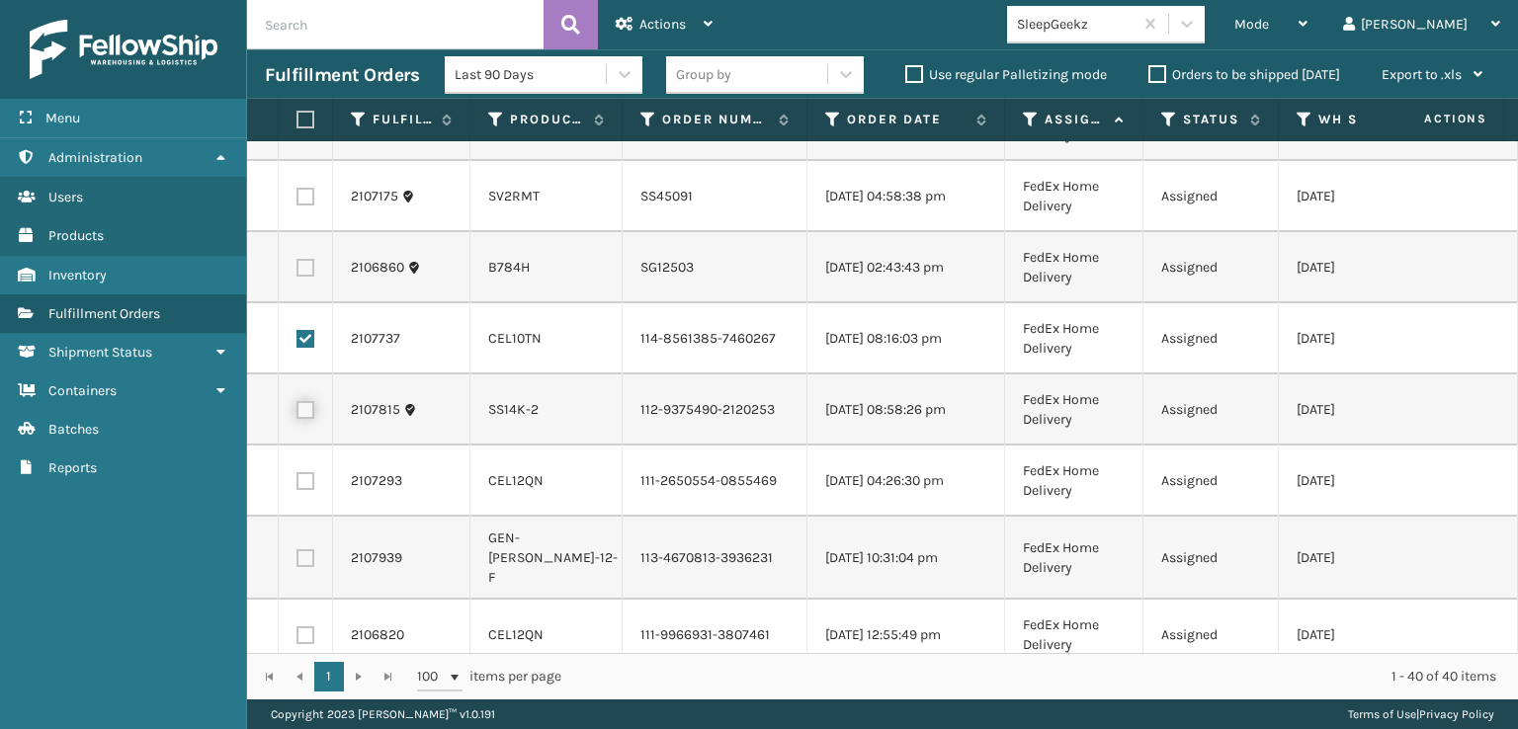
checkbox input "true"
click at [303, 490] on label at bounding box center [305, 481] width 18 height 18
click at [297, 485] on input "checkbox" at bounding box center [296, 478] width 1 height 13
checkbox input "true"
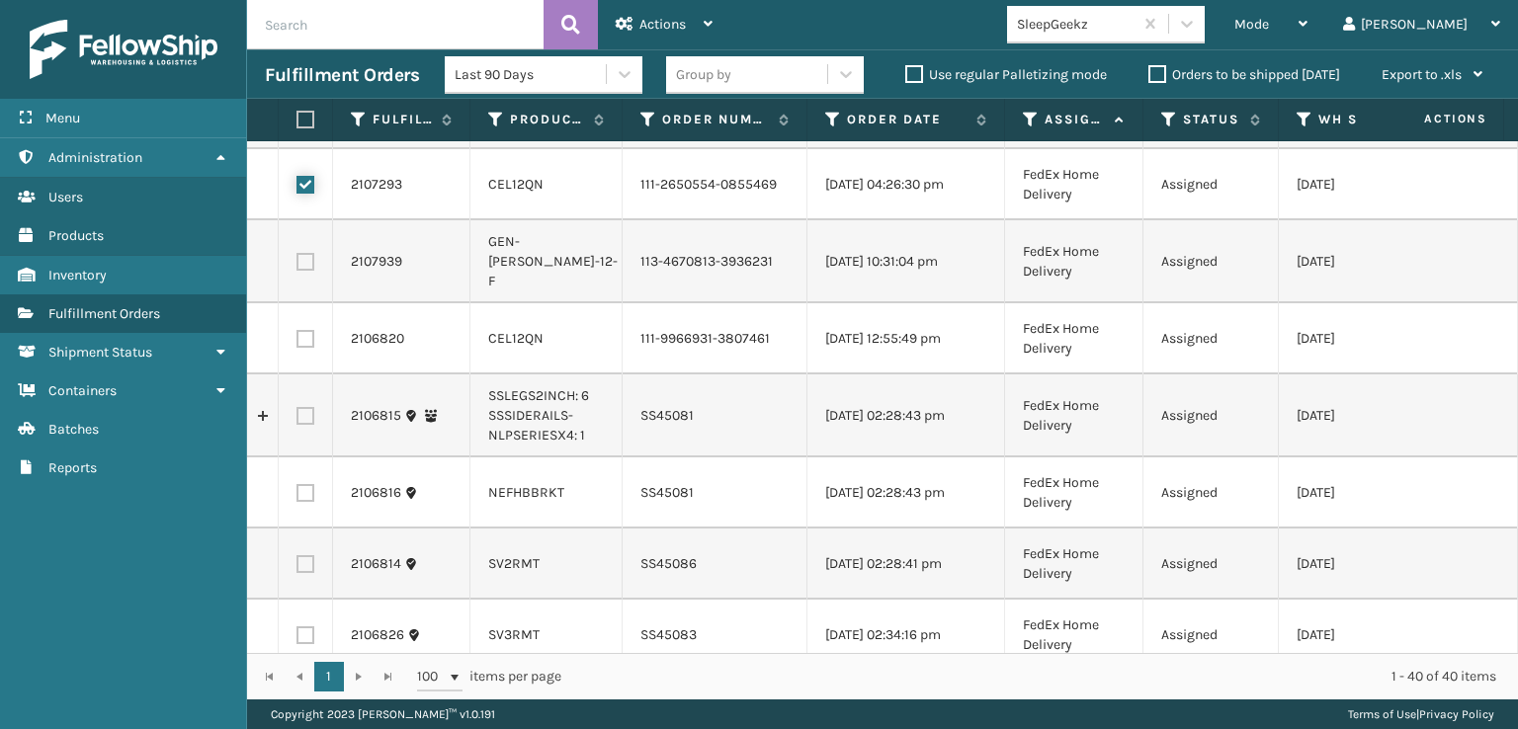
scroll to position [1383, 0]
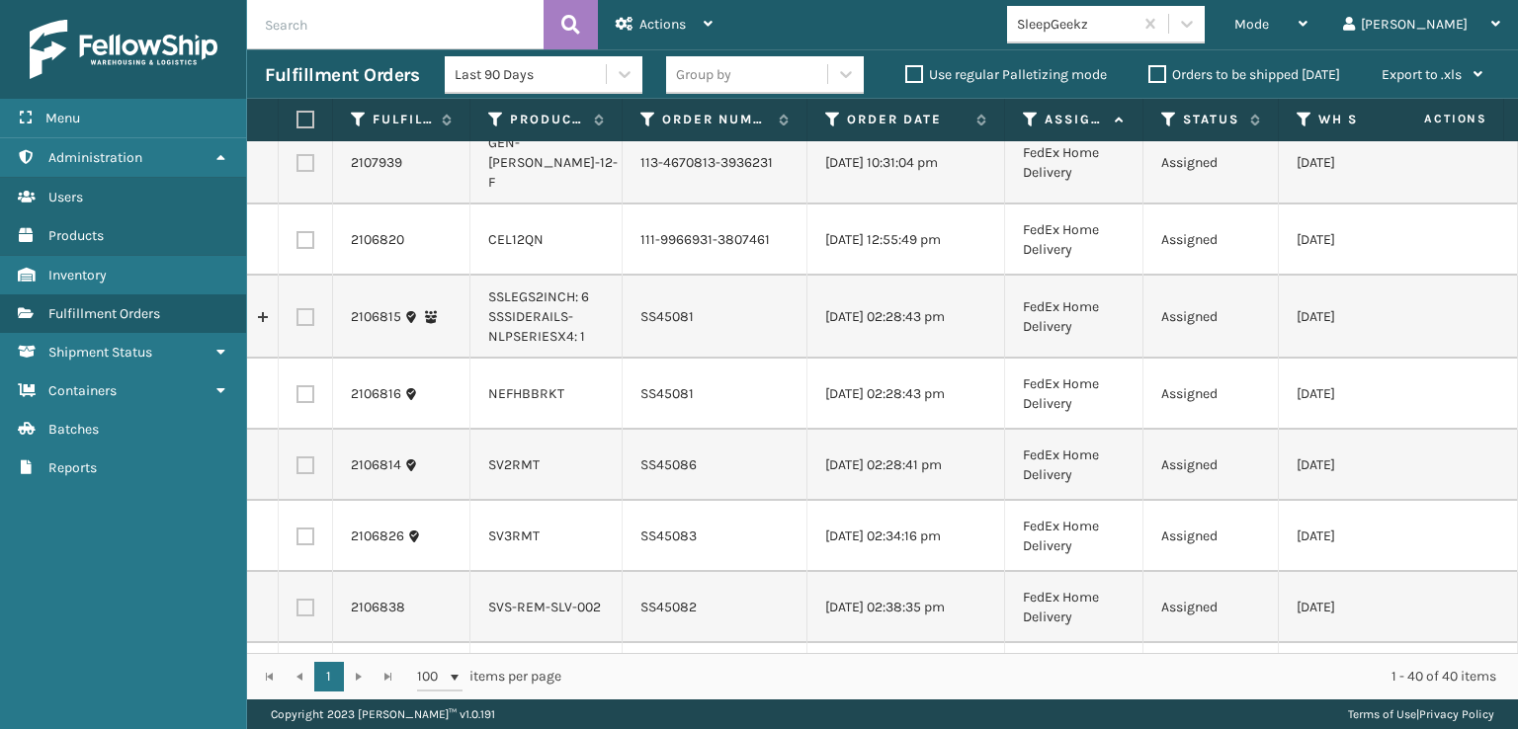
click at [308, 249] on label at bounding box center [305, 240] width 18 height 18
click at [297, 244] on input "checkbox" at bounding box center [296, 237] width 1 height 13
checkbox input "true"
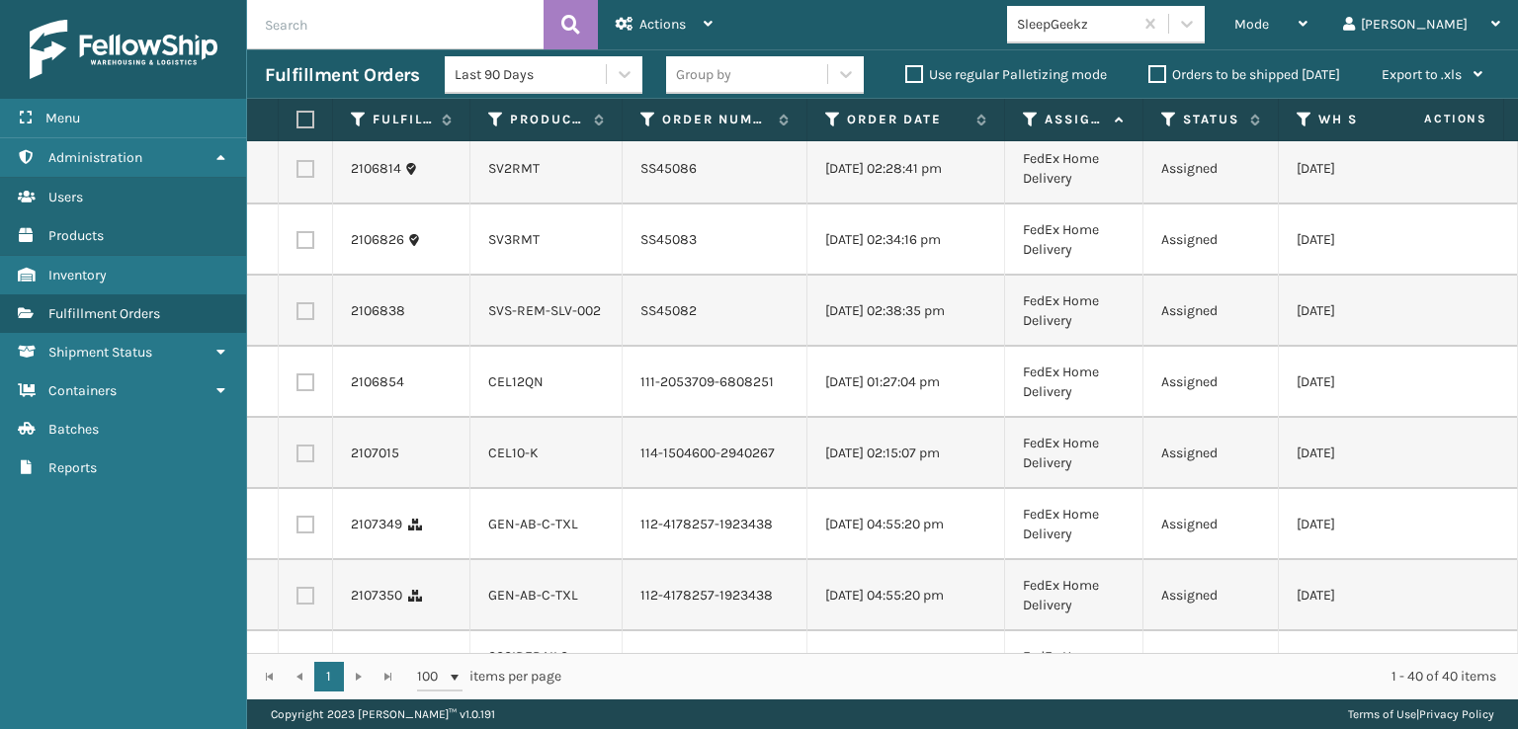
scroll to position [1779, 0]
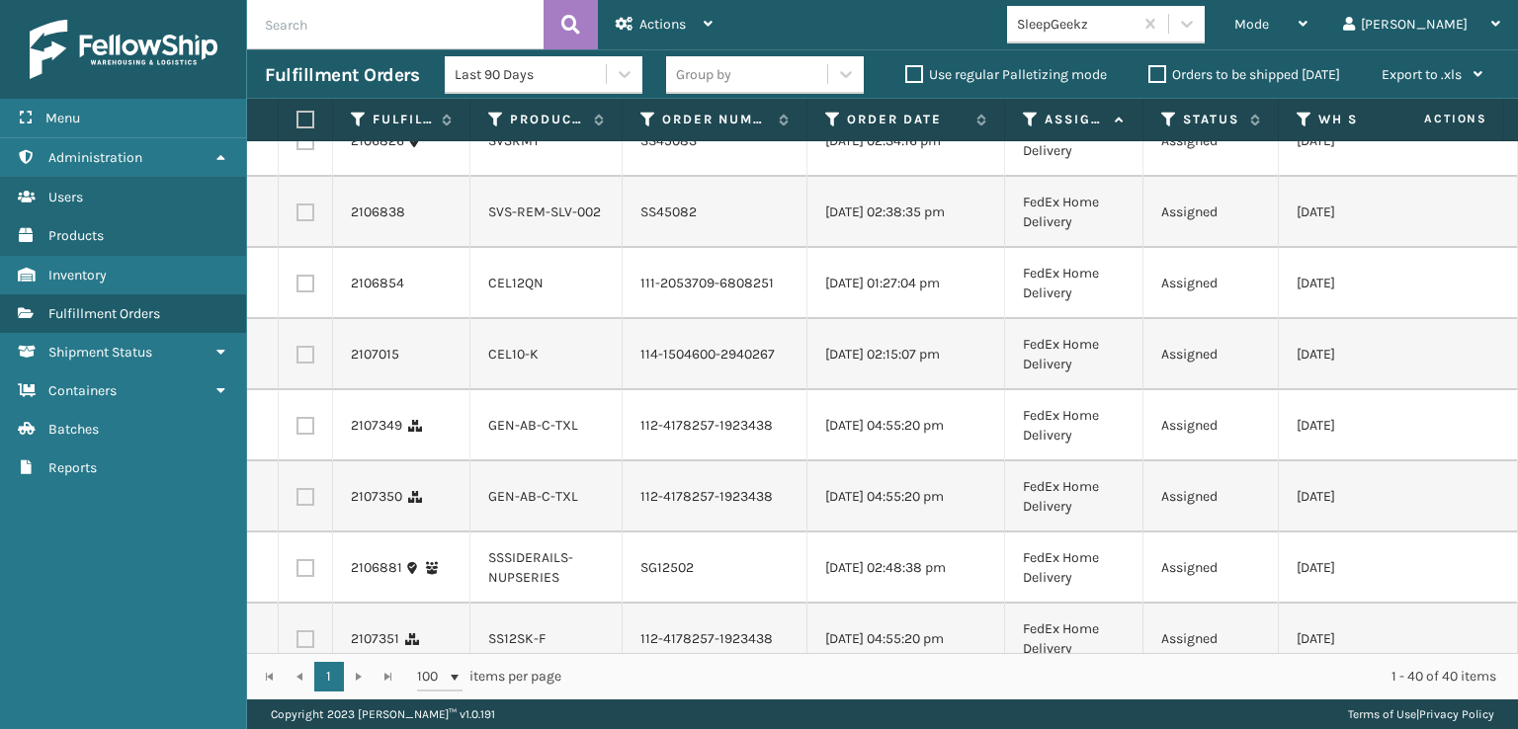
click at [308, 292] on label at bounding box center [305, 284] width 18 height 18
click at [297, 288] on input "checkbox" at bounding box center [296, 281] width 1 height 13
checkbox input "true"
click at [308, 364] on label at bounding box center [305, 355] width 18 height 18
click at [297, 359] on input "checkbox" at bounding box center [296, 352] width 1 height 13
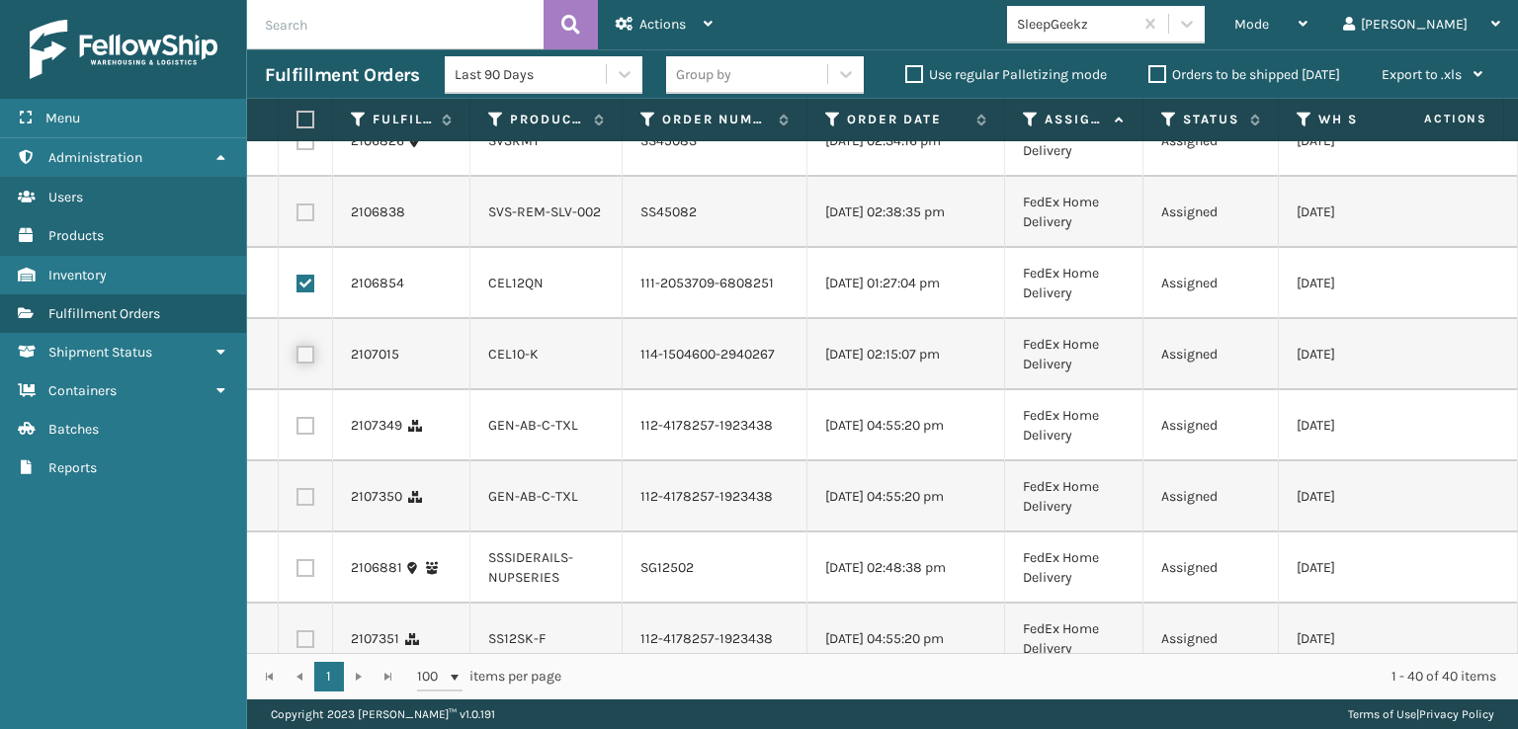
checkbox input "true"
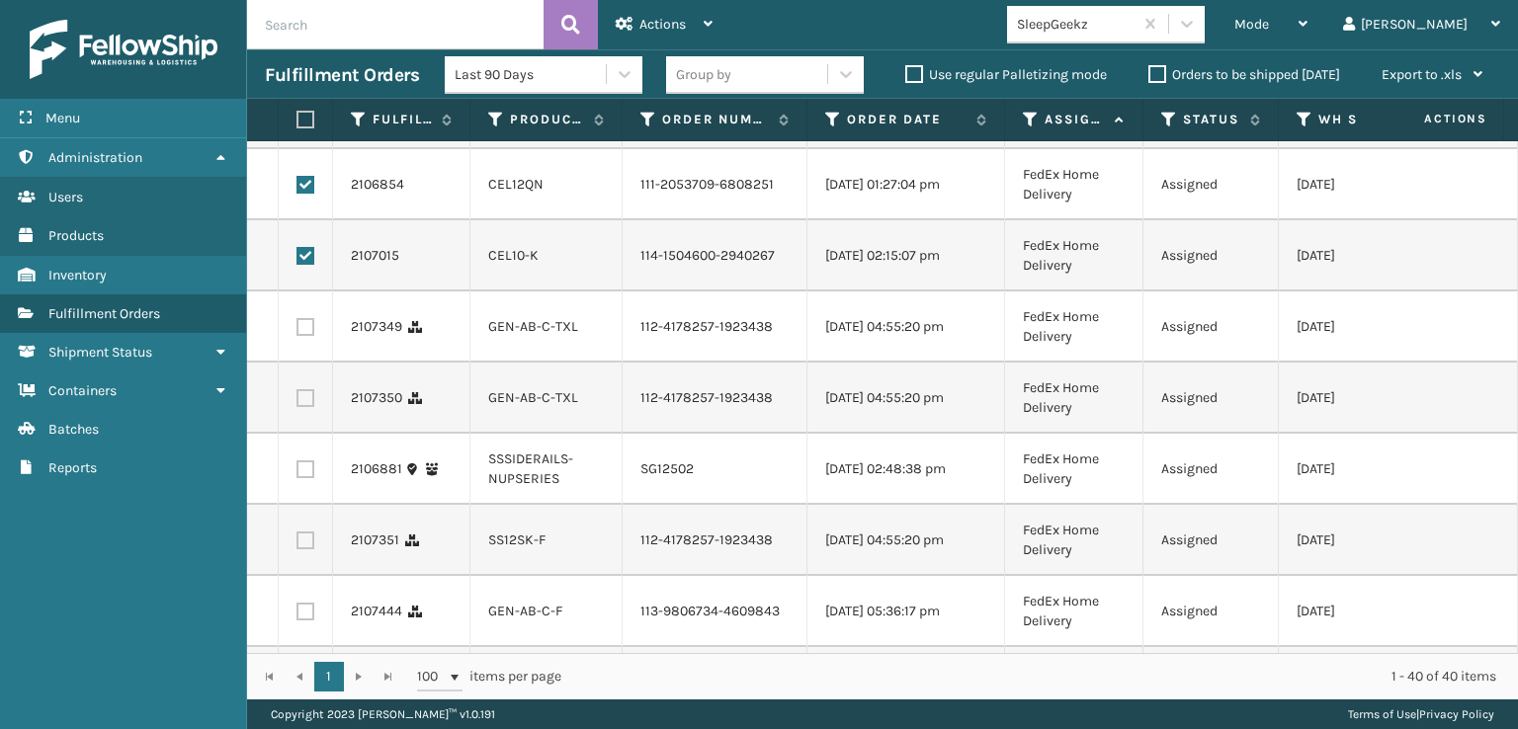
click at [308, 336] on label at bounding box center [305, 327] width 18 height 18
click at [297, 331] on input "checkbox" at bounding box center [296, 324] width 1 height 13
checkbox input "true"
click at [305, 407] on label at bounding box center [305, 398] width 18 height 18
click at [297, 402] on input "checkbox" at bounding box center [296, 395] width 1 height 13
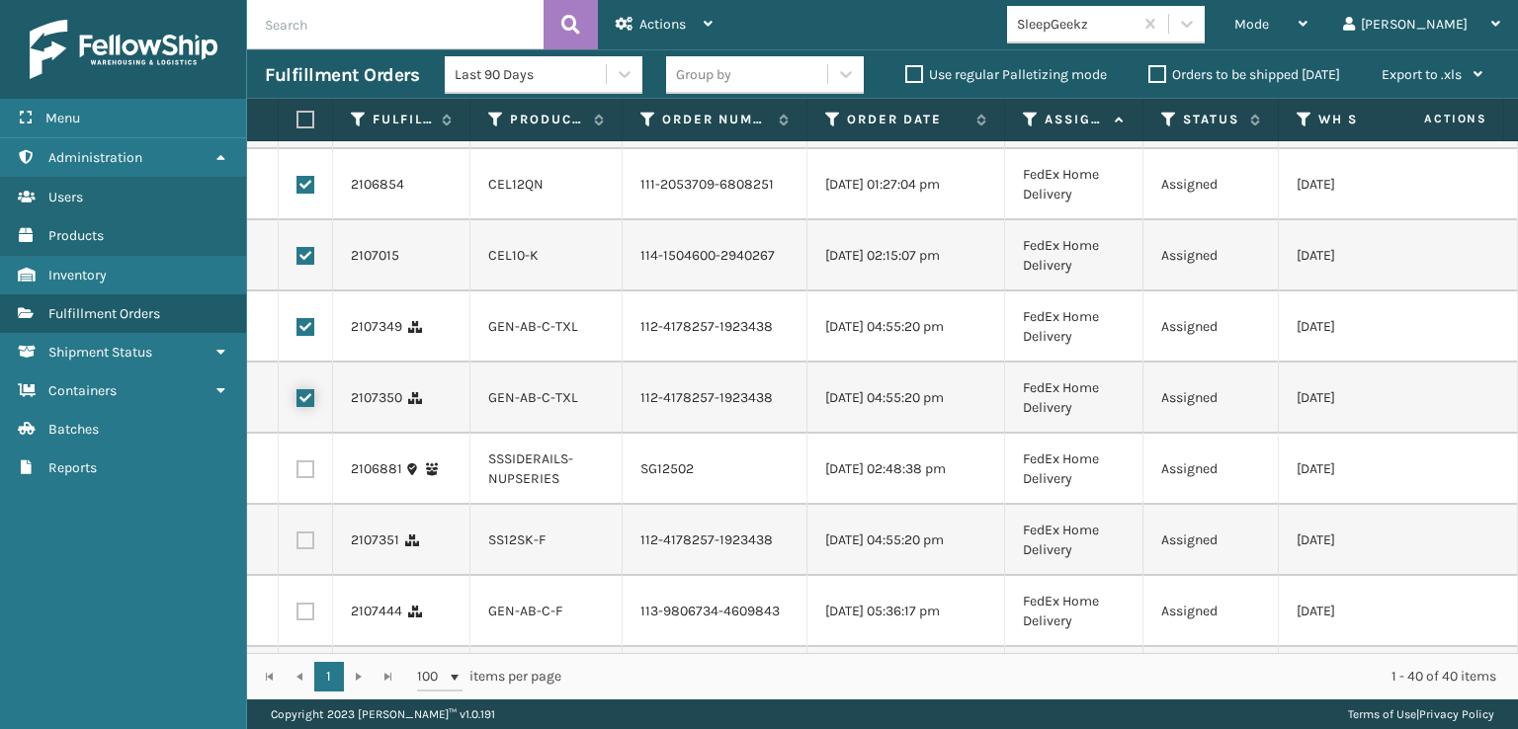
checkbox input "true"
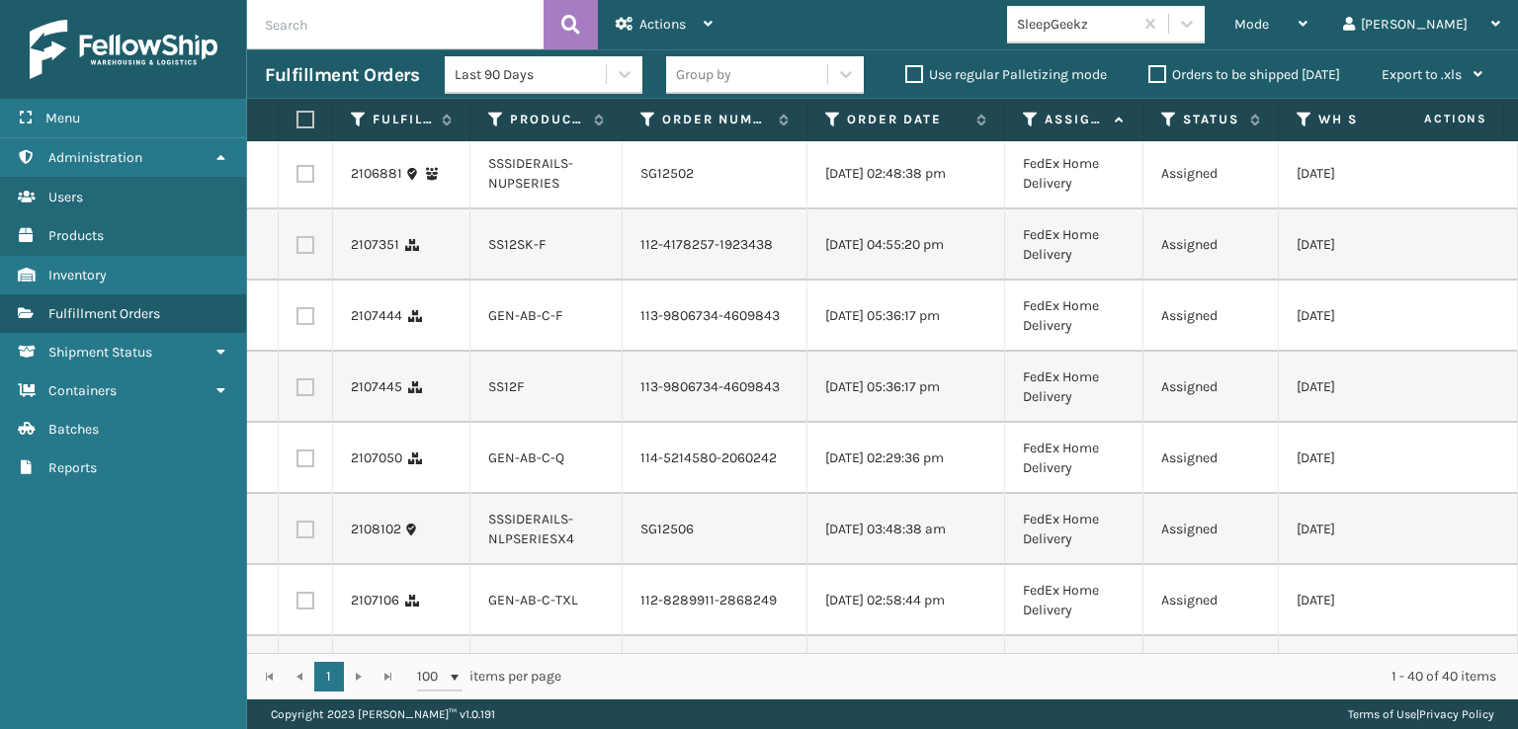
scroll to position [2174, 0]
click at [305, 253] on label at bounding box center [305, 244] width 18 height 18
click at [297, 248] on input "checkbox" at bounding box center [296, 241] width 1 height 13
checkbox input "true"
click at [300, 324] on label at bounding box center [305, 315] width 18 height 18
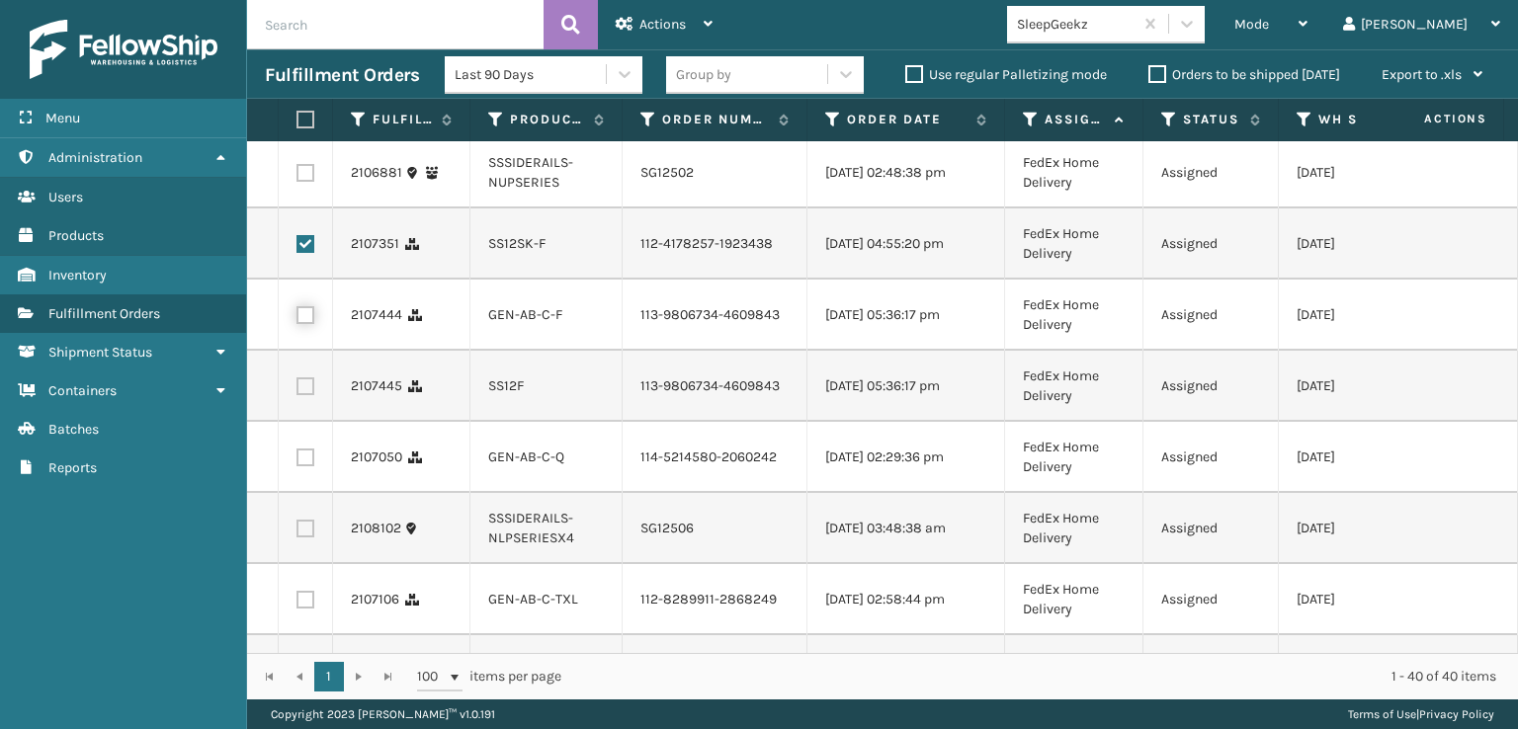
click at [297, 319] on input "checkbox" at bounding box center [296, 312] width 1 height 13
checkbox input "true"
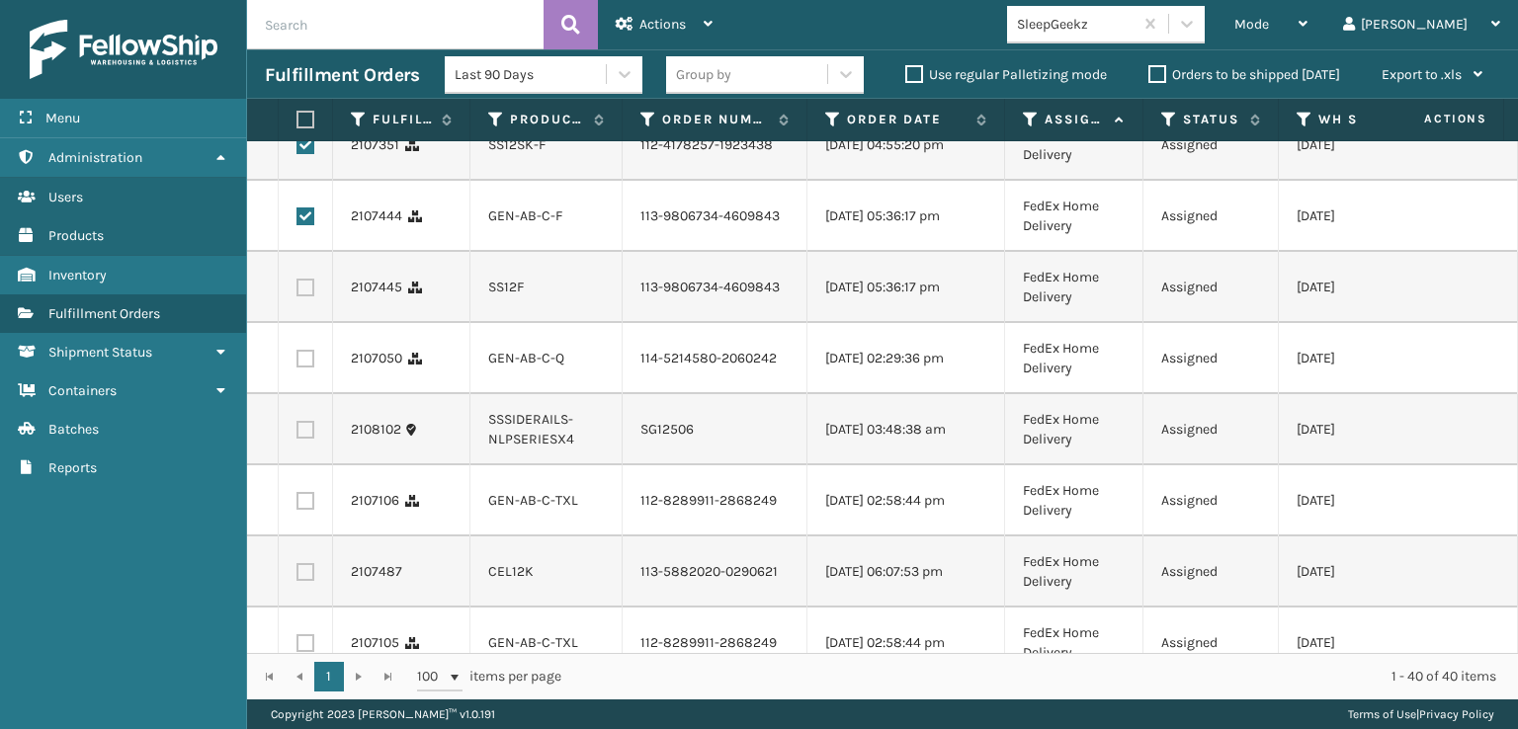
click at [308, 296] on label at bounding box center [305, 288] width 18 height 18
click at [297, 292] on input "checkbox" at bounding box center [296, 285] width 1 height 13
checkbox input "true"
click at [308, 368] on label at bounding box center [305, 359] width 18 height 18
click at [297, 363] on input "checkbox" at bounding box center [296, 356] width 1 height 13
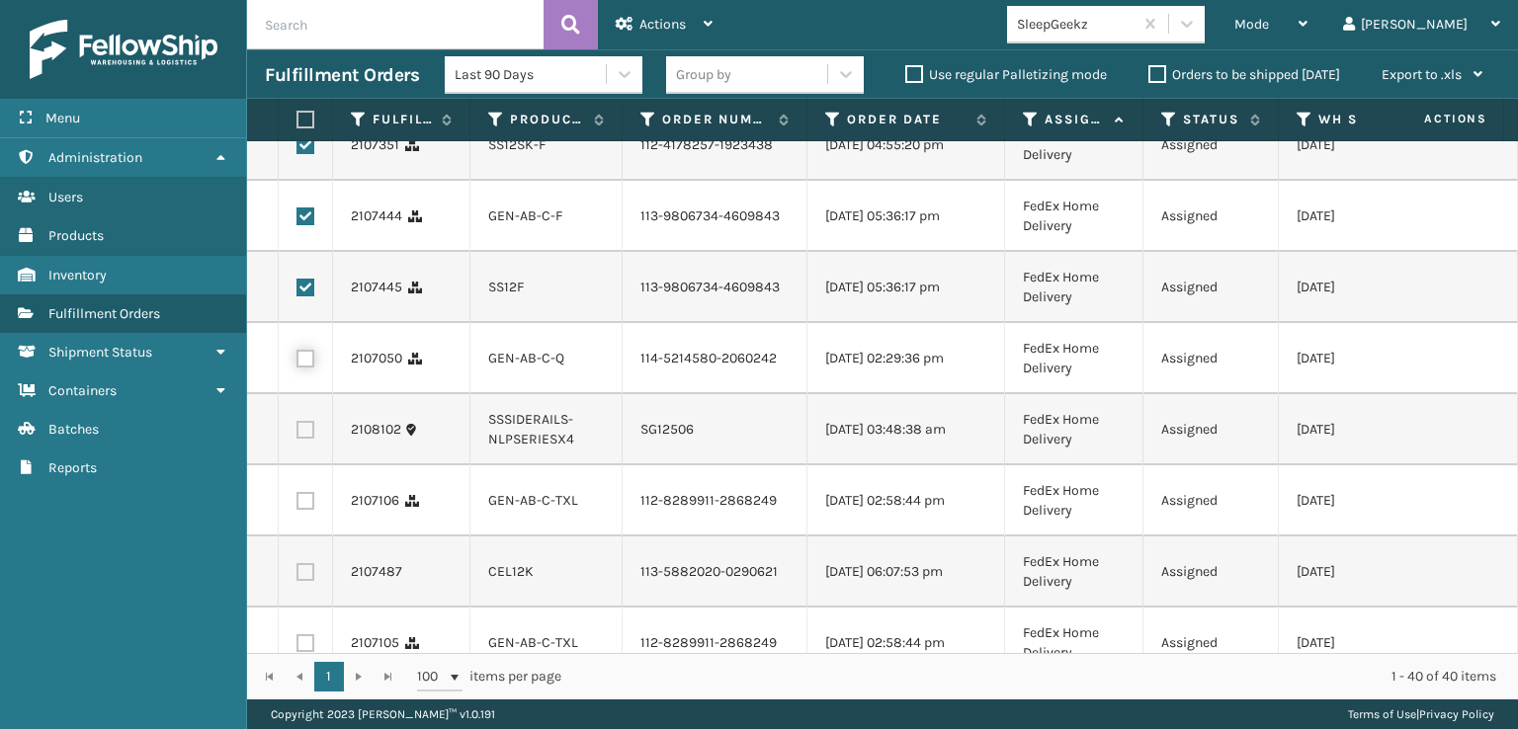
checkbox input "true"
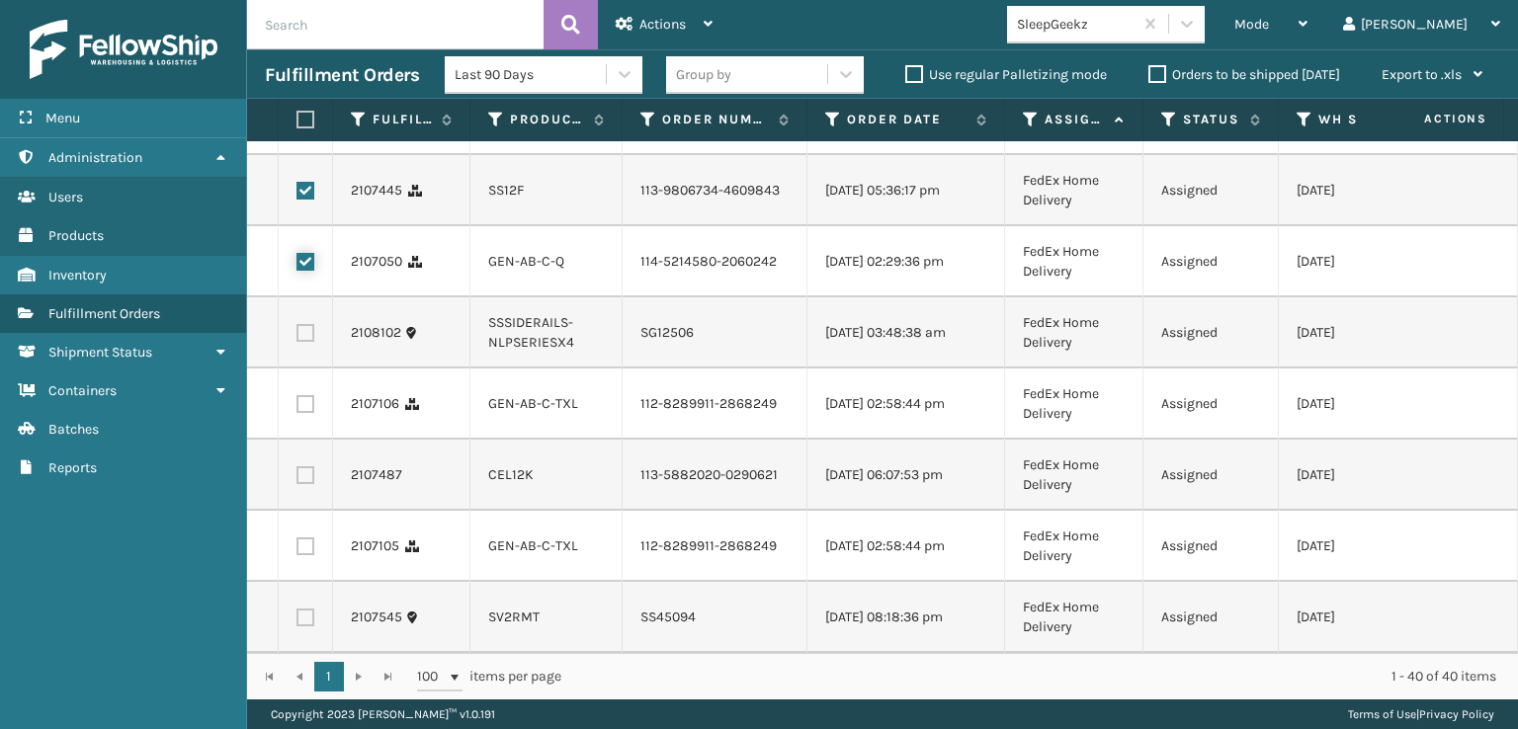
scroll to position [2569, 0]
click at [303, 413] on label at bounding box center [305, 404] width 18 height 18
click at [297, 408] on input "checkbox" at bounding box center [296, 401] width 1 height 13
checkbox input "true"
click at [304, 484] on label at bounding box center [305, 475] width 18 height 18
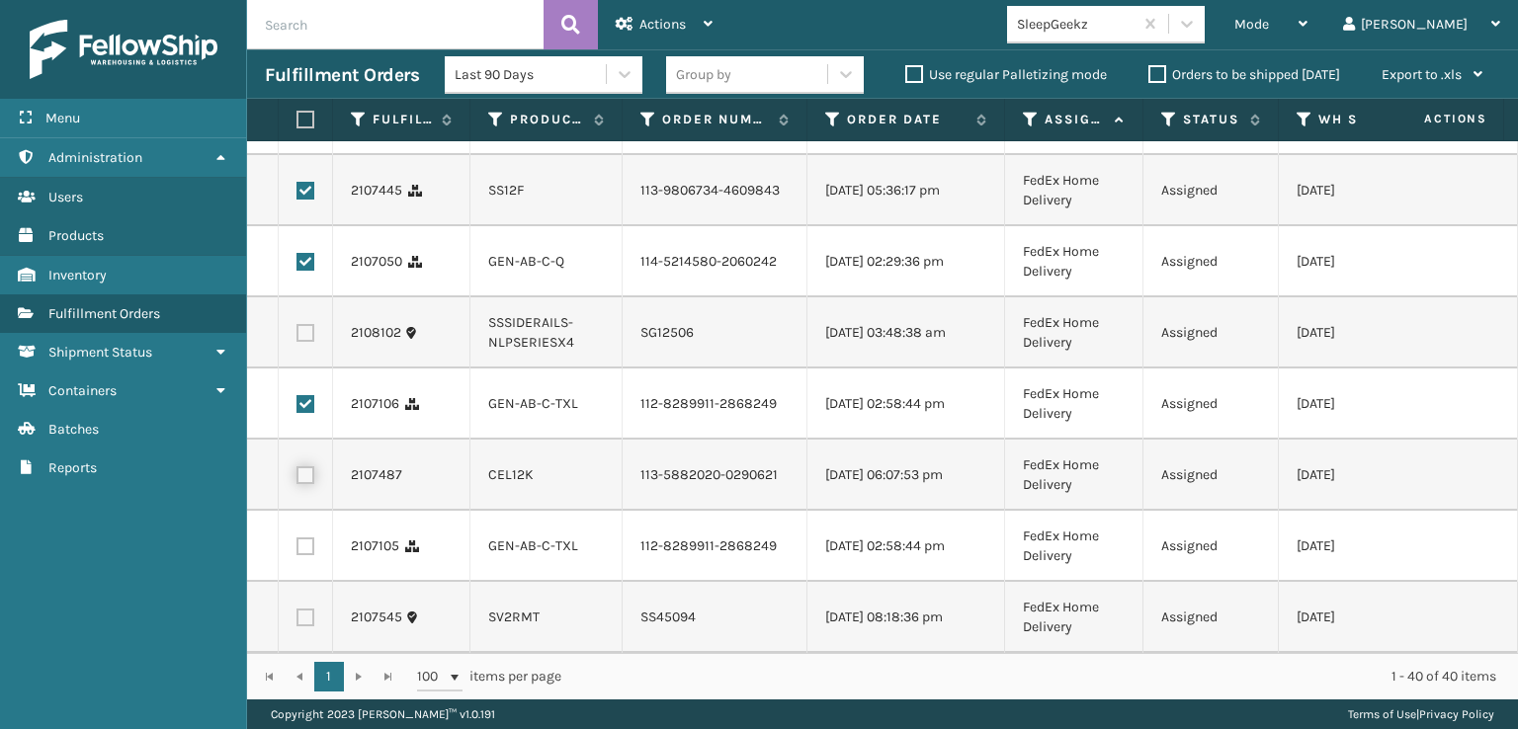
click at [297, 479] on input "checkbox" at bounding box center [296, 472] width 1 height 13
checkbox input "true"
drag, startPoint x: 307, startPoint y: 628, endPoint x: 305, endPoint y: 613, distance: 15.9
click at [306, 555] on label at bounding box center [305, 547] width 18 height 18
click at [297, 550] on input "checkbox" at bounding box center [296, 544] width 1 height 13
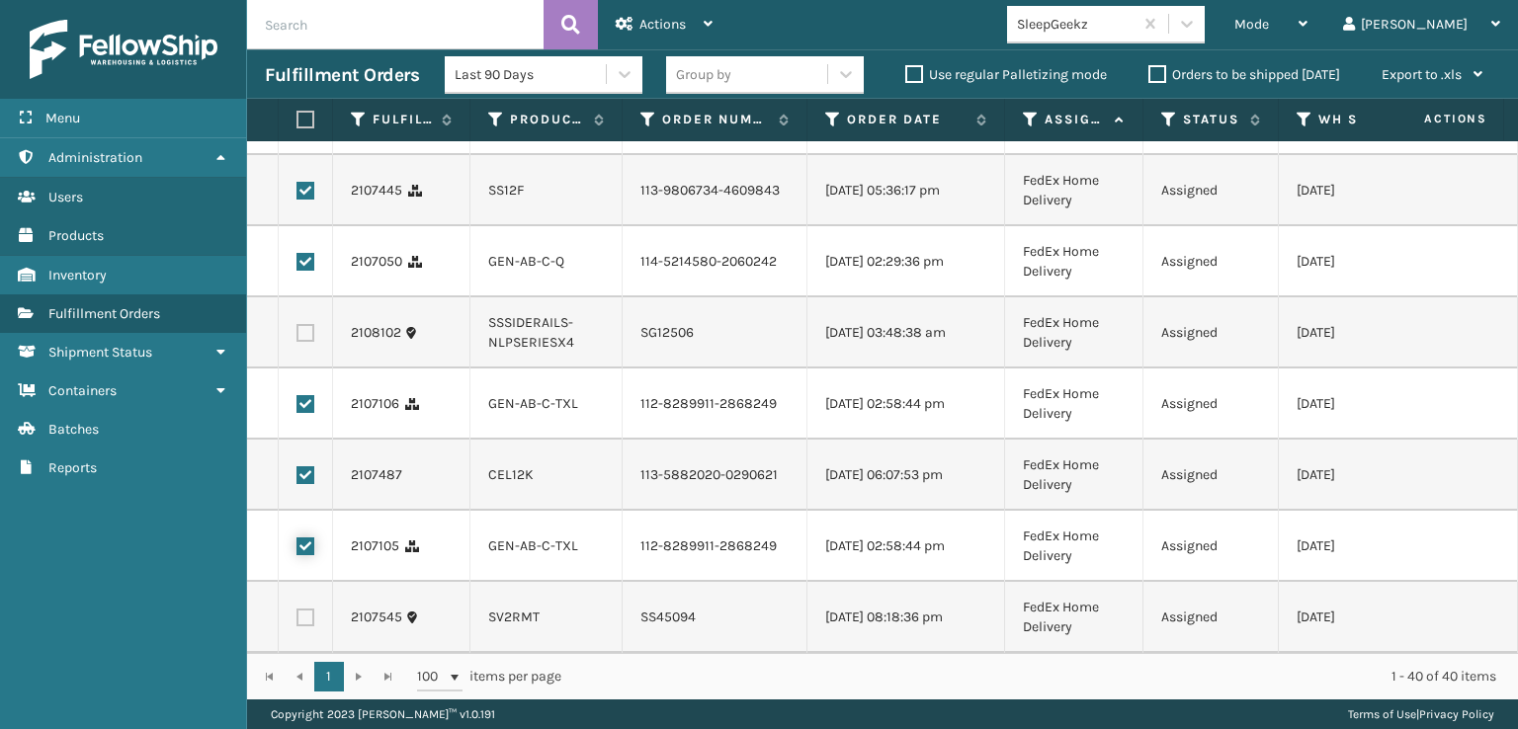
checkbox input "true"
click at [657, 29] on span "Actions" at bounding box center [662, 24] width 46 height 17
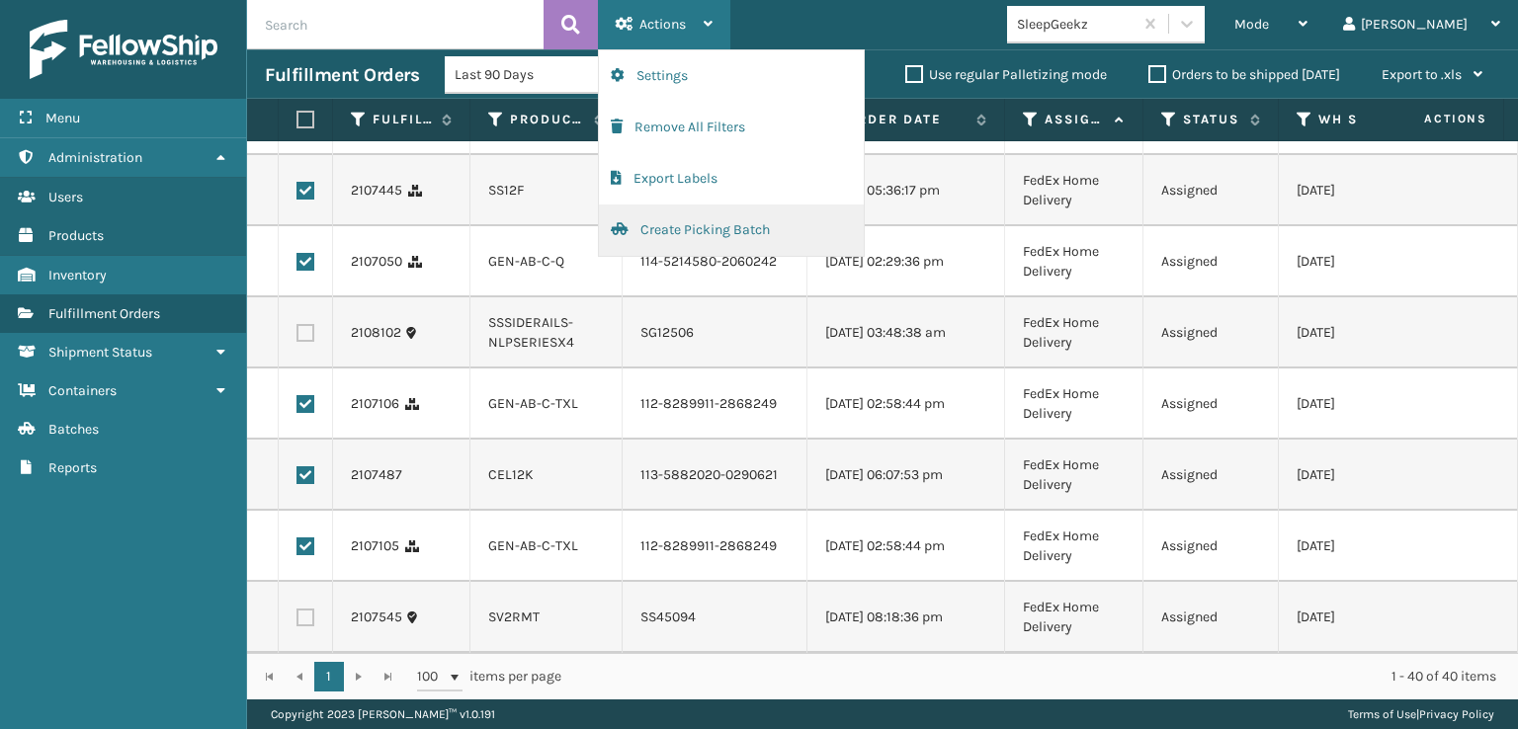
click at [656, 233] on button "Create Picking Batch" at bounding box center [731, 230] width 265 height 51
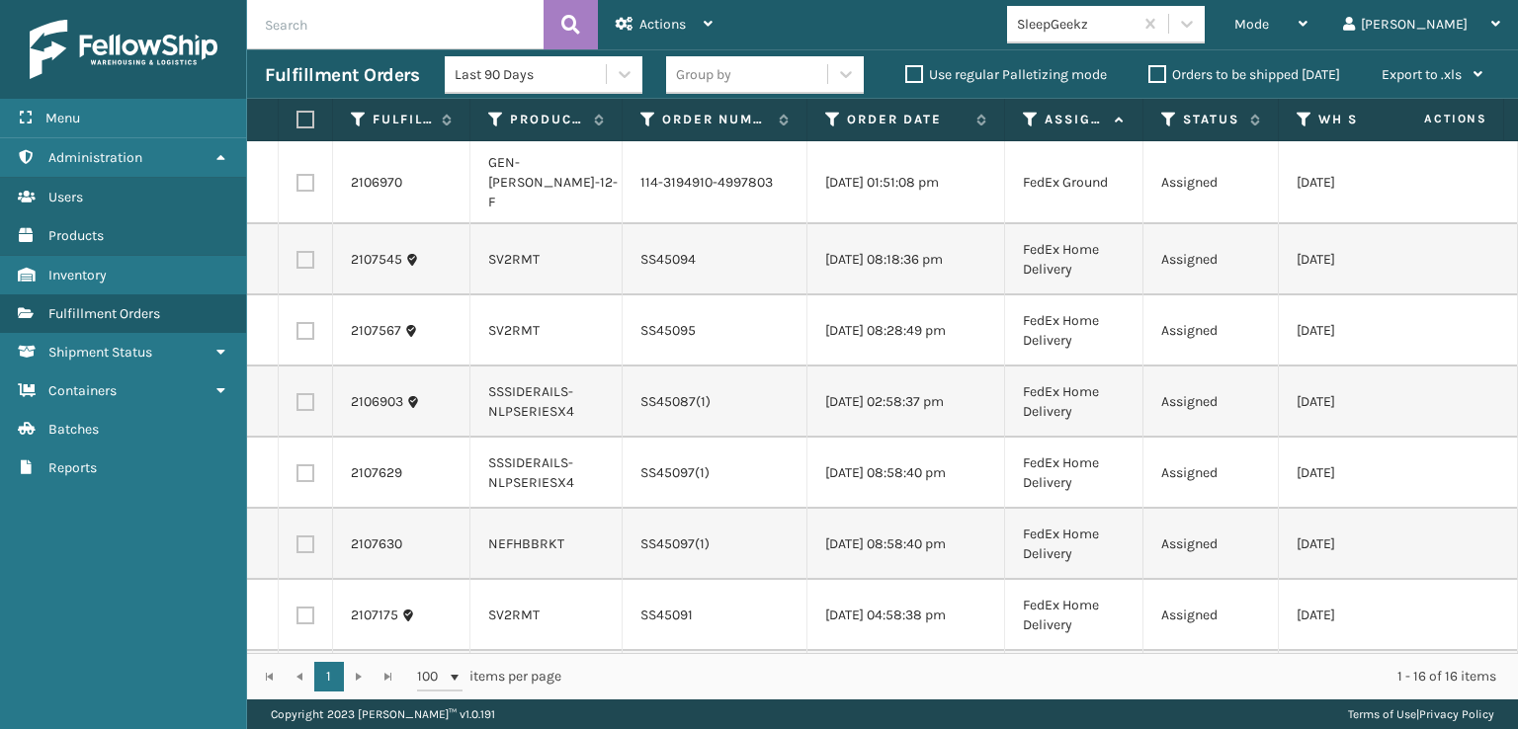
click at [310, 183] on label at bounding box center [305, 183] width 18 height 18
click at [297, 183] on input "checkbox" at bounding box center [296, 180] width 1 height 13
checkbox input "true"
click at [300, 265] on label at bounding box center [305, 260] width 18 height 18
click at [297, 264] on input "checkbox" at bounding box center [296, 257] width 1 height 13
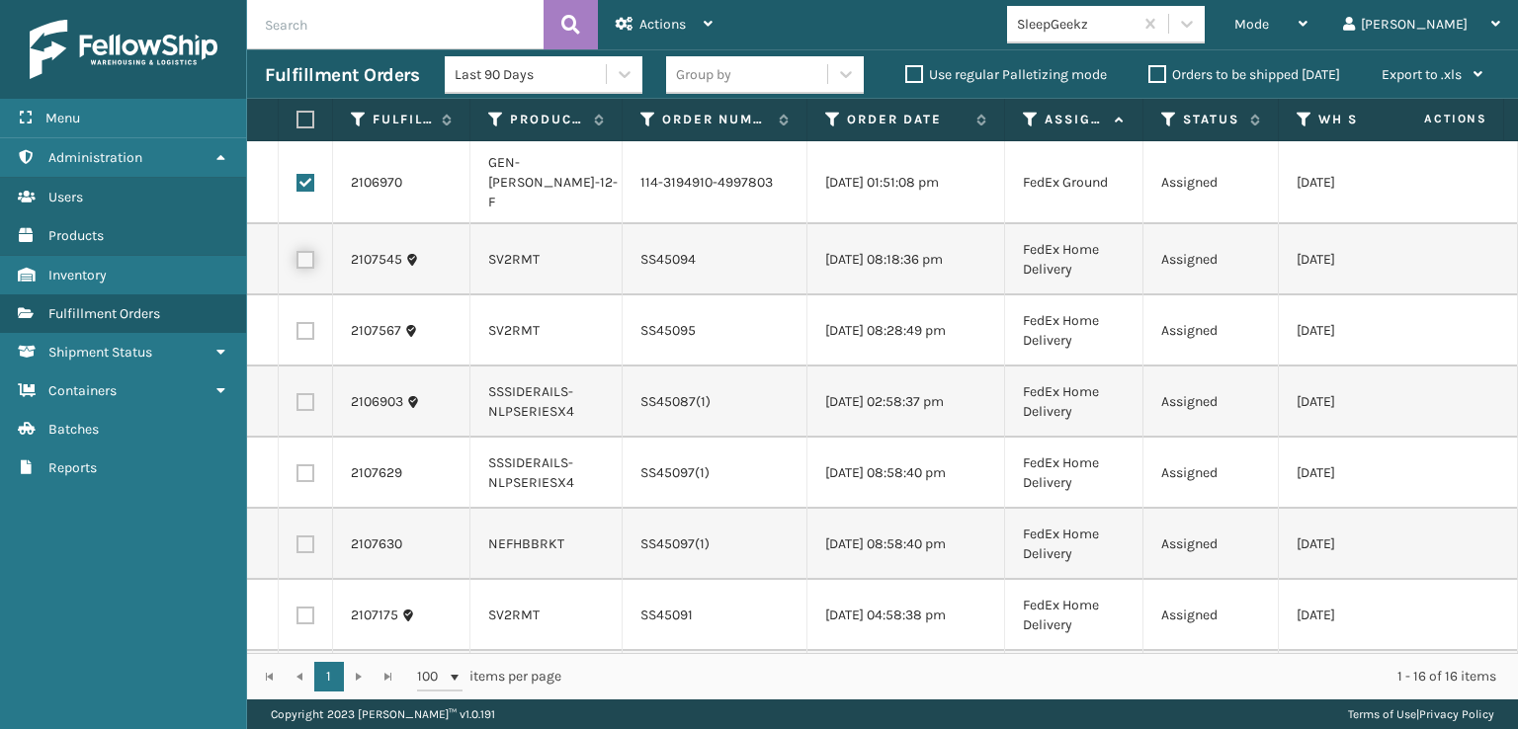
checkbox input "true"
click at [300, 338] on label at bounding box center [305, 331] width 18 height 18
click at [297, 335] on input "checkbox" at bounding box center [296, 328] width 1 height 13
checkbox input "true"
click at [310, 398] on label at bounding box center [305, 402] width 18 height 18
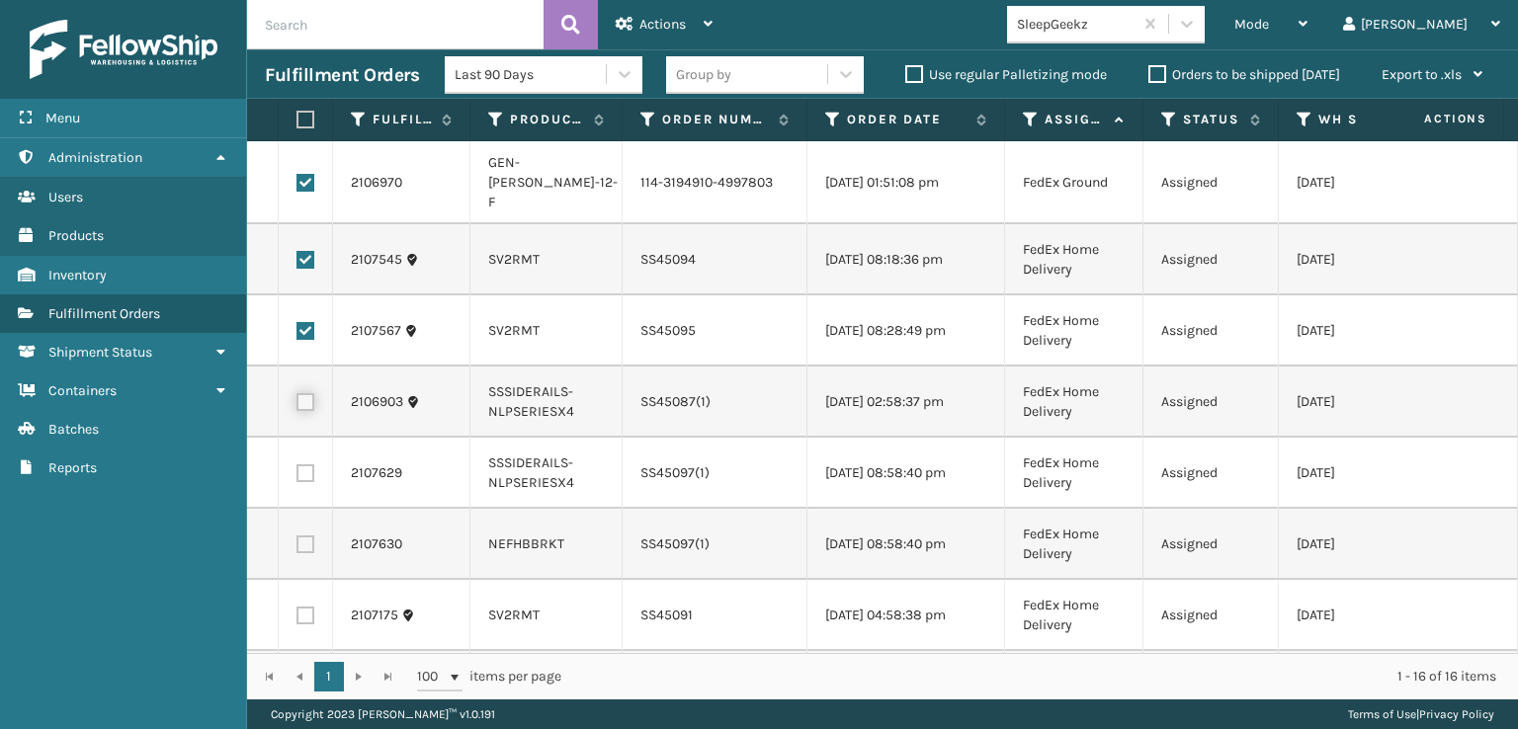
click at [297, 398] on input "checkbox" at bounding box center [296, 399] width 1 height 13
checkbox input "true"
click at [299, 483] on td at bounding box center [306, 473] width 54 height 71
click at [304, 471] on label at bounding box center [305, 473] width 18 height 18
click at [297, 471] on input "checkbox" at bounding box center [296, 470] width 1 height 13
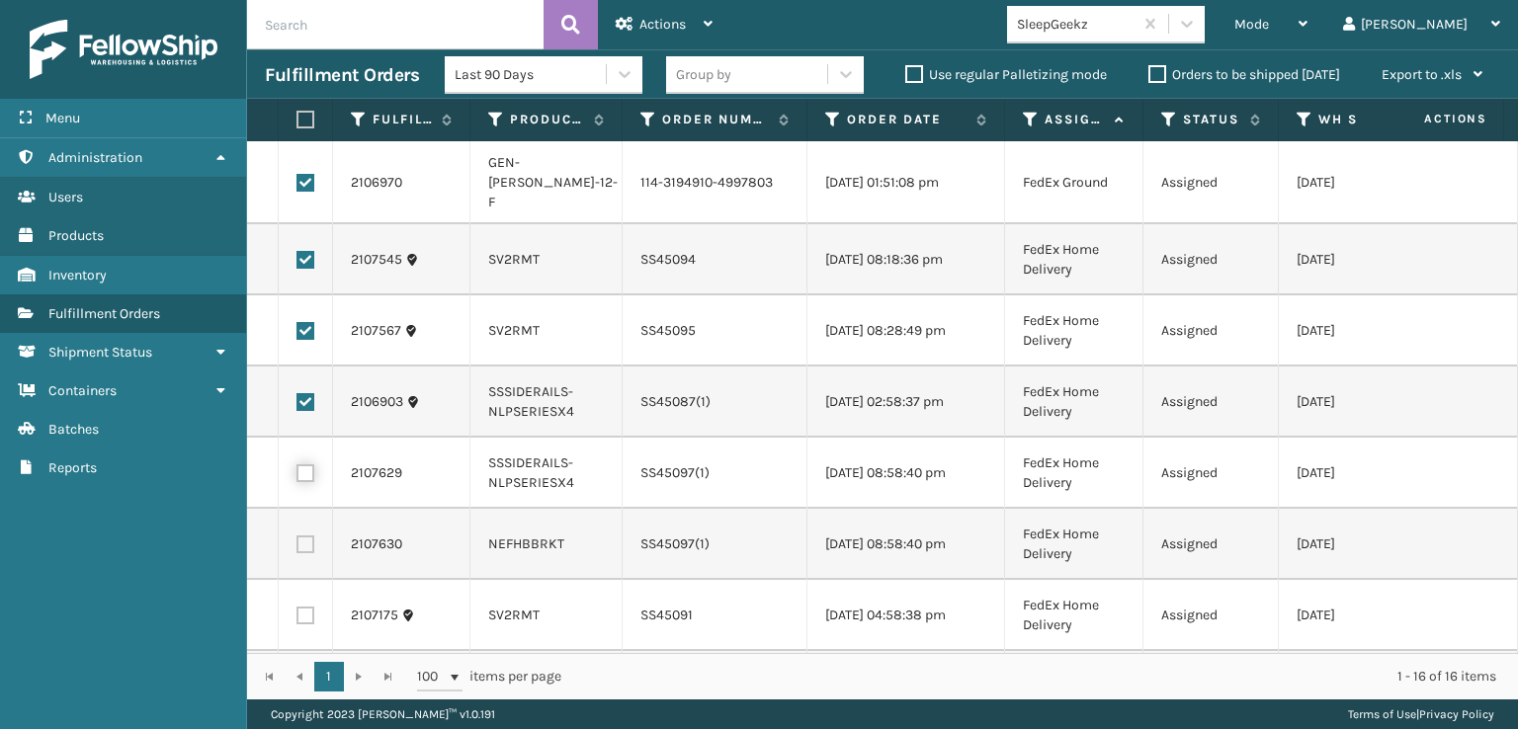
checkbox input "true"
click at [306, 546] on label at bounding box center [305, 545] width 18 height 18
click at [297, 546] on input "checkbox" at bounding box center [296, 542] width 1 height 13
checkbox input "true"
click at [305, 611] on label at bounding box center [305, 616] width 18 height 18
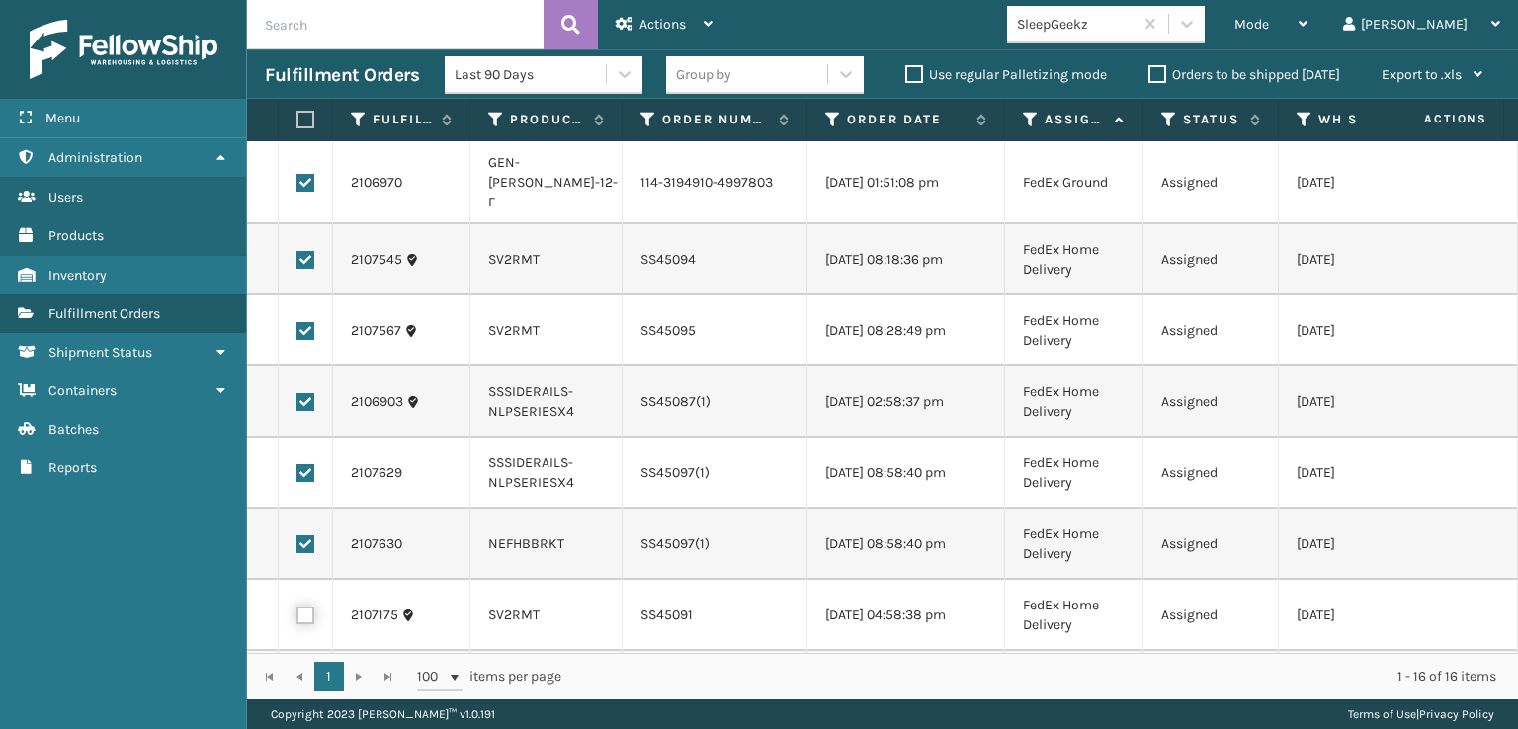
click at [297, 611] on input "checkbox" at bounding box center [296, 613] width 1 height 13
checkbox input "true"
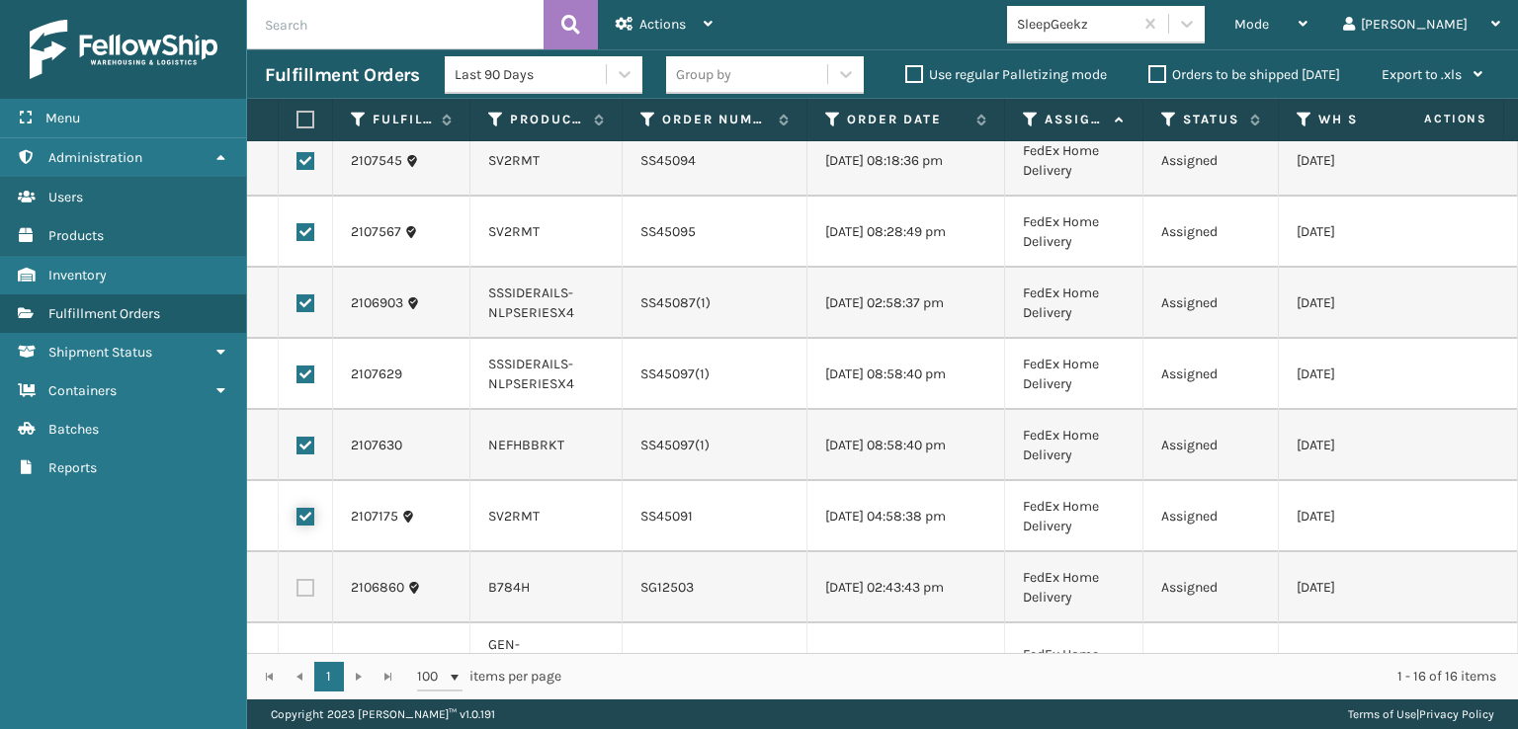
scroll to position [198, 0]
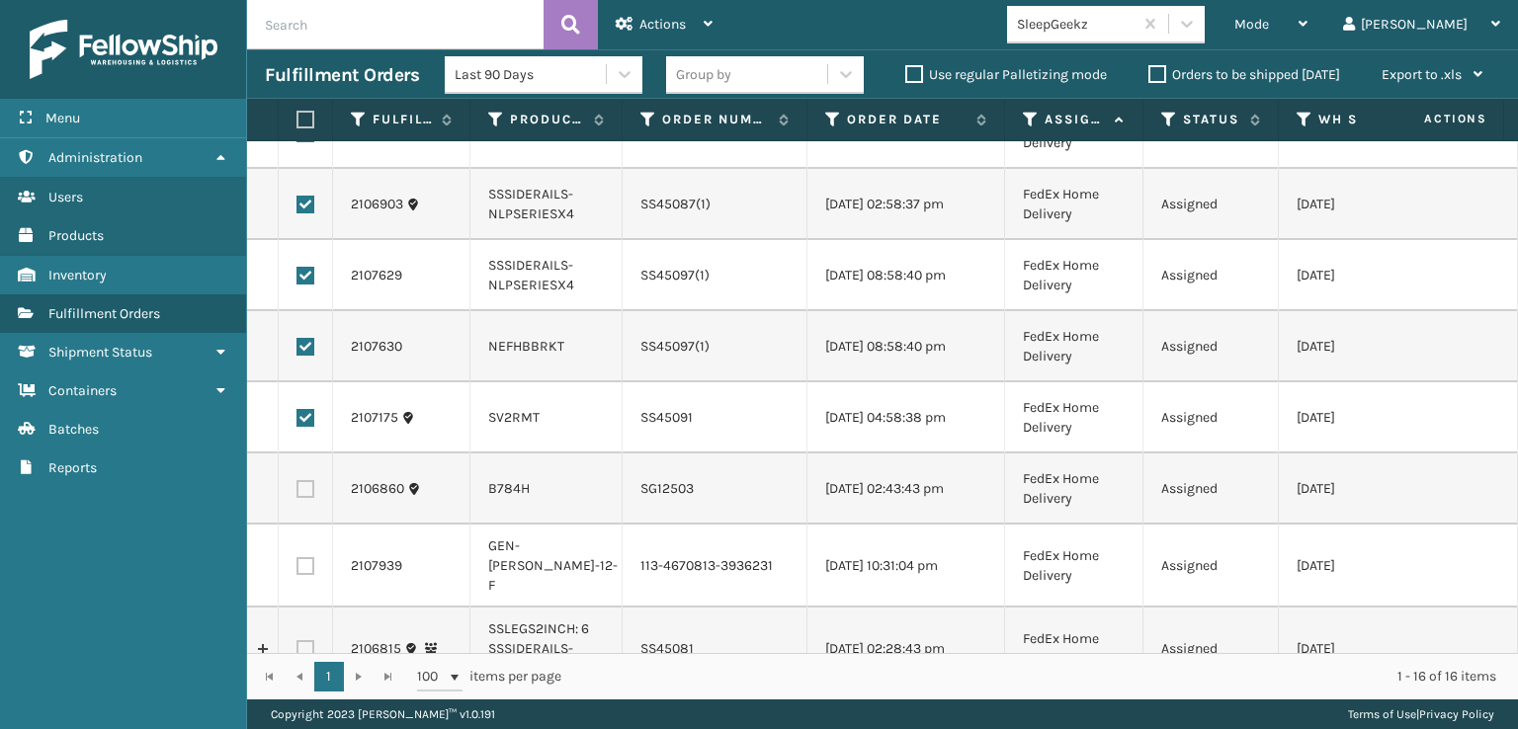
click at [306, 484] on label at bounding box center [305, 489] width 18 height 18
click at [297, 484] on input "checkbox" at bounding box center [296, 486] width 1 height 13
checkbox input "true"
click at [305, 570] on label at bounding box center [305, 566] width 18 height 18
click at [297, 570] on input "checkbox" at bounding box center [296, 563] width 1 height 13
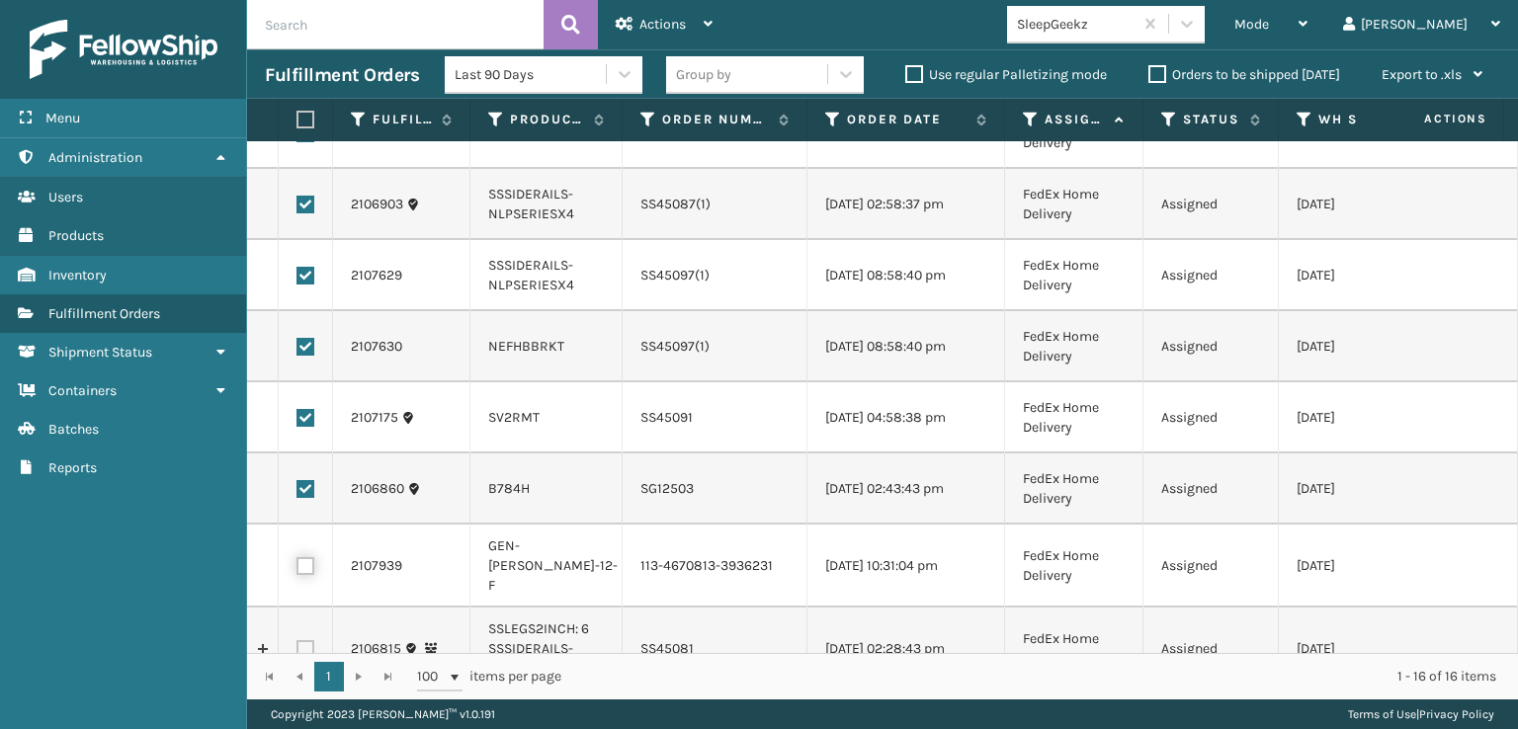
checkbox input "true"
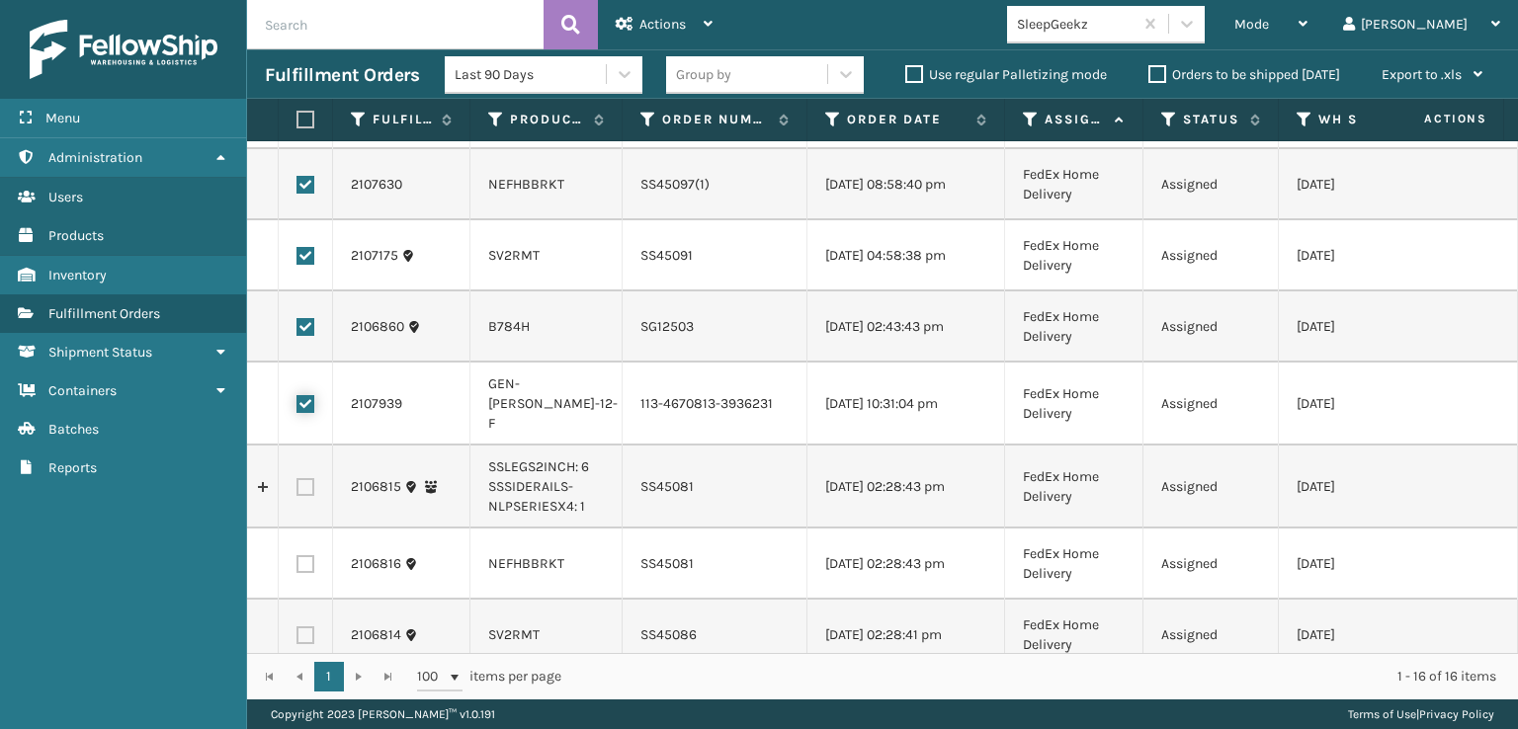
scroll to position [395, 0]
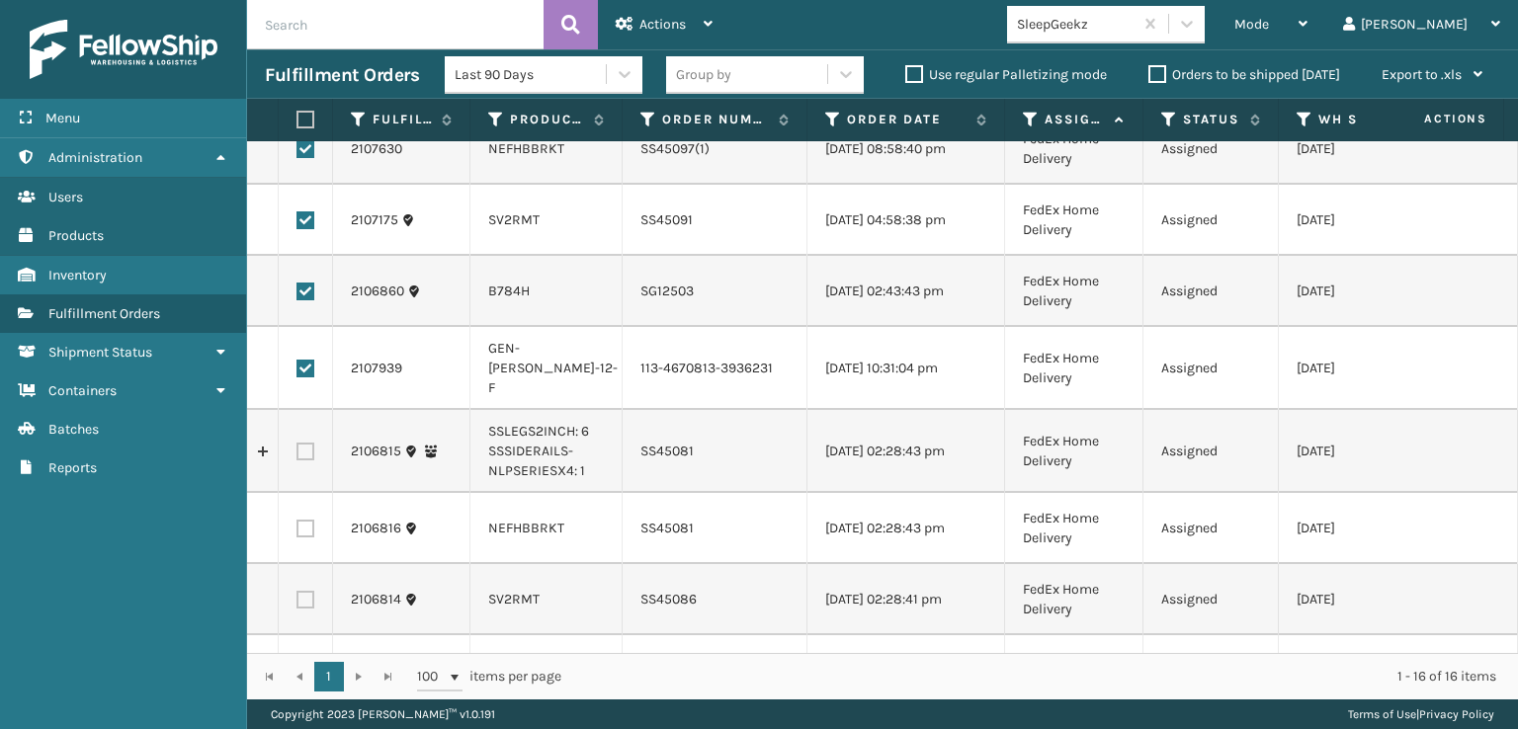
click at [302, 452] on label at bounding box center [305, 452] width 18 height 18
click at [297, 452] on input "checkbox" at bounding box center [296, 449] width 1 height 13
checkbox input "true"
click at [304, 532] on label at bounding box center [305, 529] width 18 height 18
click at [297, 532] on input "checkbox" at bounding box center [296, 526] width 1 height 13
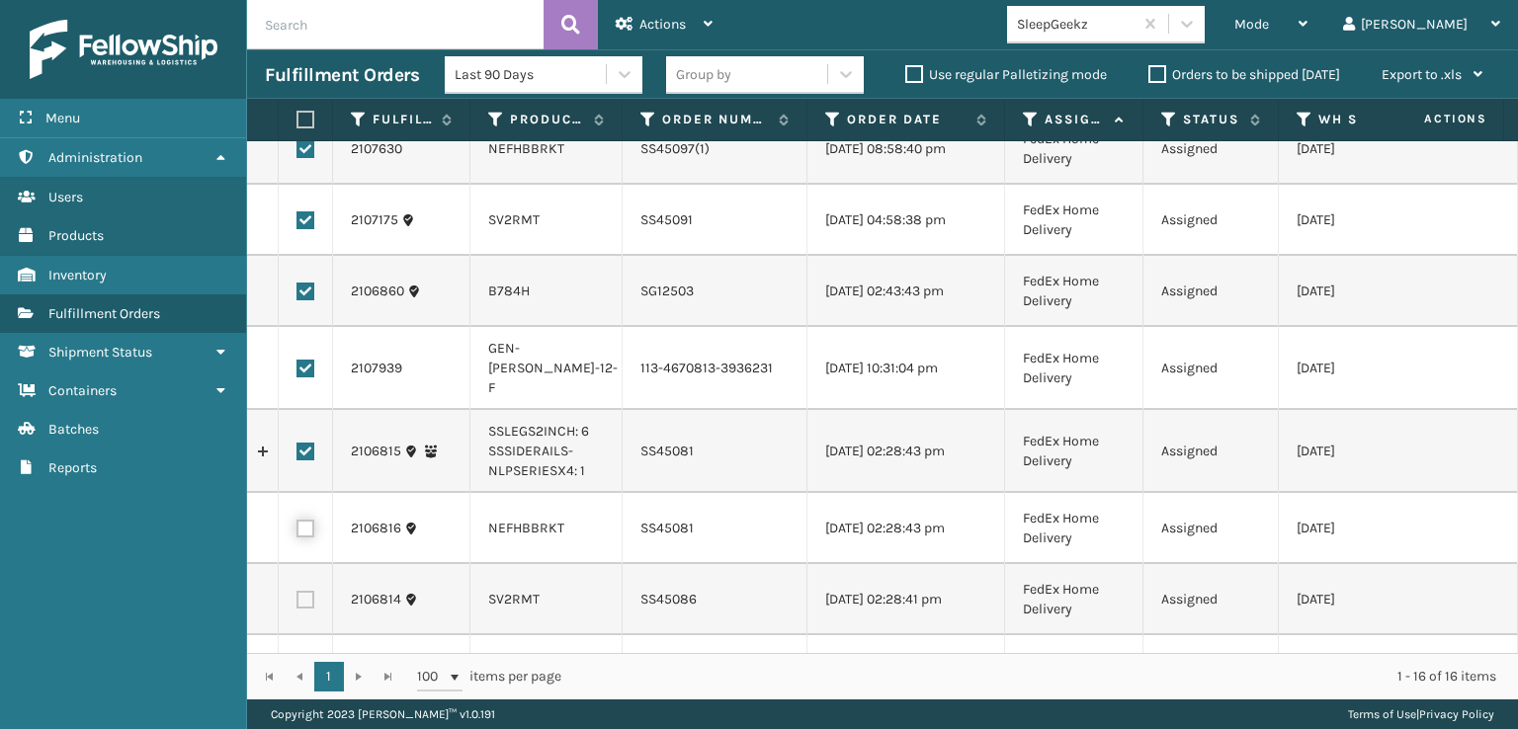
checkbox input "true"
click at [305, 603] on label at bounding box center [305, 600] width 18 height 18
click at [297, 603] on input "checkbox" at bounding box center [296, 597] width 1 height 13
checkbox input "true"
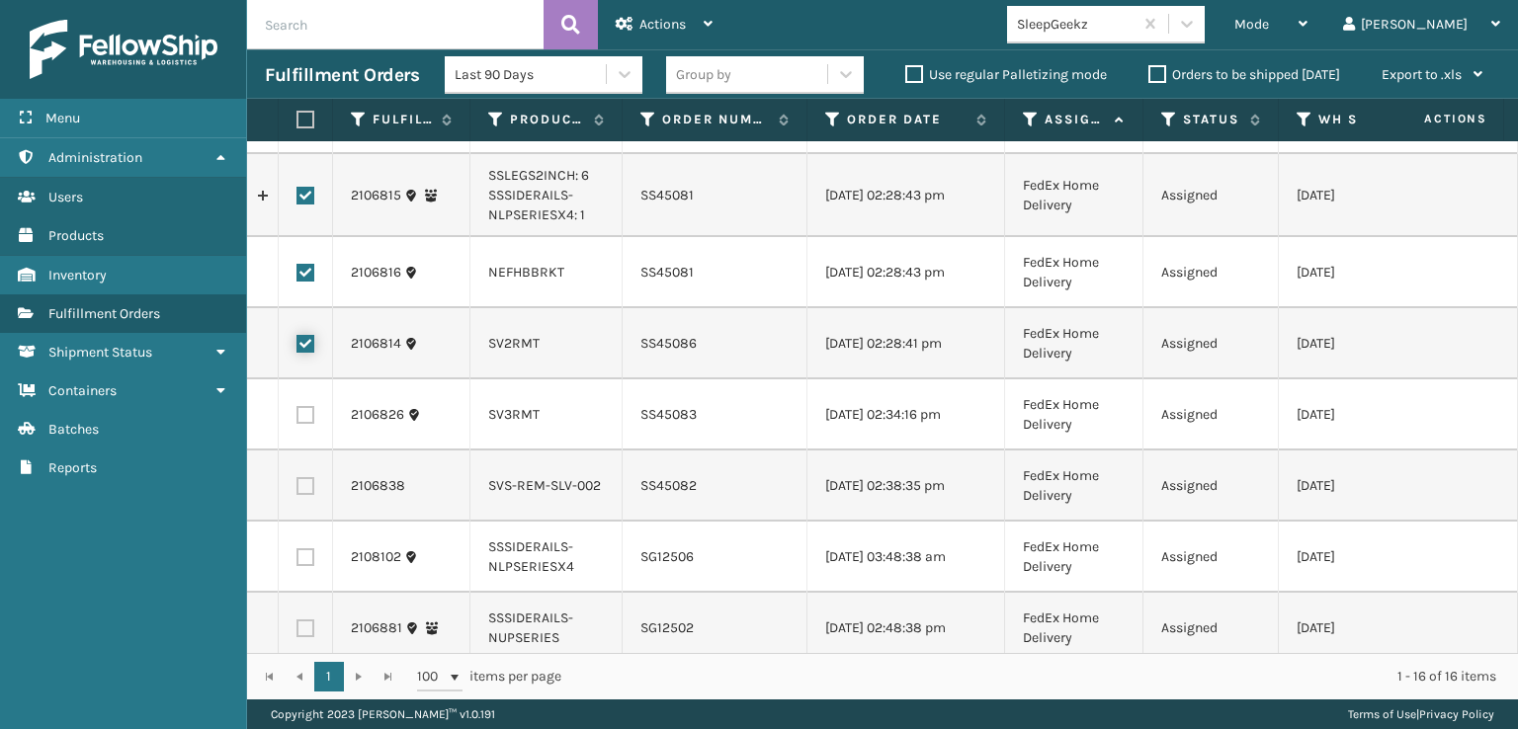
scroll to position [676, 0]
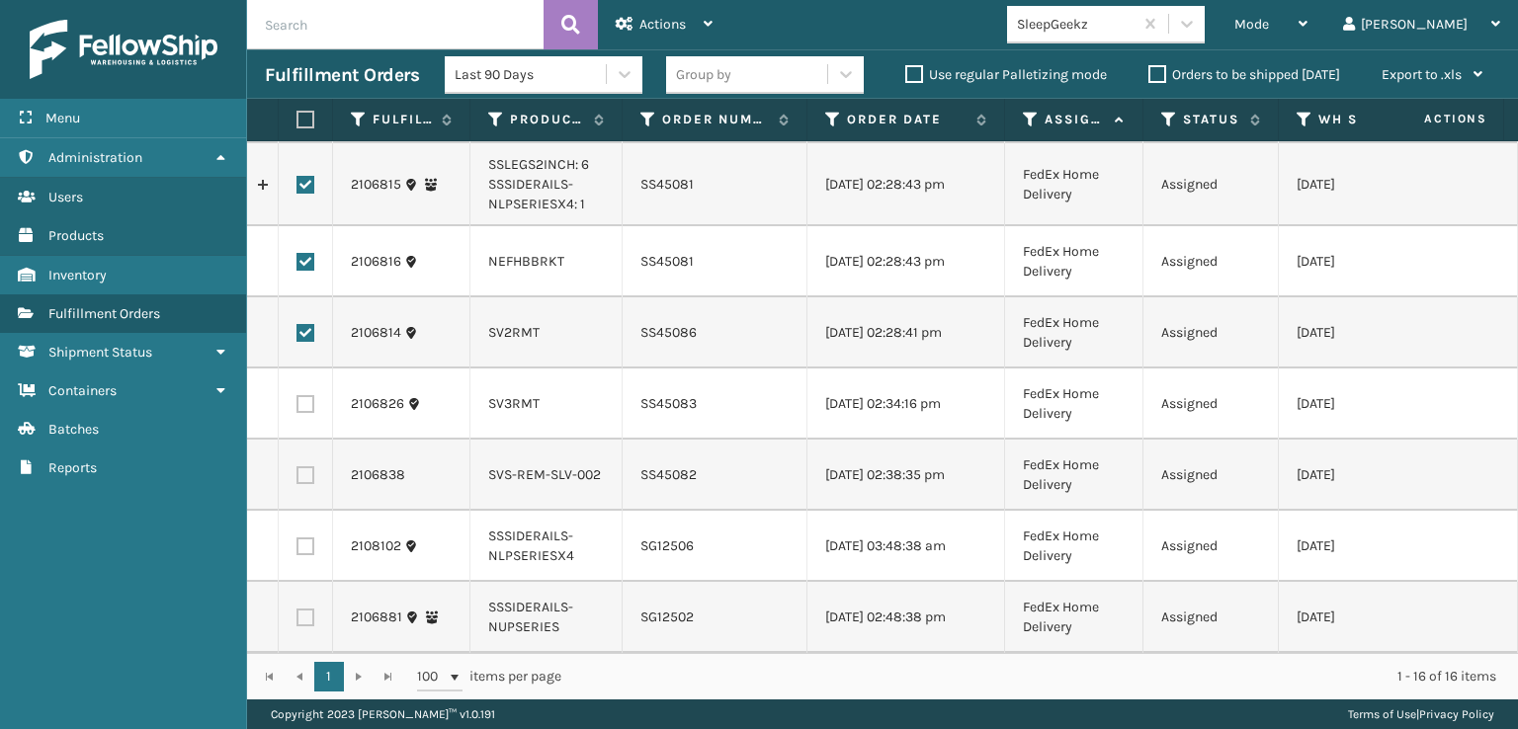
click at [302, 395] on label at bounding box center [305, 404] width 18 height 18
click at [297, 395] on input "checkbox" at bounding box center [296, 401] width 1 height 13
checkbox input "true"
click at [308, 466] on label at bounding box center [305, 475] width 18 height 18
click at [297, 466] on input "checkbox" at bounding box center [296, 472] width 1 height 13
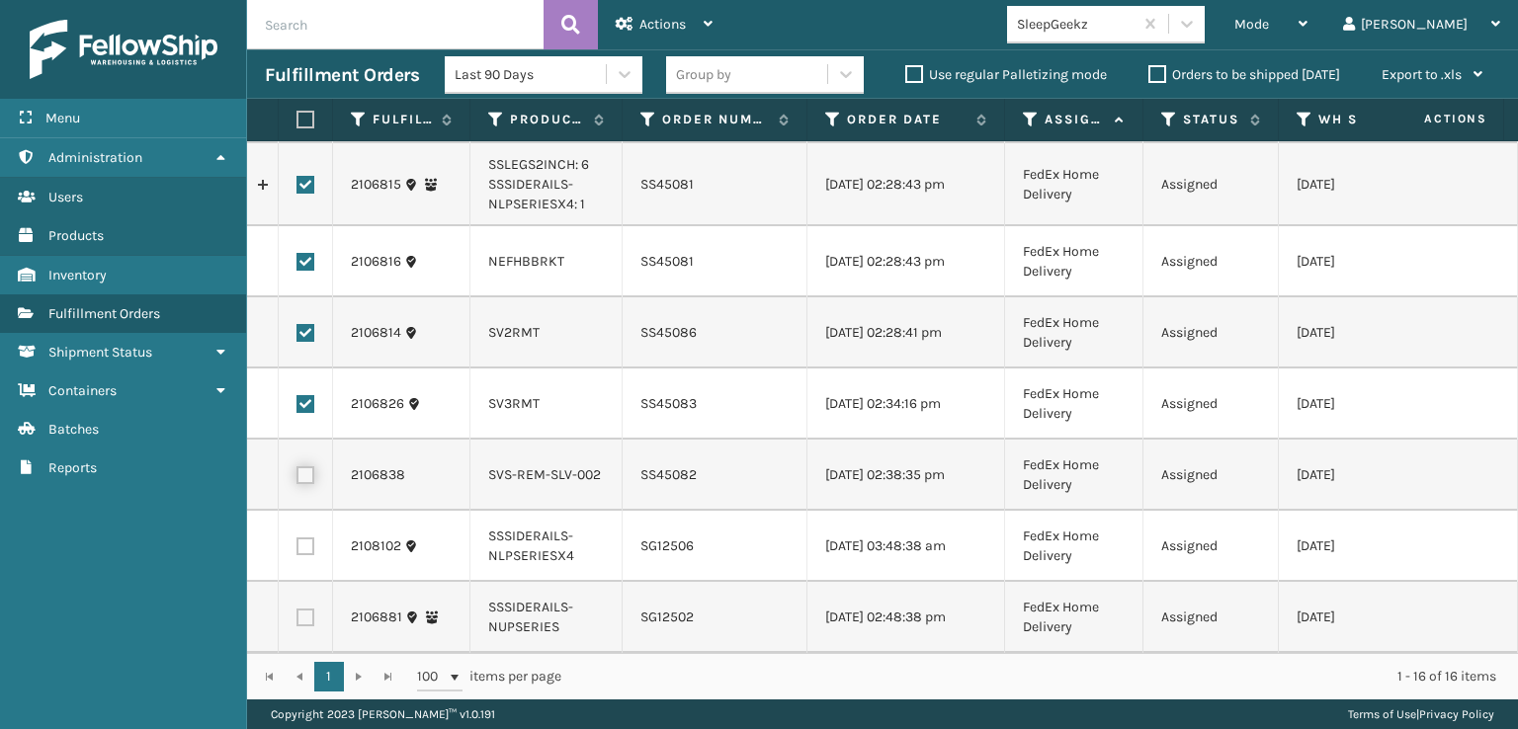
checkbox input "true"
click at [304, 538] on label at bounding box center [305, 547] width 18 height 18
click at [297, 538] on input "checkbox" at bounding box center [296, 544] width 1 height 13
checkbox input "true"
click at [304, 609] on label at bounding box center [305, 618] width 18 height 18
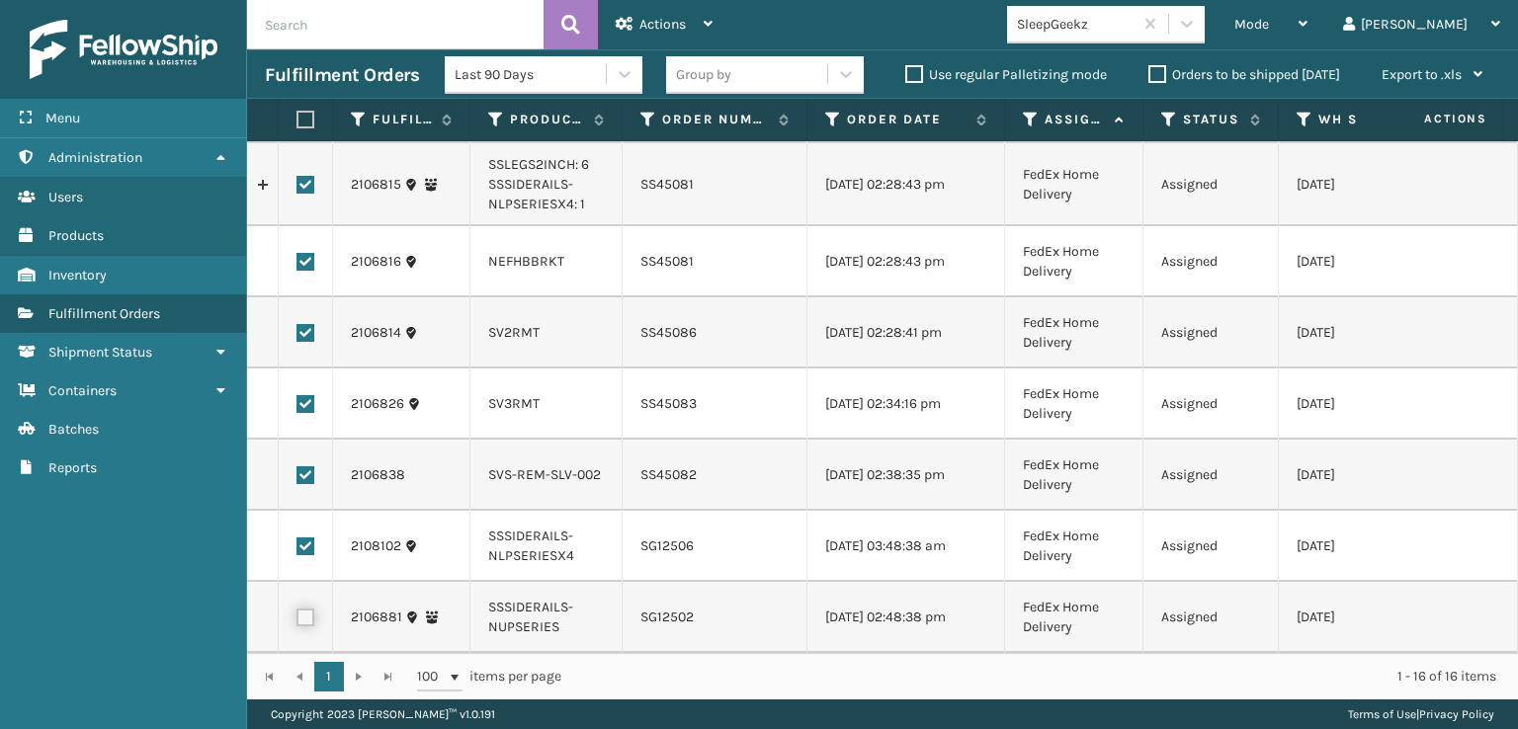
click at [297, 609] on input "checkbox" at bounding box center [296, 615] width 1 height 13
checkbox input "true"
click at [639, 20] on span "Actions" at bounding box center [662, 24] width 46 height 17
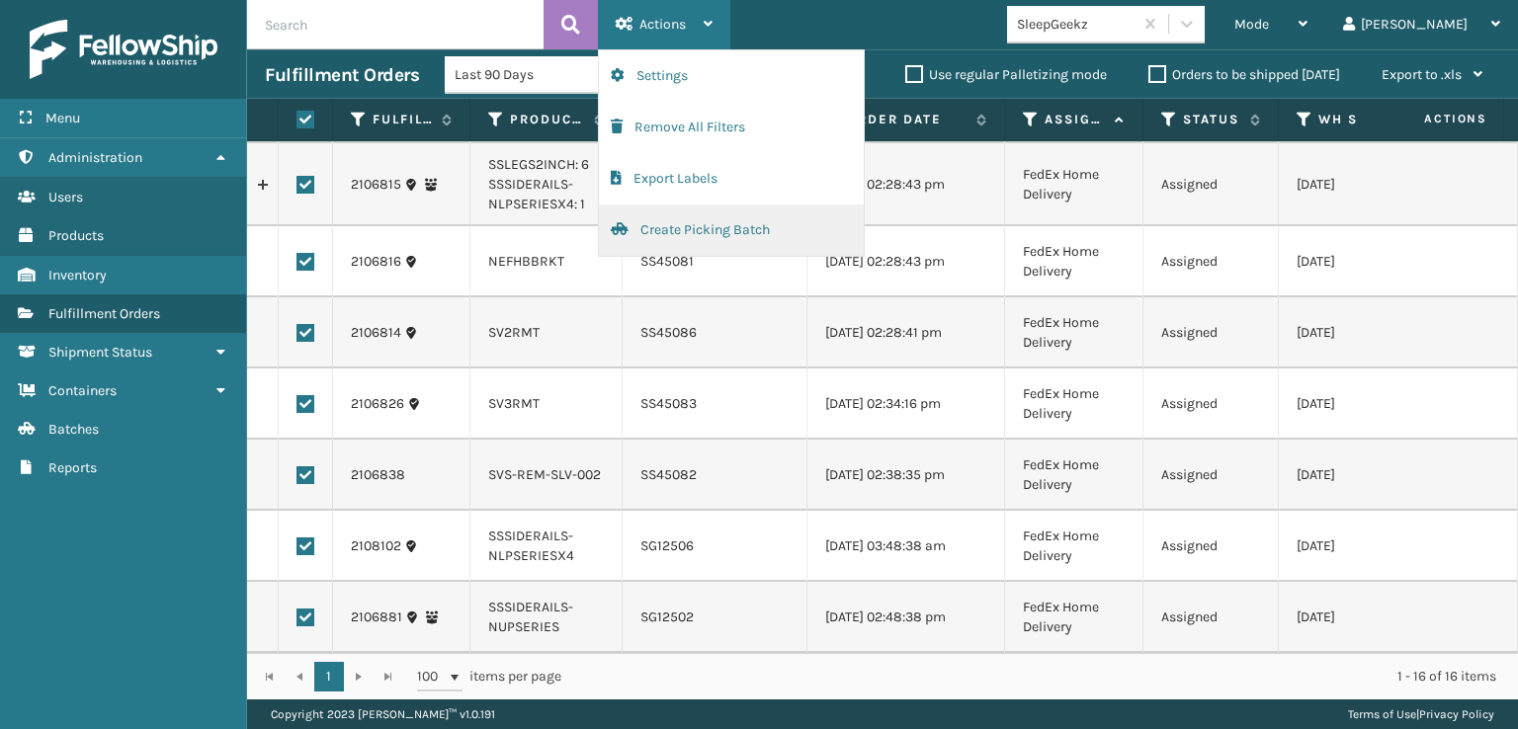
click at [687, 226] on button "Create Picking Batch" at bounding box center [731, 230] width 265 height 51
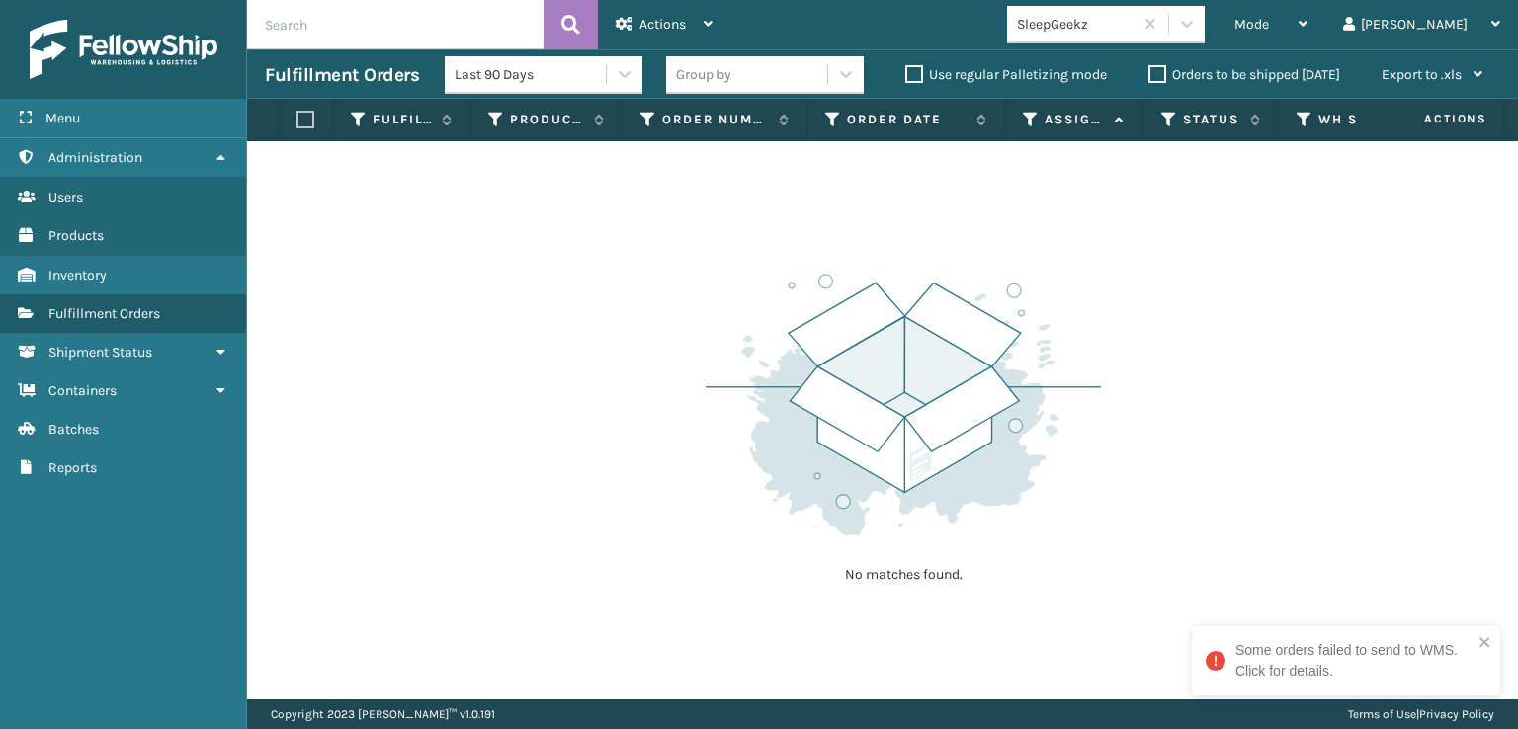
click at [1339, 668] on div "Some orders failed to send to WMS. Click for details." at bounding box center [1353, 661] width 237 height 42
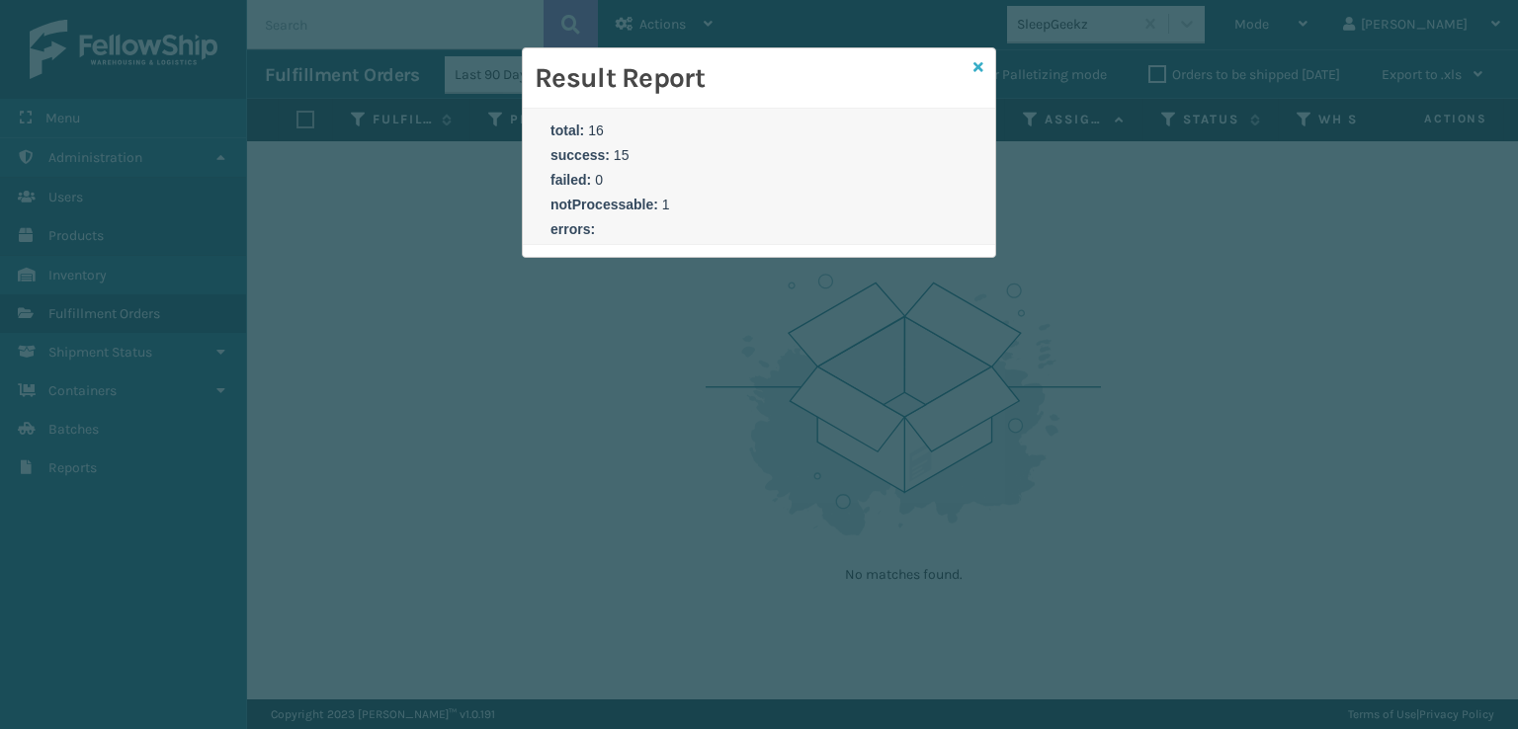
click at [974, 63] on icon at bounding box center [978, 67] width 10 height 14
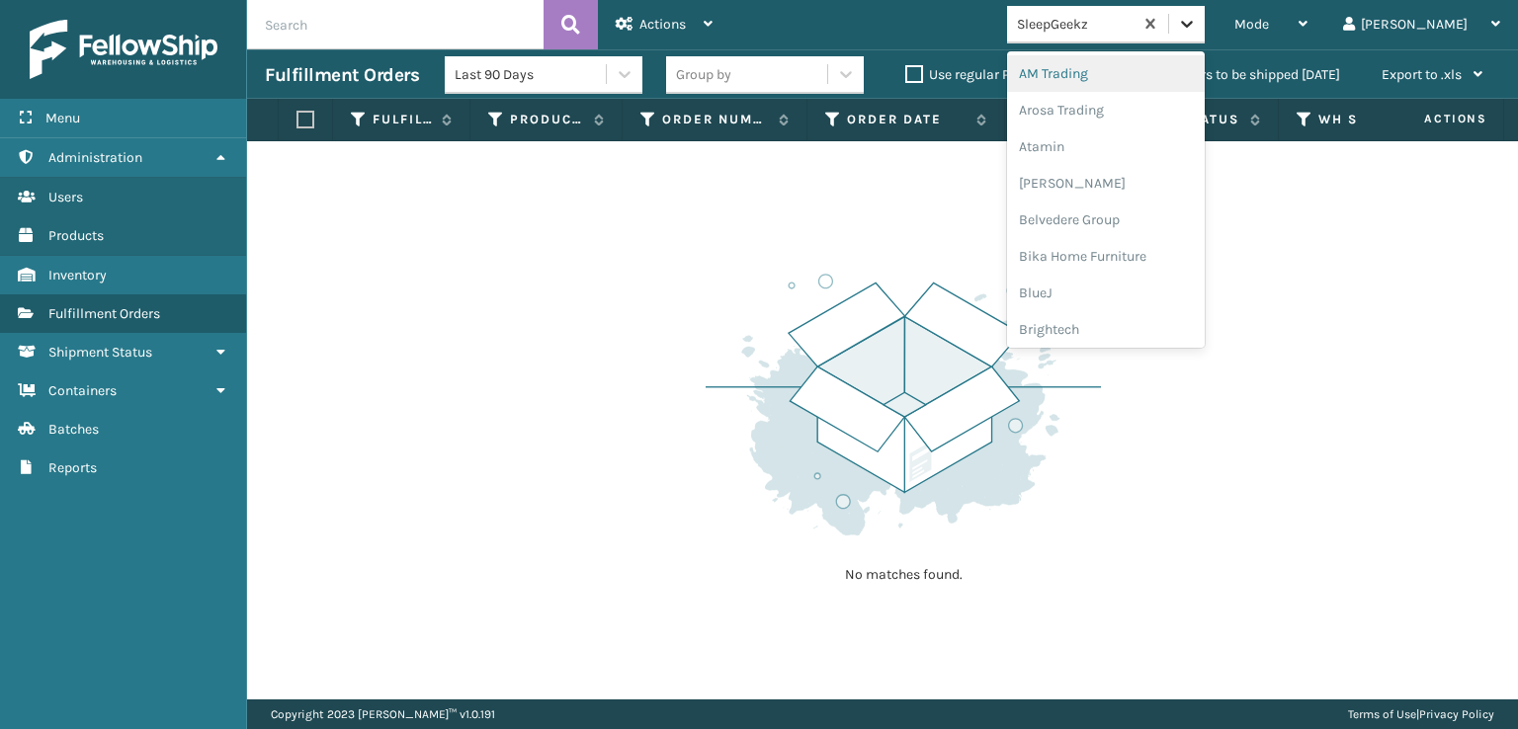
click at [1197, 28] on icon at bounding box center [1187, 24] width 20 height 20
click at [867, 214] on div "No matches found." at bounding box center [882, 420] width 1271 height 558
click at [1197, 29] on icon at bounding box center [1187, 24] width 20 height 20
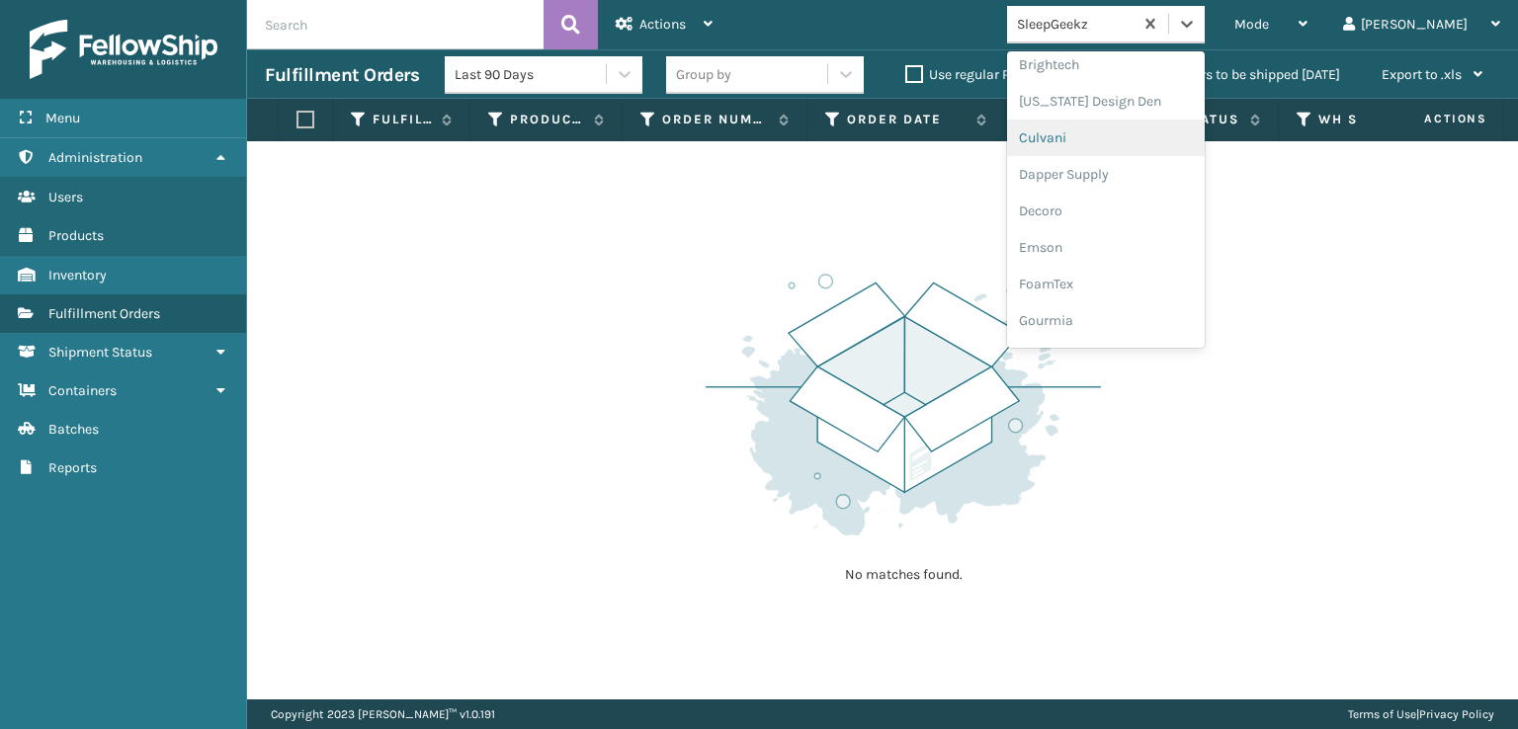
scroll to position [296, 0]
click at [1148, 247] on div "FoamTex" at bounding box center [1106, 252] width 198 height 37
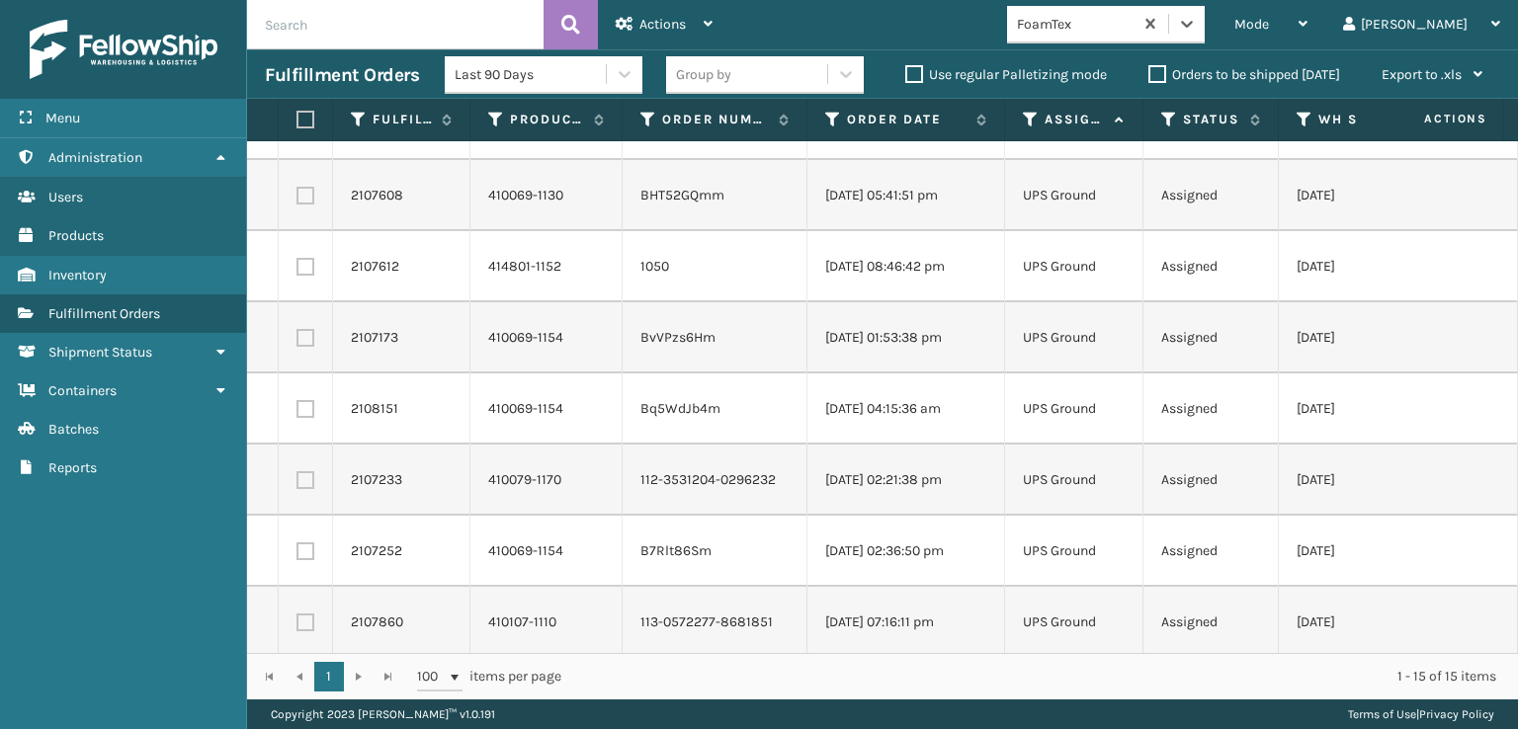
scroll to position [0, 0]
